Goal: Task Accomplishment & Management: Use online tool/utility

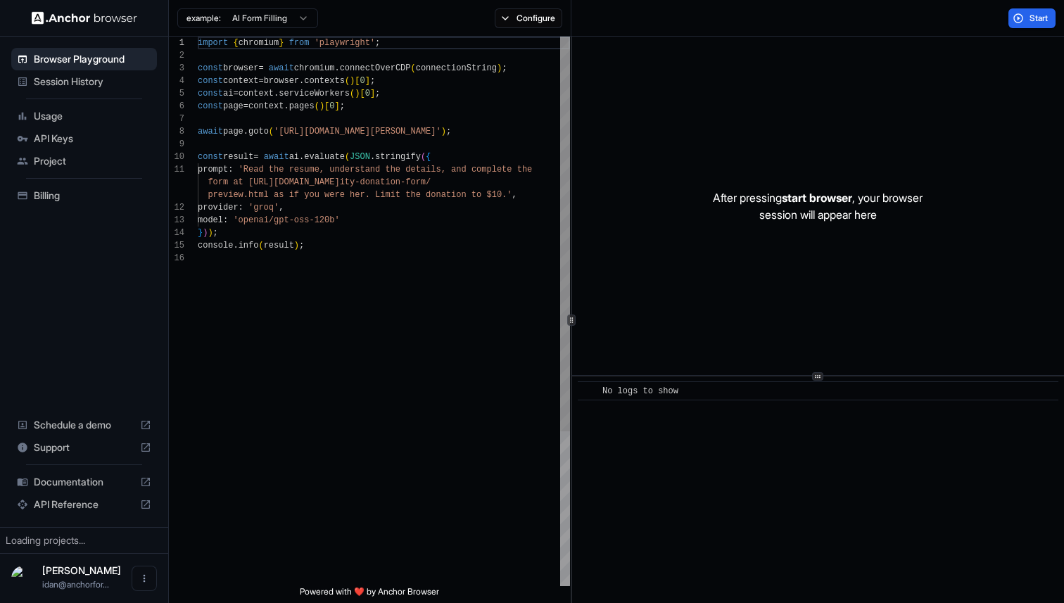
scroll to position [127, 0]
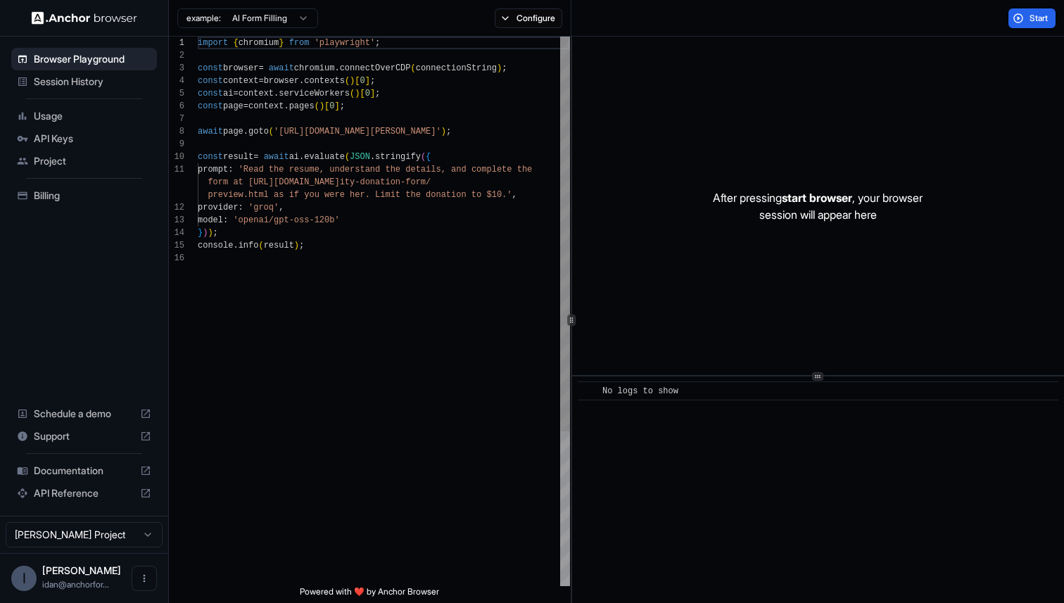
click at [402, 298] on div "import { chromium } from 'playwright' ; const browser = await chromium . connec…" at bounding box center [384, 419] width 372 height 765
drag, startPoint x: 370, startPoint y: 133, endPoint x: 575, endPoint y: 134, distance: 204.8
click at [570, 134] on div "const page = context . pages ( ) [ 0 ] ; await page . goto ( 'https://www.wix.c…" at bounding box center [384, 419] width 372 height 765
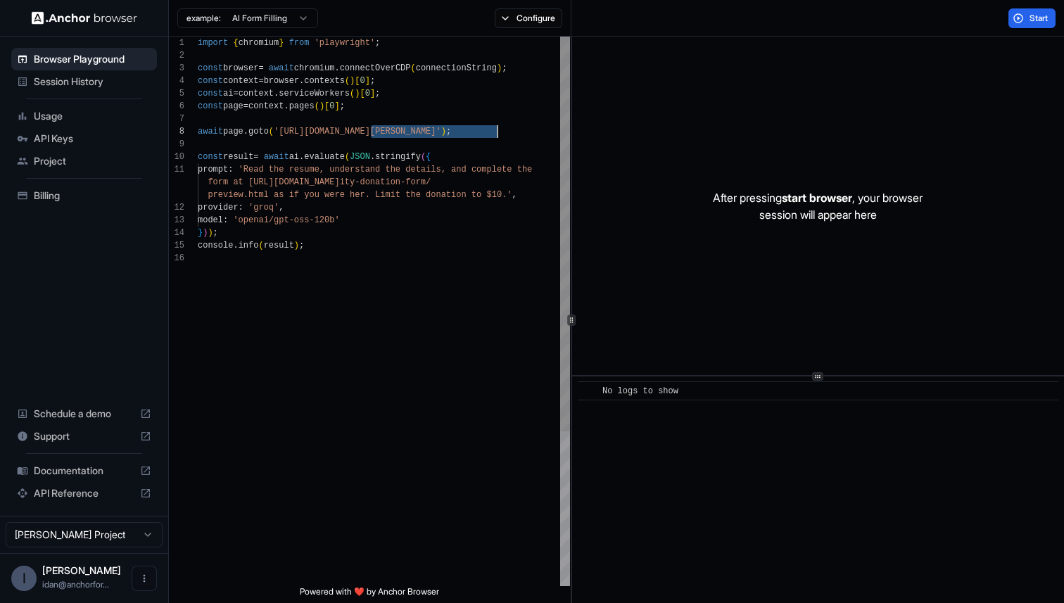
scroll to position [76, 0]
click at [431, 248] on div "const page = context . pages ( ) [ 0 ] ; await page . goto ( 'https://www.wix.c…" at bounding box center [384, 419] width 372 height 765
click at [365, 189] on div "const page = context . pages ( ) [ 0 ] ; await page . goto ( 'https://www.wix.c…" at bounding box center [384, 419] width 372 height 765
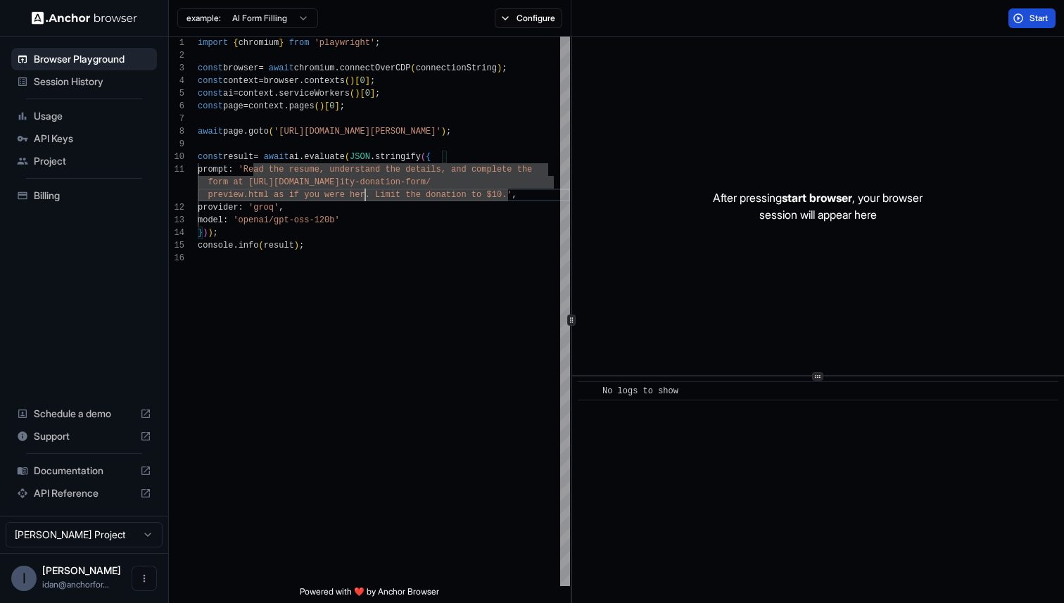
click at [1022, 17] on button "Start" at bounding box center [1031, 18] width 47 height 20
click at [454, 163] on div "const page = context . pages ( ) [ 0 ] ; await page . goto ( 'https://www.wix.c…" at bounding box center [384, 419] width 372 height 765
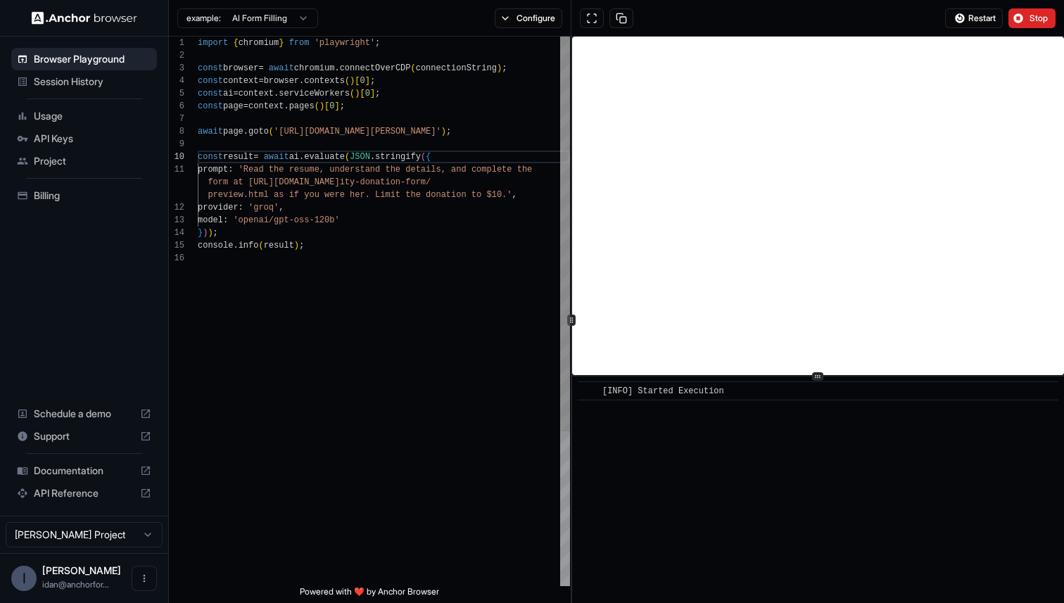
scroll to position [101, 0]
click at [472, 138] on div "const page = context . pages ( ) [ 0 ] ; await page . goto ( 'https://www.wix.c…" at bounding box center [384, 419] width 372 height 765
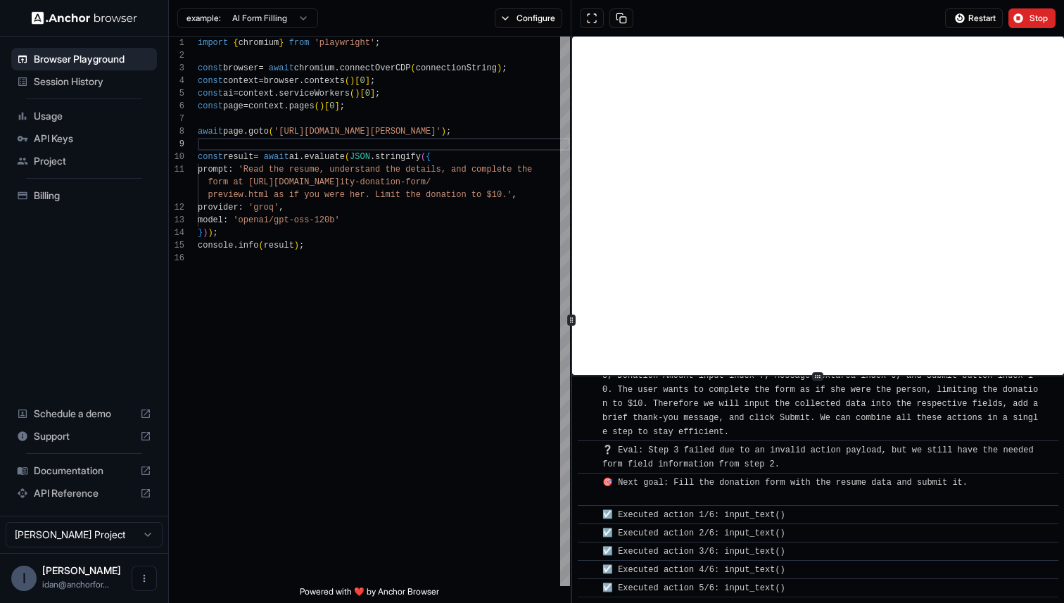
scroll to position [1970, 0]
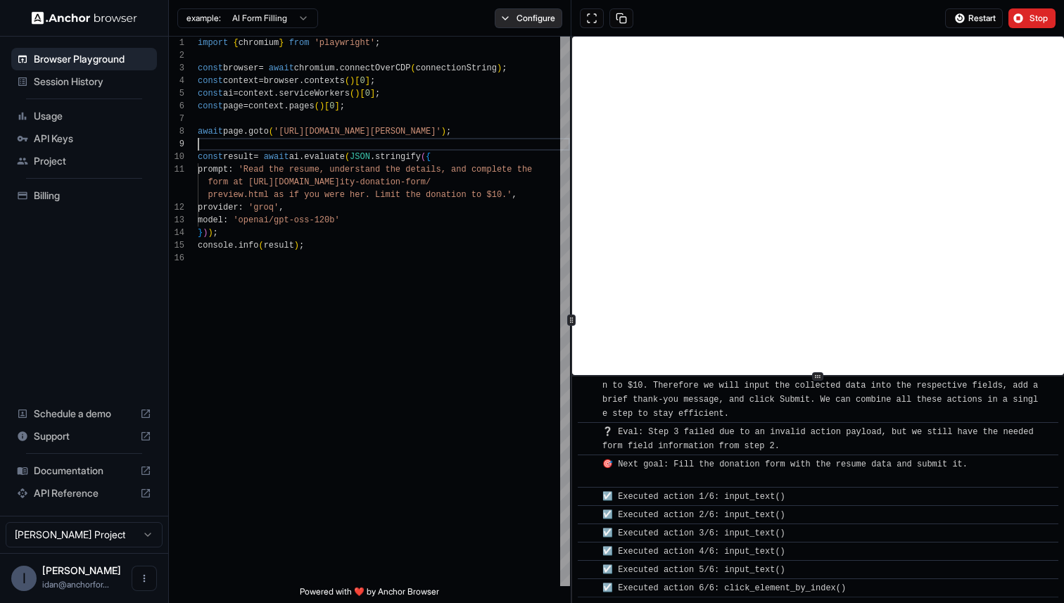
click at [536, 24] on button "Configure" at bounding box center [529, 18] width 68 height 20
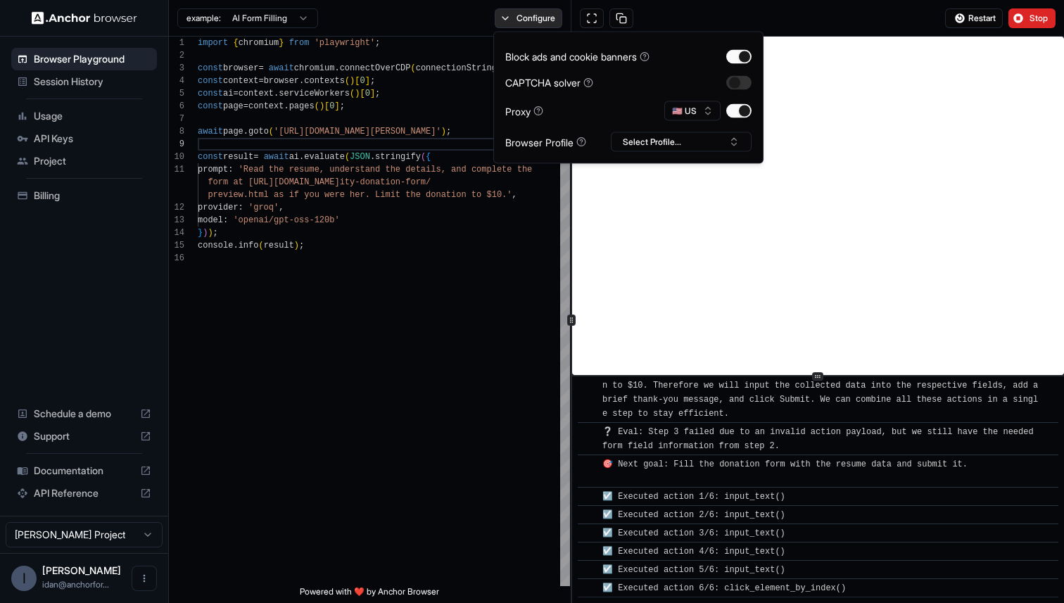
click at [536, 24] on button "Configure" at bounding box center [529, 18] width 68 height 20
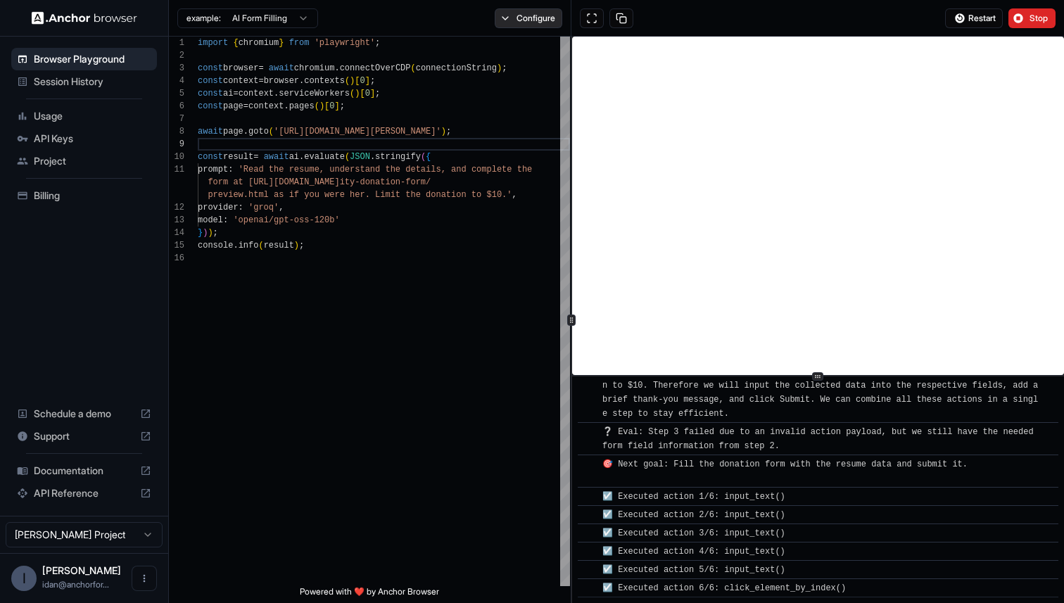
click at [533, 17] on button "Configure" at bounding box center [529, 18] width 68 height 20
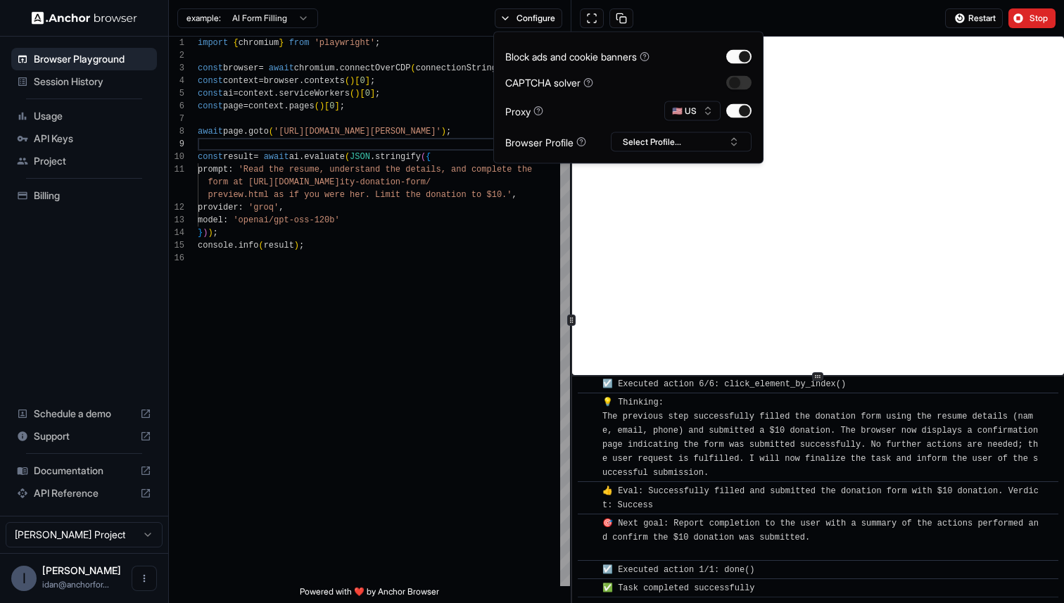
click at [433, 21] on div "example: AI Form Filling Configure" at bounding box center [370, 18] width 403 height 37
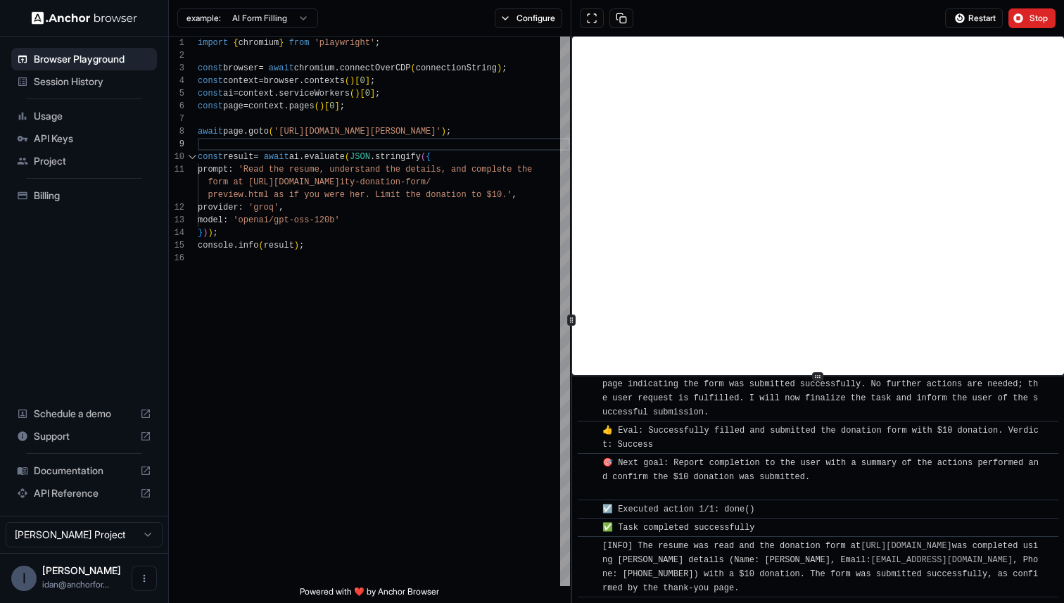
scroll to position [2253, 0]
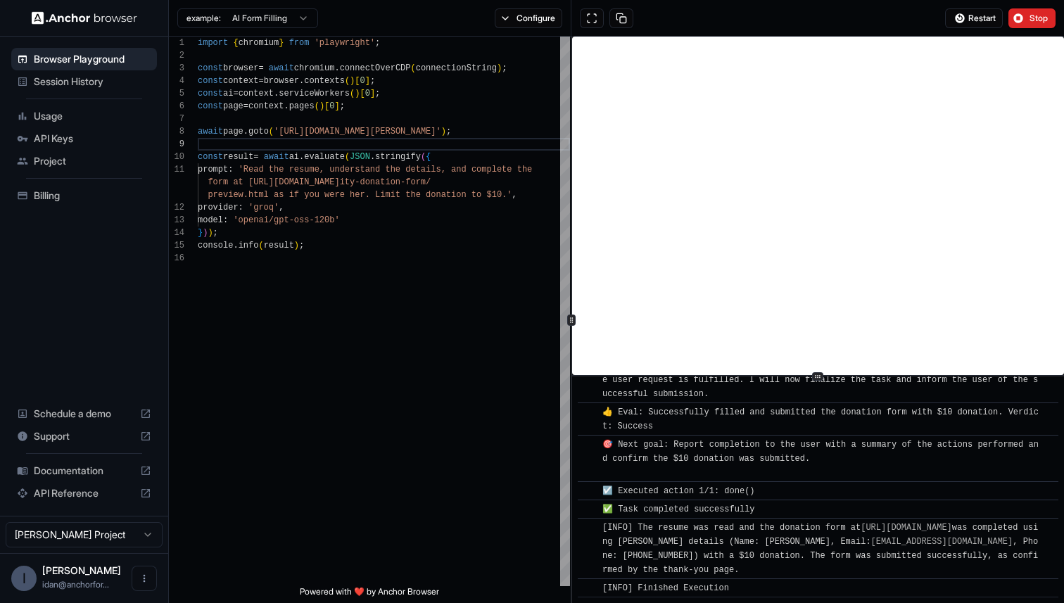
click at [236, 0] on div "example: AI Form Filling Configure" at bounding box center [370, 18] width 403 height 37
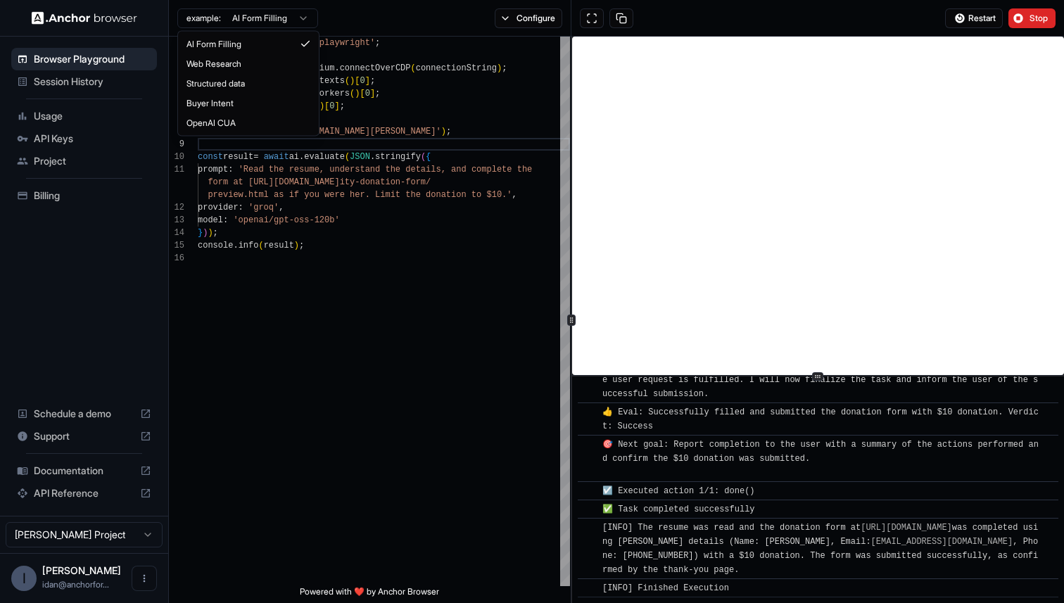
click at [232, 21] on html "Browser Playground Session History Usage API Keys Project Billing Schedule a de…" at bounding box center [532, 301] width 1064 height 603
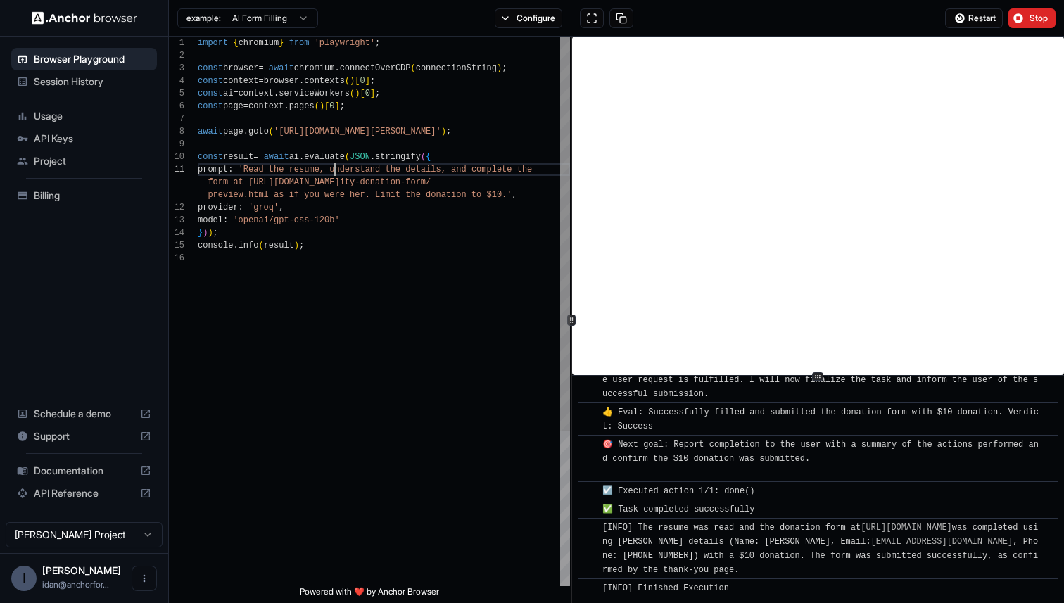
scroll to position [0, 0]
click at [336, 172] on div "const page = context . pages ( ) [ 0 ] ; await page . goto ( 'https://www.wix.c…" at bounding box center [384, 419] width 372 height 765
click at [396, 155] on div "const page = context . pages ( ) [ 0 ] ; await page . goto ( 'https://www.wix.c…" at bounding box center [384, 419] width 372 height 765
click at [519, 15] on button "Configure" at bounding box center [529, 18] width 68 height 20
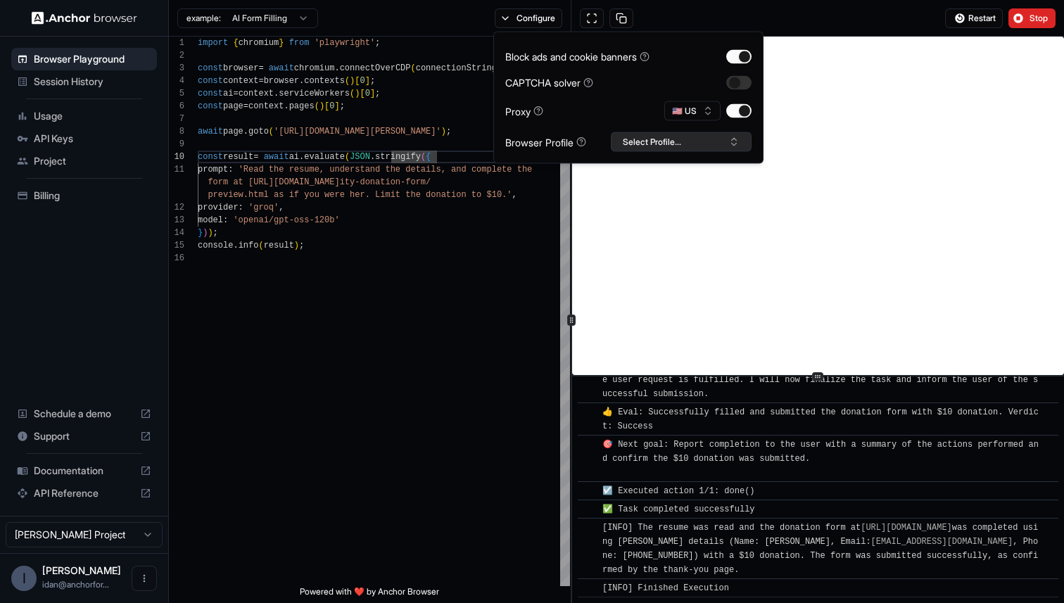
click at [638, 139] on button "Select Profile..." at bounding box center [681, 142] width 141 height 20
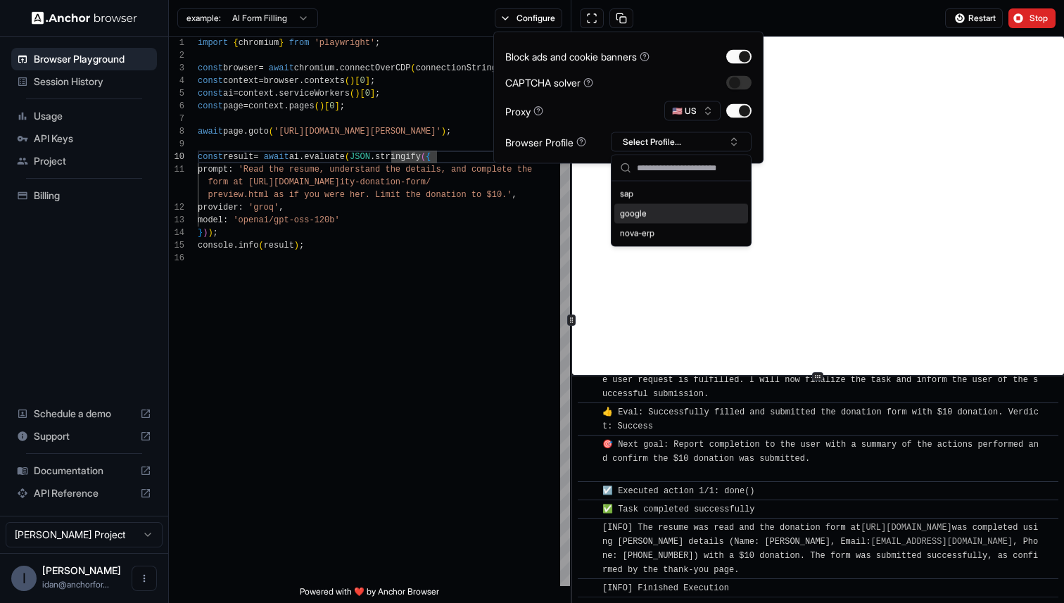
click at [664, 217] on div "google" at bounding box center [681, 214] width 134 height 20
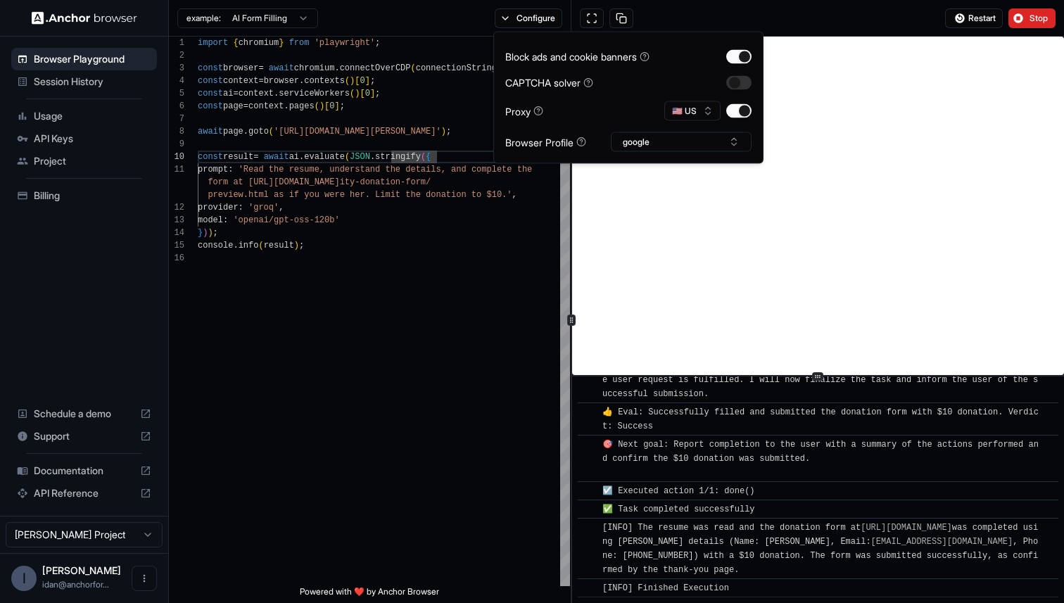
click at [837, 3] on div "Restart Stop" at bounding box center [817, 18] width 493 height 37
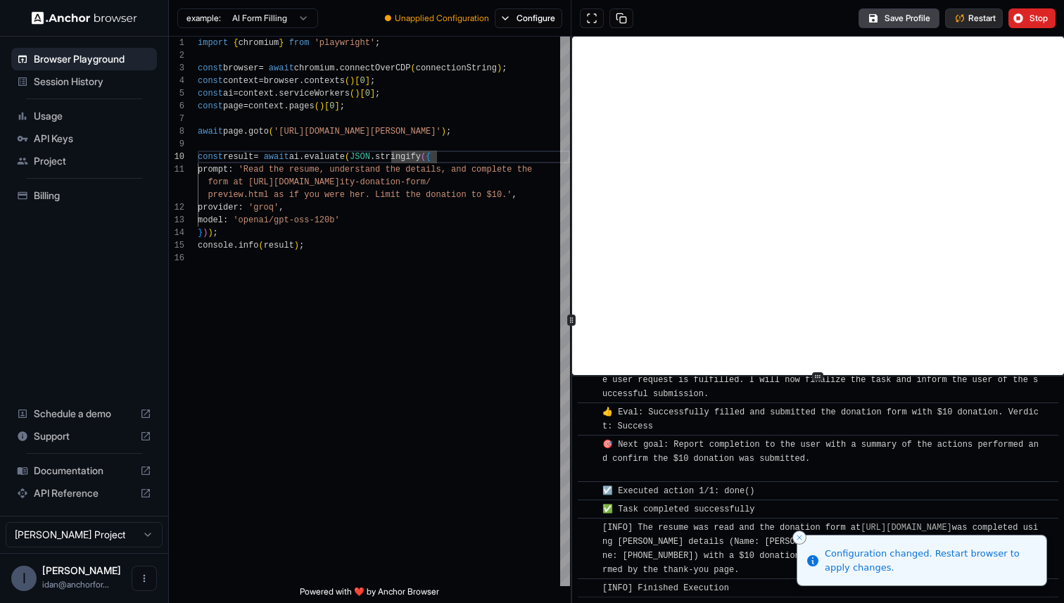
click at [968, 18] on span "Restart" at bounding box center [981, 18] width 27 height 11
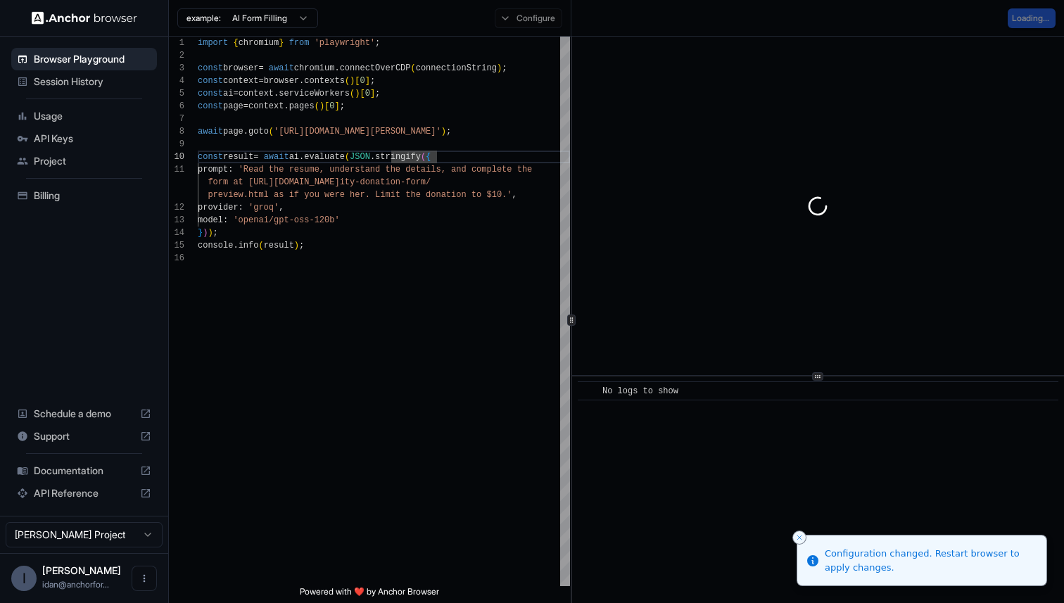
scroll to position [0, 0]
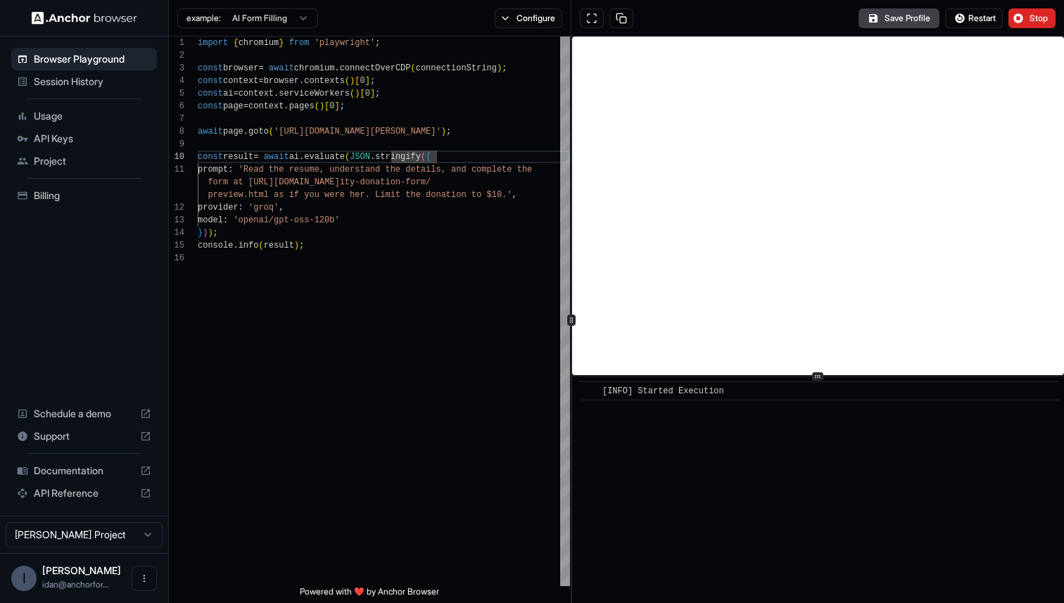
click at [78, 496] on span "API Reference" at bounding box center [84, 493] width 101 height 14
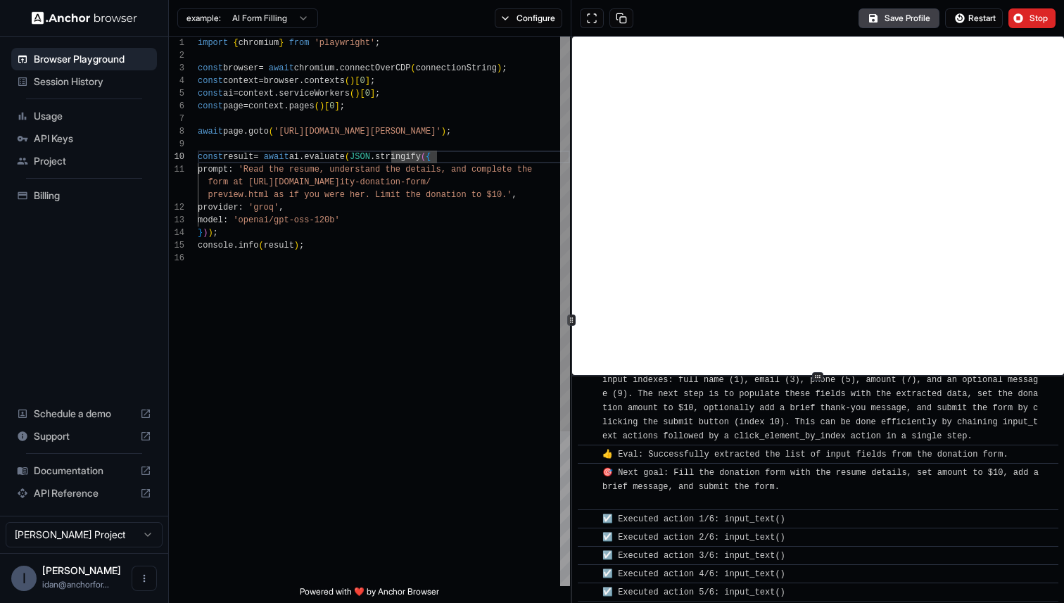
scroll to position [498, 0]
click at [542, 34] on div "example: AI Form Filling Configure" at bounding box center [370, 18] width 403 height 37
click at [523, 30] on div "example: AI Form Filling Configure" at bounding box center [370, 18] width 403 height 37
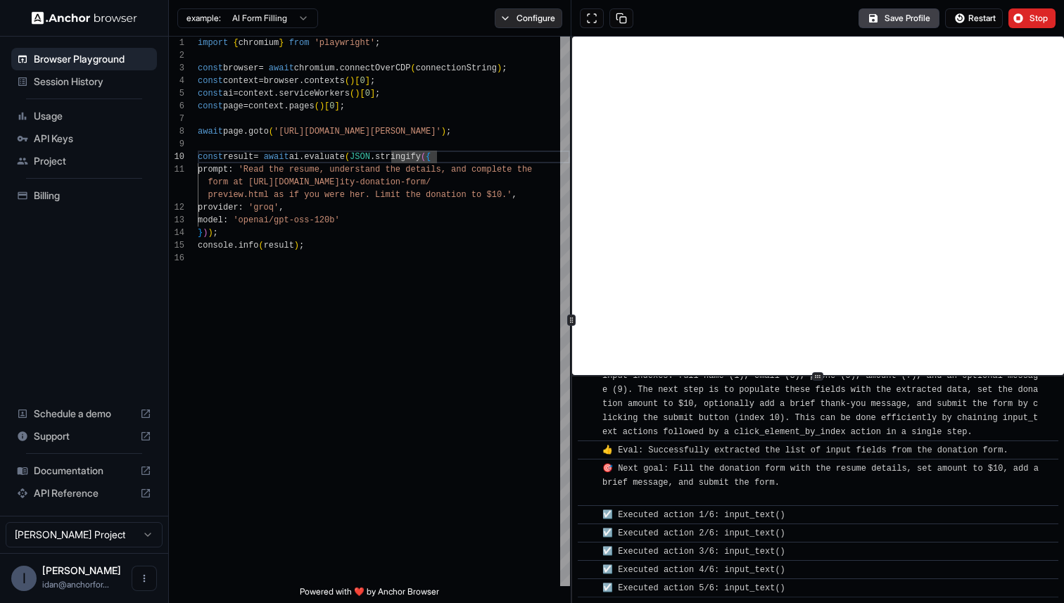
click at [522, 23] on button "Configure" at bounding box center [529, 18] width 68 height 20
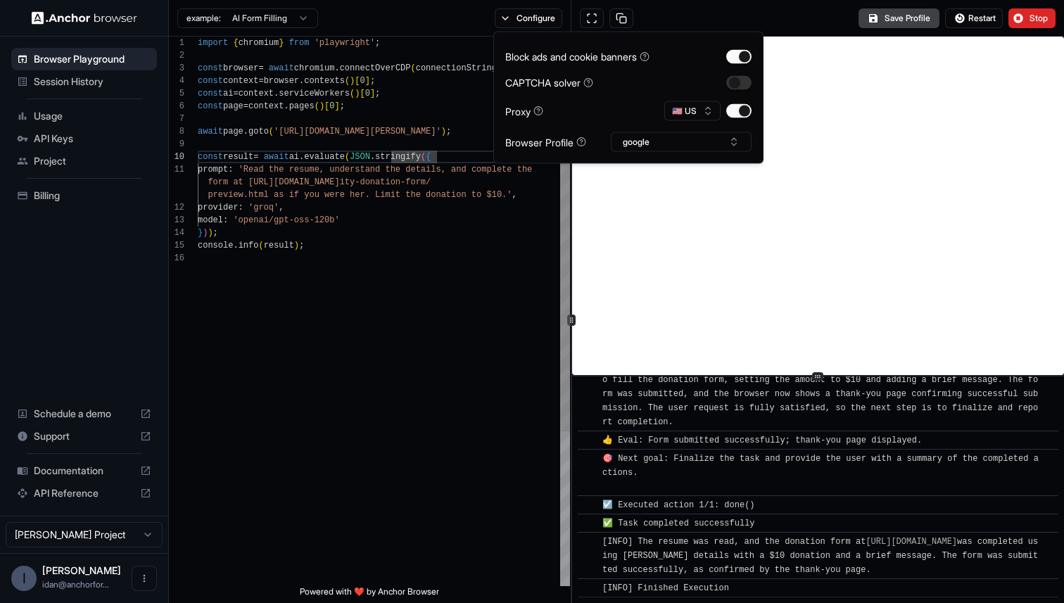
scroll to position [101, 0]
click at [380, 149] on div "const page = context . pages ( ) [ 0 ] ; await page . goto ( 'https://www.wix.c…" at bounding box center [384, 419] width 372 height 765
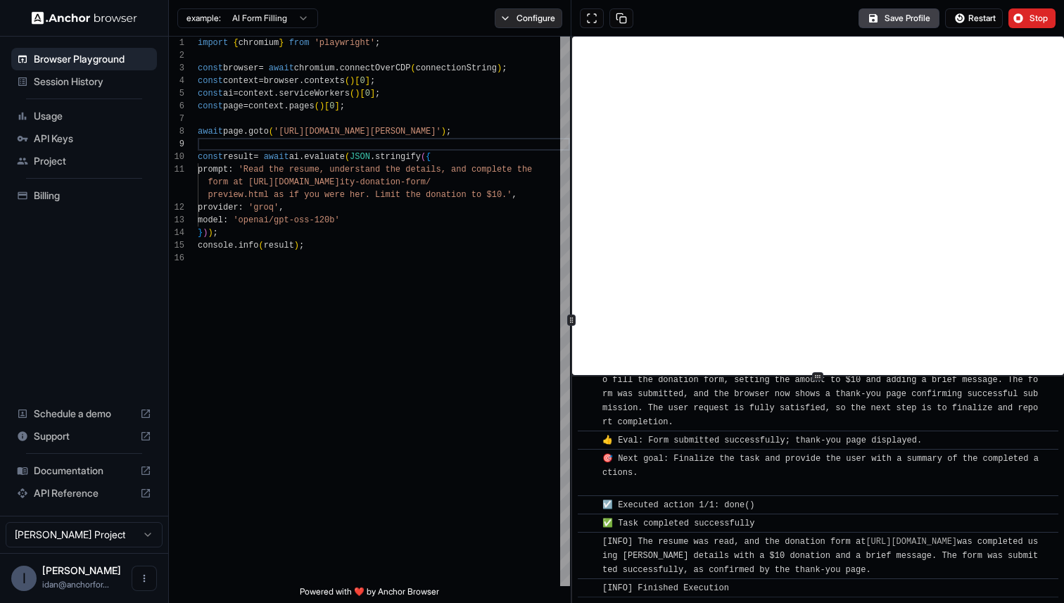
click at [524, 18] on button "Configure" at bounding box center [529, 18] width 68 height 20
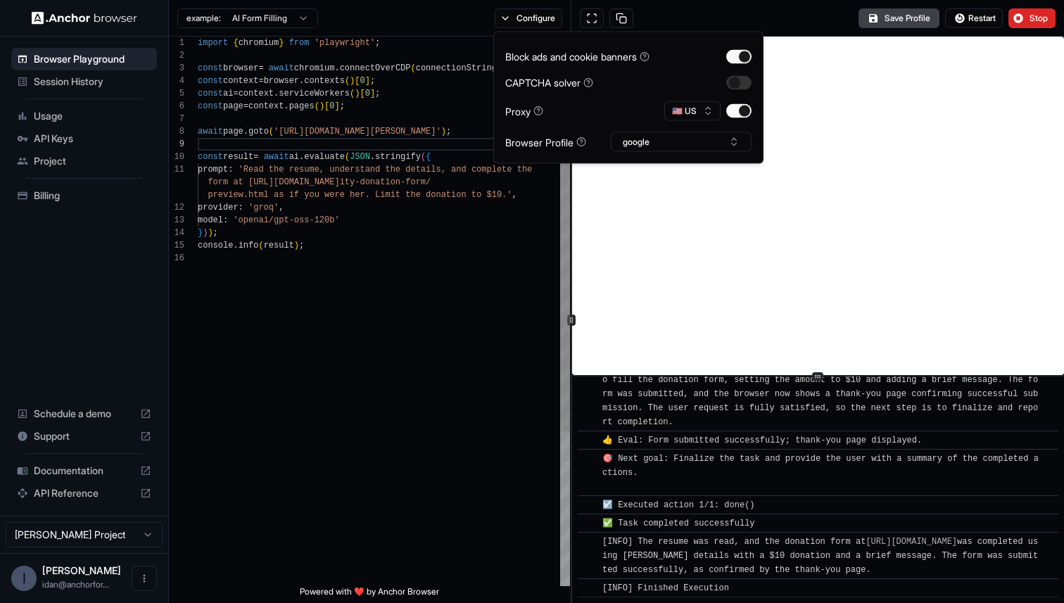
scroll to position [51, 0]
click at [460, 95] on div "const page = context . pages ( ) [ 0 ] ; await page . goto ( 'https://www.wix.c…" at bounding box center [384, 419] width 372 height 765
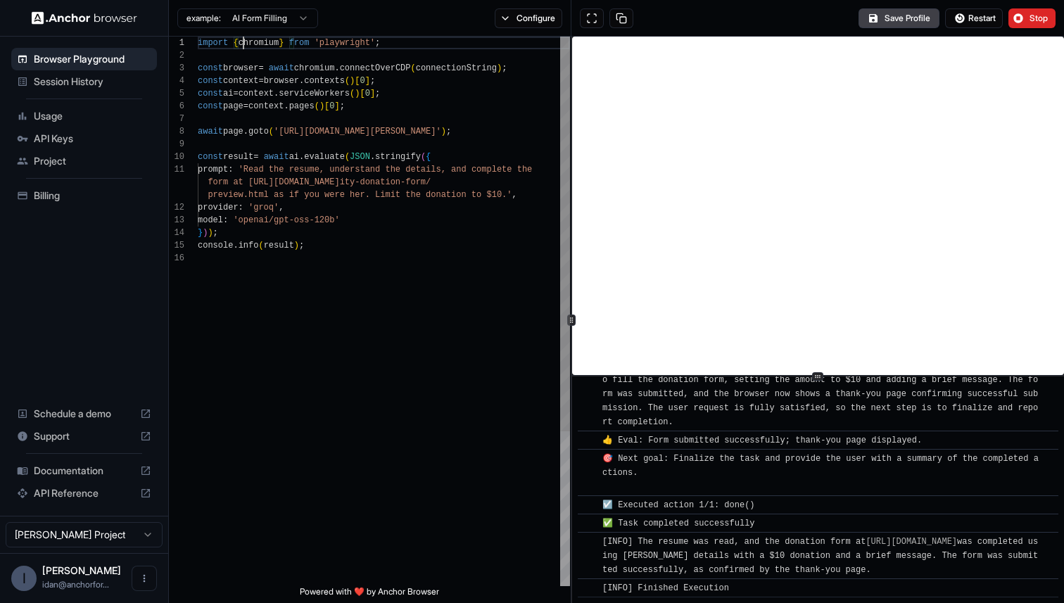
scroll to position [0, 0]
click at [243, 46] on div "const page = context . pages ( ) [ 0 ] ; await page . goto ( 'https://www.wix.c…" at bounding box center [384, 419] width 372 height 765
click at [243, 35] on div "example: AI Form Filling Configure" at bounding box center [370, 18] width 403 height 37
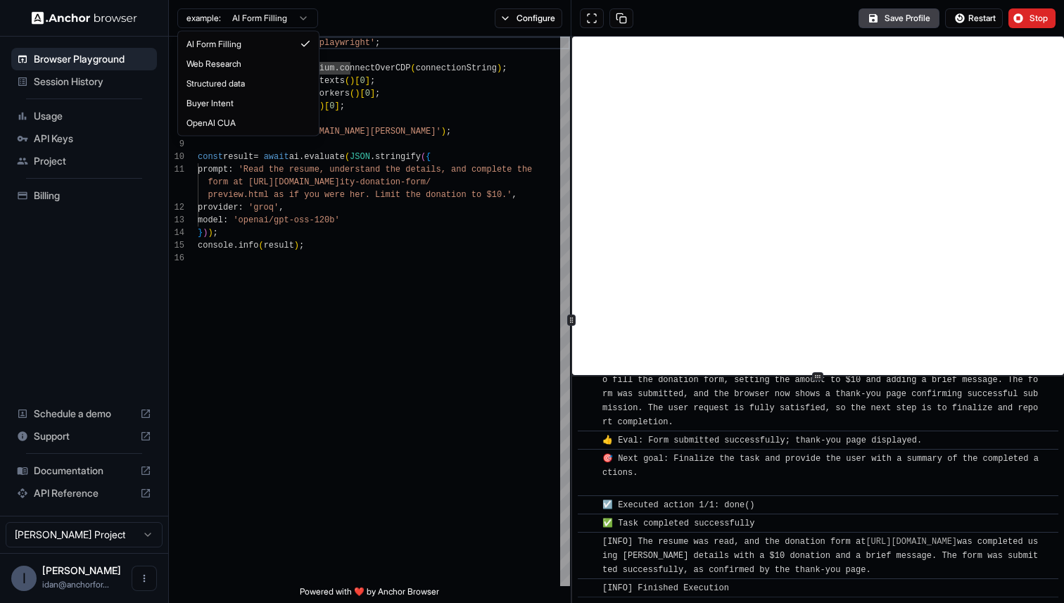
click at [246, 27] on html "Browser Playground Session History Usage API Keys Project Billing Schedule a de…" at bounding box center [532, 301] width 1064 height 603
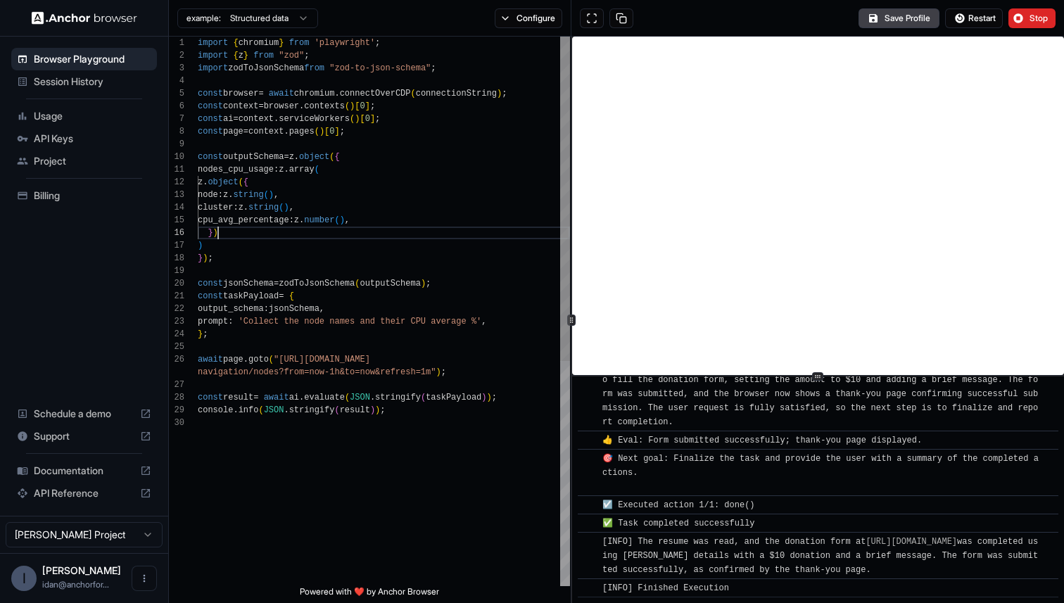
scroll to position [63, 0]
click at [353, 234] on div "import { chromium } from 'playwright' ; import { z } from "zod" ; import zodToJ…" at bounding box center [384, 502] width 372 height 930
drag, startPoint x: 248, startPoint y: 324, endPoint x: 467, endPoint y: 322, distance: 218.9
click at [467, 322] on div "import { chromium } from 'playwright' ; import { z } from "zod" ; import zodToJ…" at bounding box center [384, 502] width 372 height 930
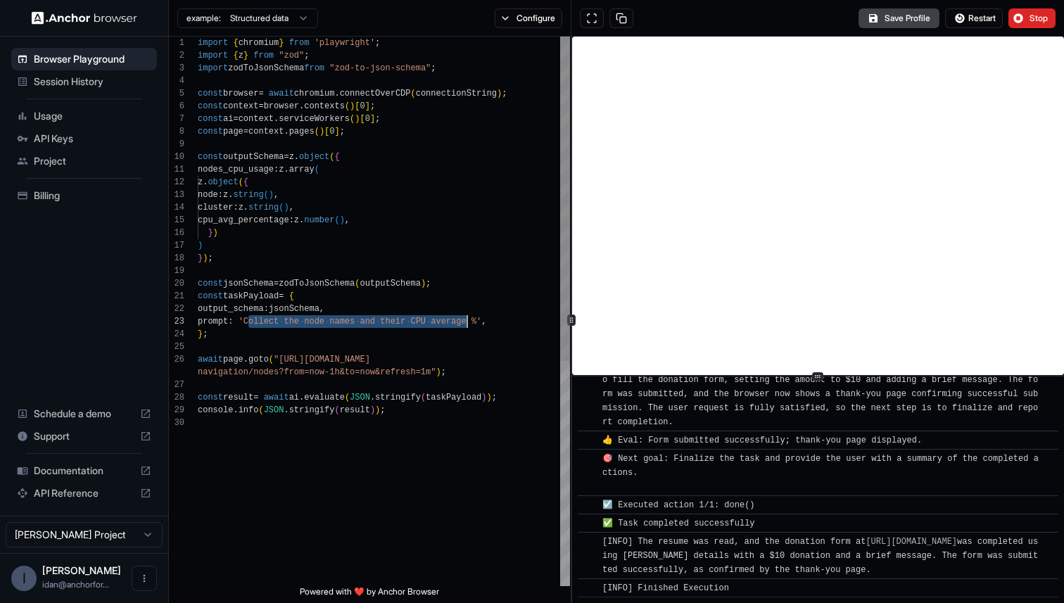
scroll to position [51, 0]
click at [410, 220] on div "import { chromium } from 'playwright' ; import { z } from "zod" ; import zodToJ…" at bounding box center [384, 502] width 372 height 930
click at [973, 26] on button "Restart" at bounding box center [974, 18] width 58 height 20
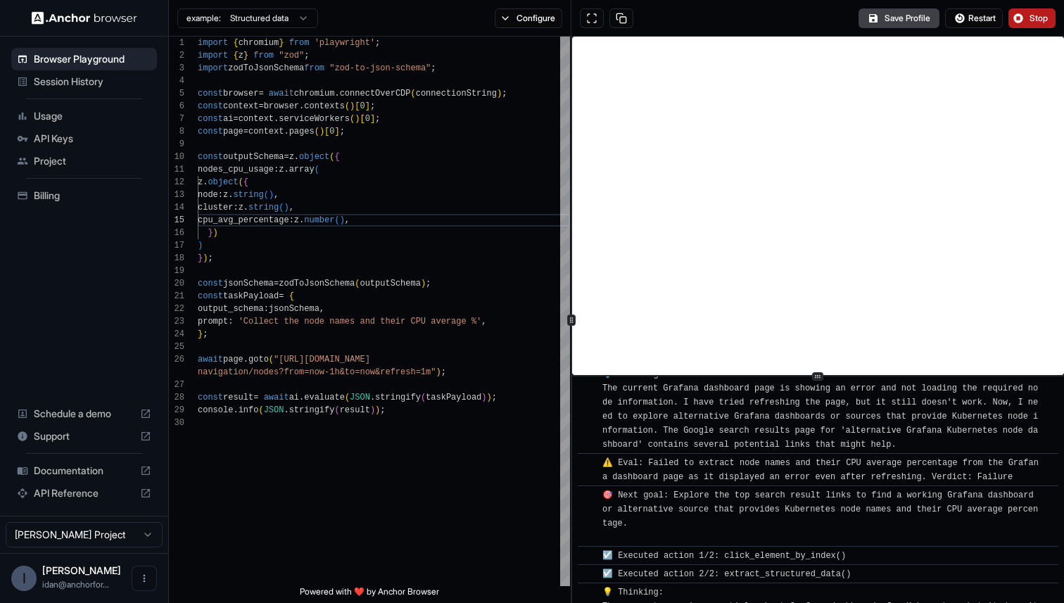
scroll to position [773, 0]
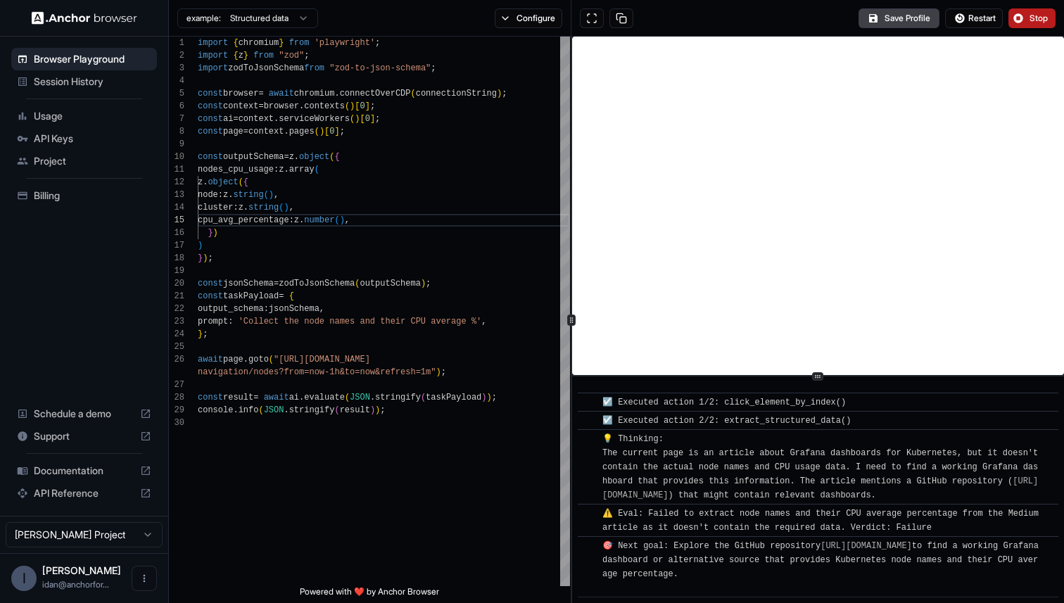
click at [1020, 21] on button "Stop" at bounding box center [1031, 18] width 47 height 20
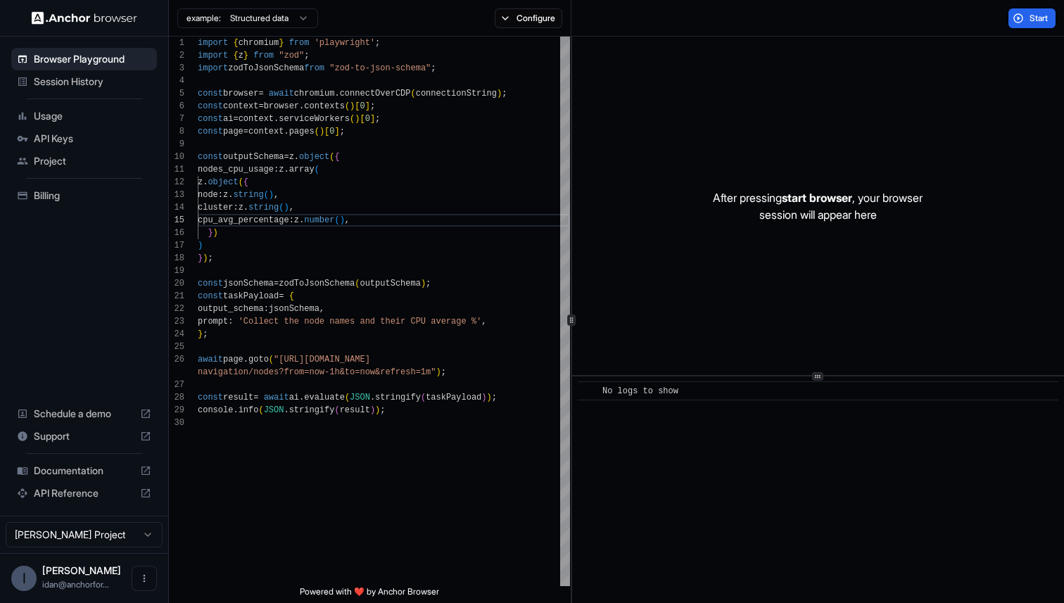
click at [192, 25] on html "Browser Playground Session History Usage API Keys Project Billing Schedule a de…" at bounding box center [532, 301] width 1064 height 603
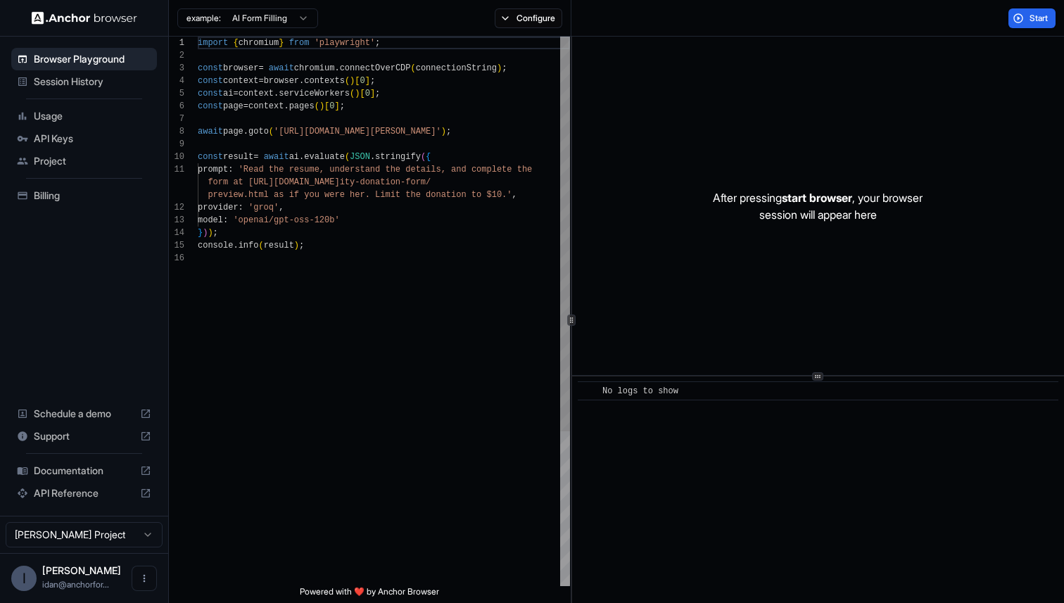
click at [252, 306] on div "import { chromium } from 'playwright' ; const browser = await chromium . connec…" at bounding box center [384, 419] width 372 height 765
click at [437, 200] on div "import { chromium } from 'playwright' ; const browser = await chromium . connec…" at bounding box center [384, 419] width 372 height 765
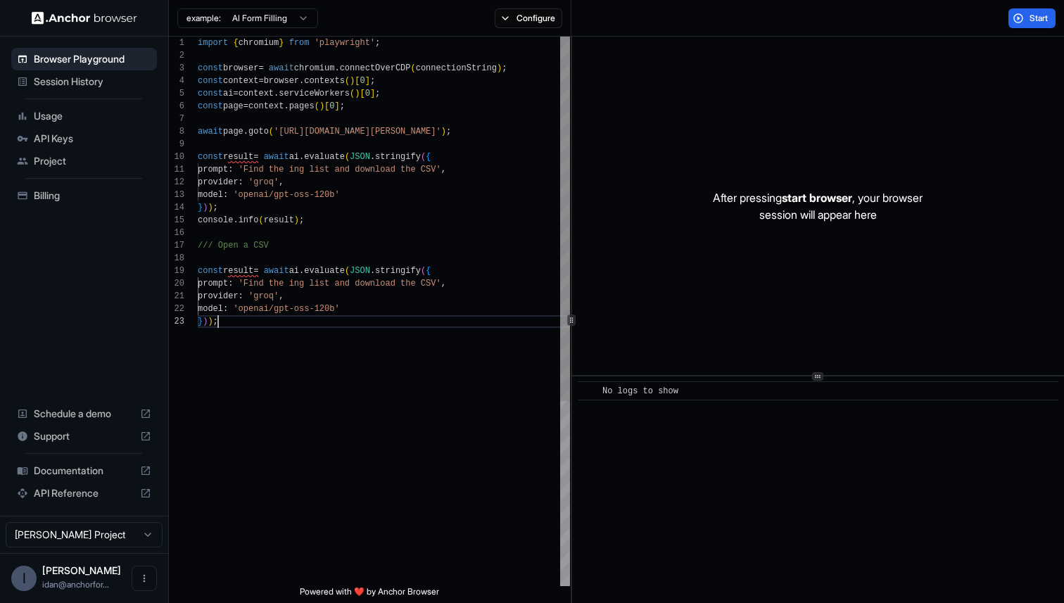
scroll to position [114, 0]
click at [258, 285] on div "import { chromium } from 'playwright' ; const browser = await chromium . connec…" at bounding box center [384, 451] width 372 height 828
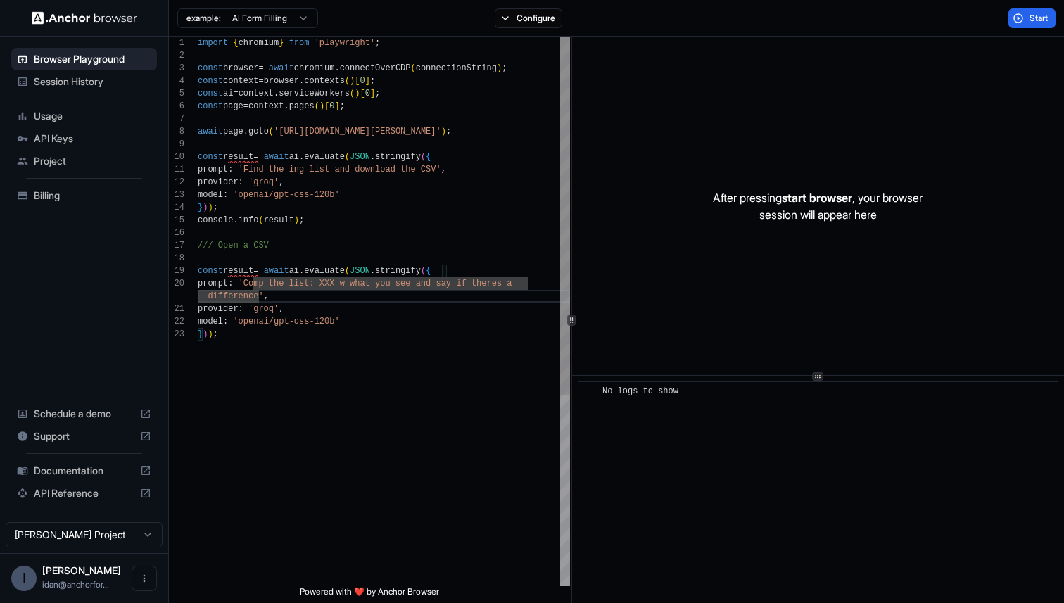
scroll to position [38, 0]
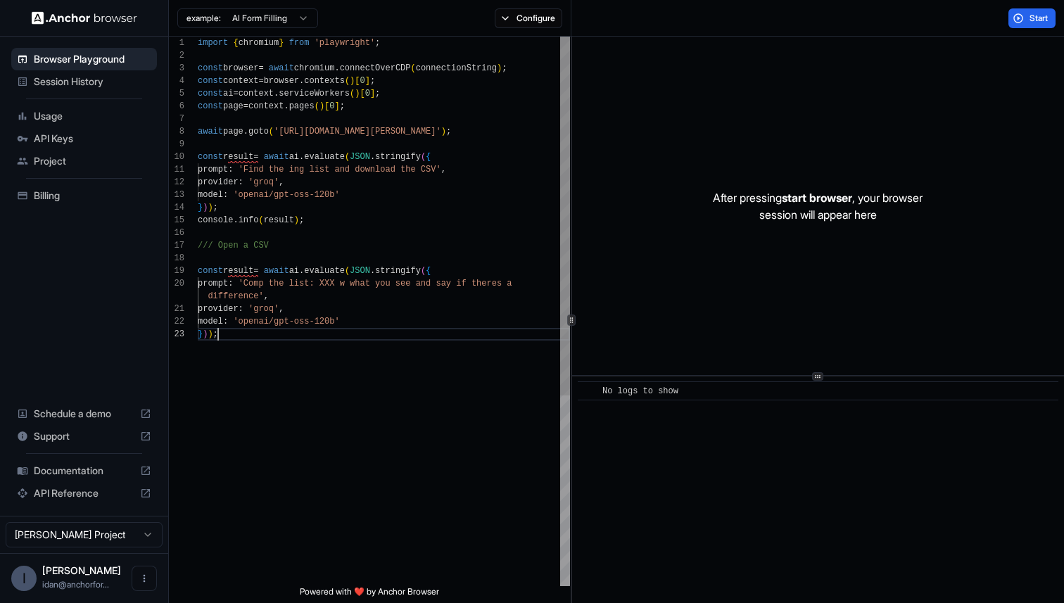
click at [382, 388] on div "import { chromium } from 'playwright' ; const browser = await chromium . connec…" at bounding box center [384, 457] width 372 height 841
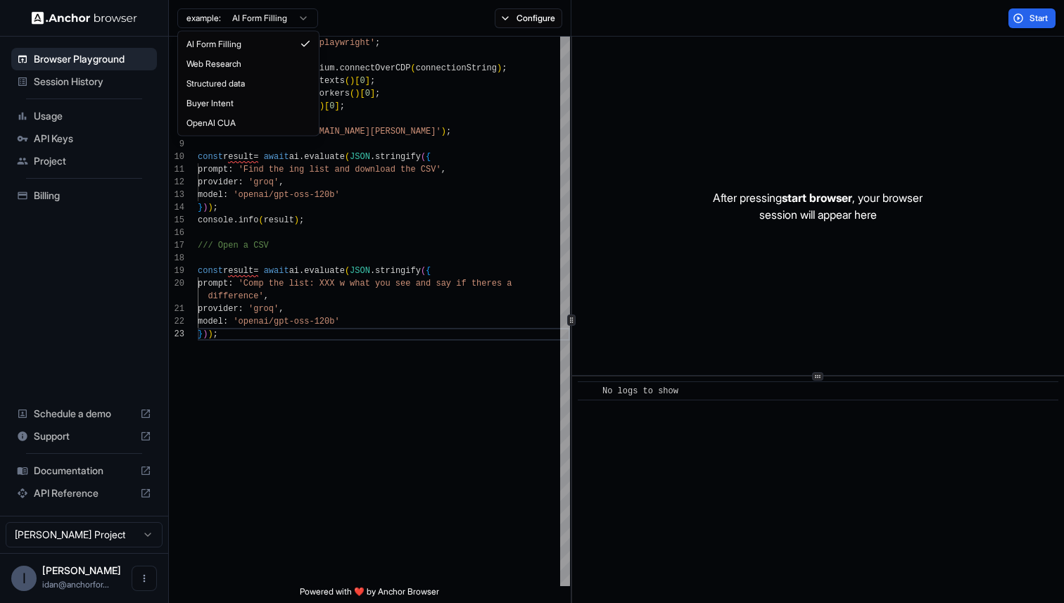
click at [281, 27] on html "Browser Playground Session History Usage API Keys Project Billing Schedule a de…" at bounding box center [532, 301] width 1064 height 603
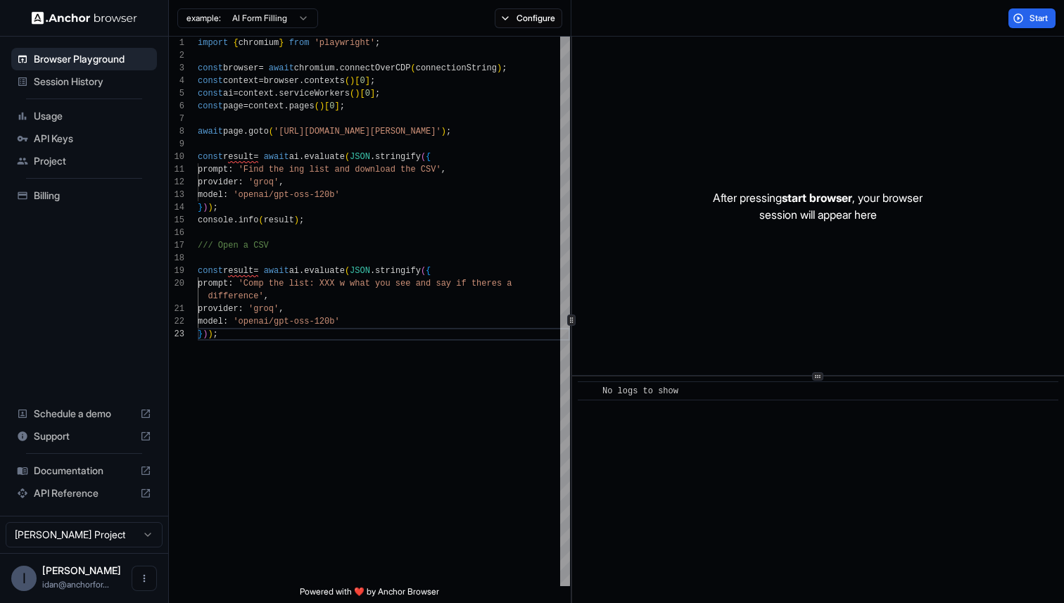
click at [279, 25] on html "Browser Playground Session History Usage API Keys Project Billing Schedule a de…" at bounding box center [532, 301] width 1064 height 603
click at [269, 172] on div "import { chromium } from 'playwright' ; const browser = await chromium . connec…" at bounding box center [384, 457] width 372 height 841
click at [339, 194] on div "import { chromium } from 'playwright' ; const browser = await chromium . connec…" at bounding box center [384, 457] width 372 height 841
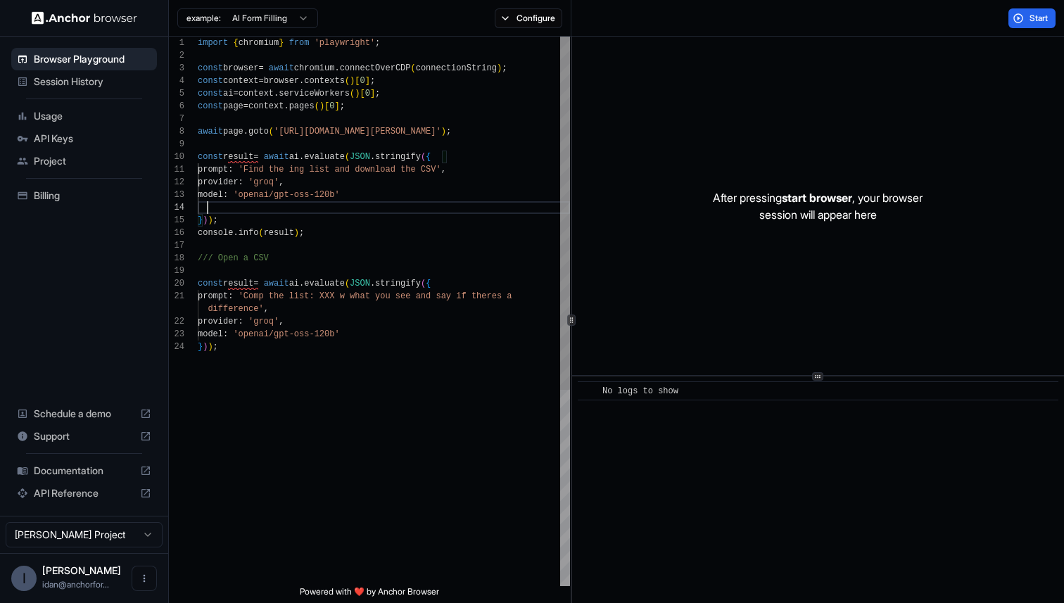
scroll to position [38, 0]
type textarea "**********"
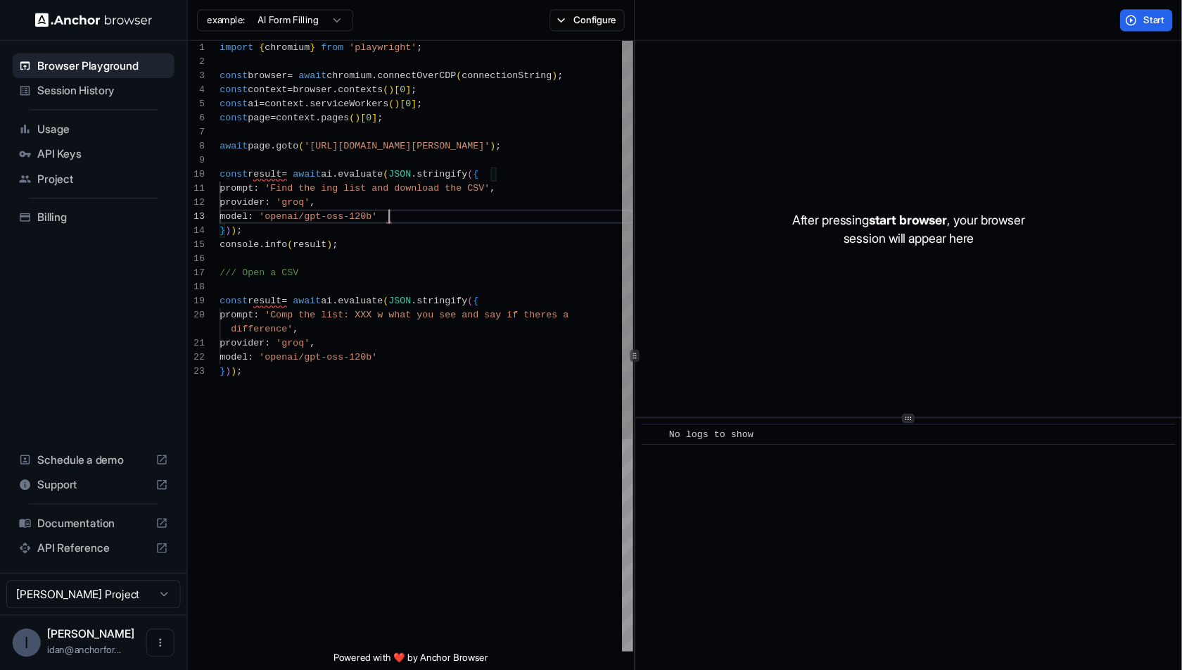
scroll to position [25, 0]
click at [56, 81] on span "Session History" at bounding box center [93, 82] width 118 height 14
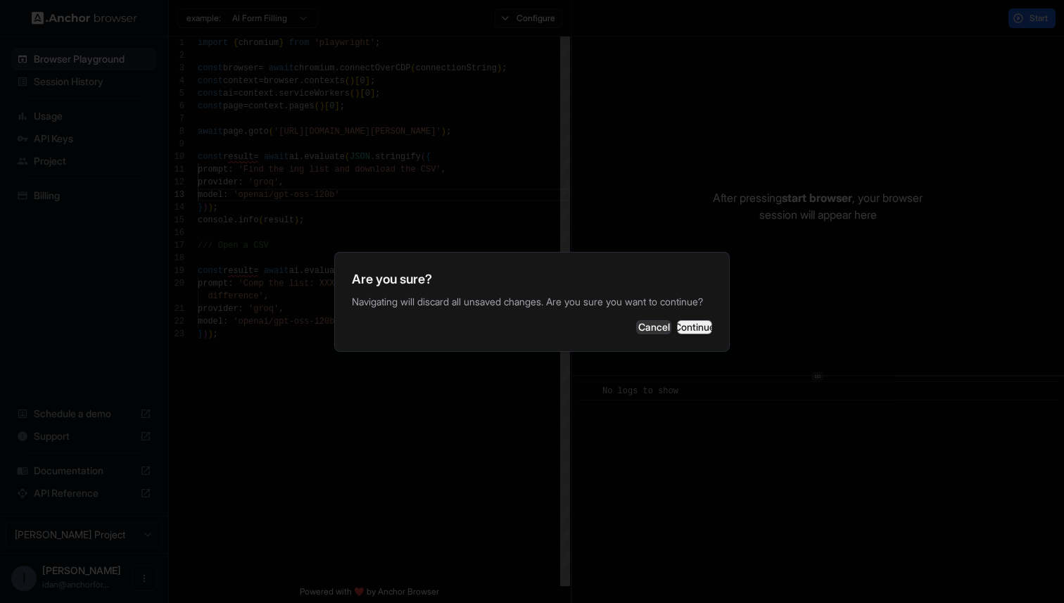
click at [677, 330] on button "Continue" at bounding box center [694, 327] width 35 height 14
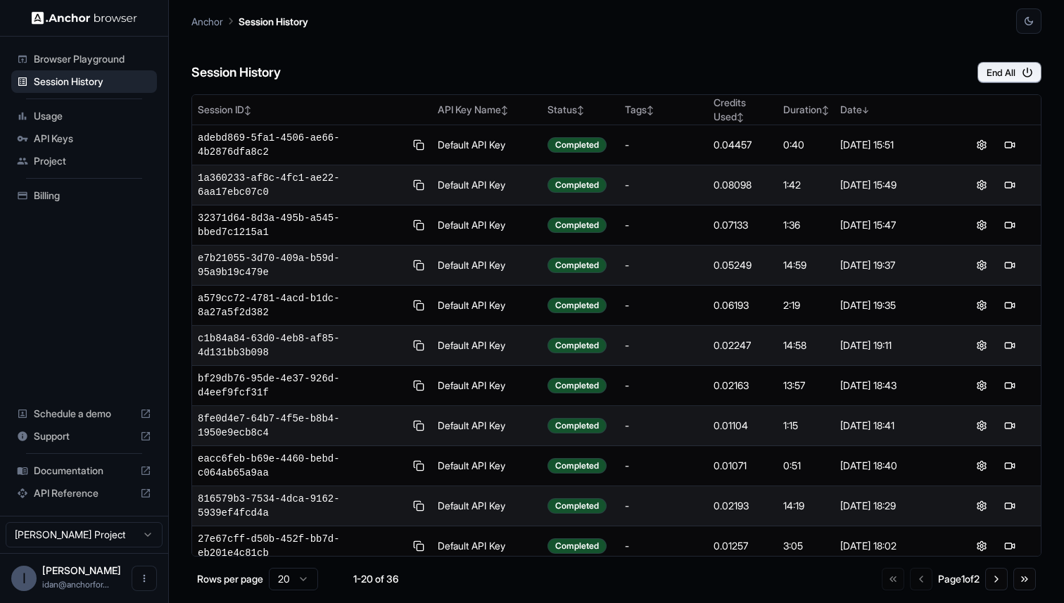
click at [640, 63] on div "Session History End All" at bounding box center [616, 58] width 850 height 49
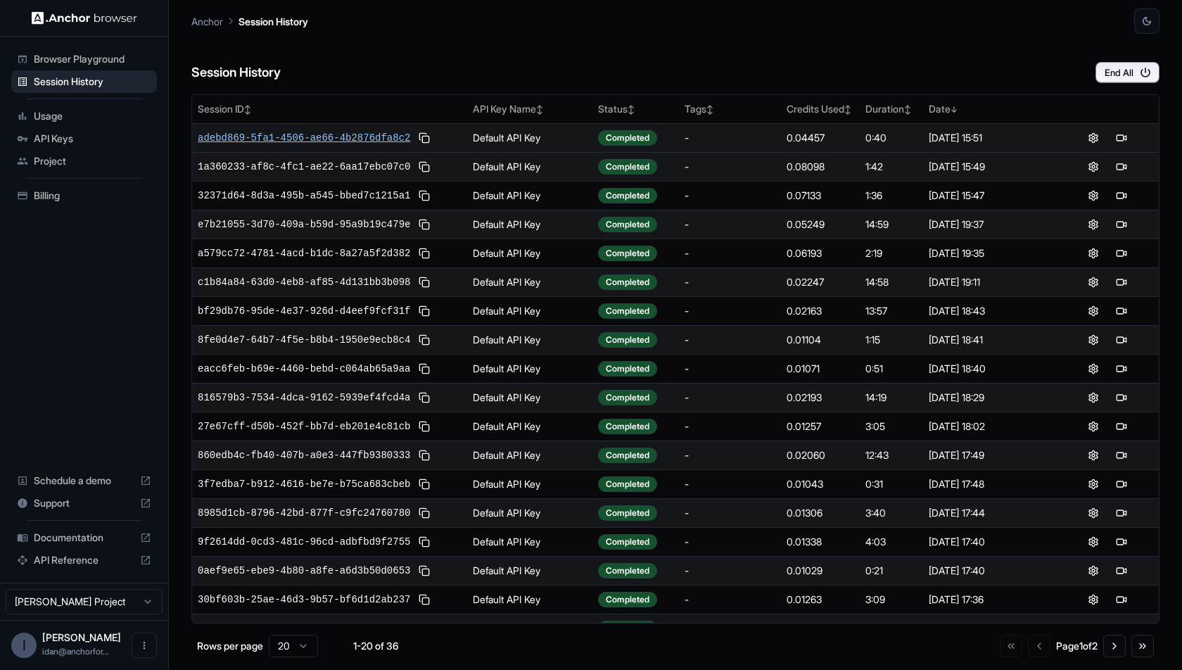
click at [230, 141] on span "adebd869-5fa1-4506-ae66-4b2876dfa8c2" at bounding box center [304, 138] width 213 height 14
click at [101, 44] on ul "Browser Playground Session History Usage API Keys Project Billing" at bounding box center [84, 127] width 157 height 170
click at [101, 54] on span "Browser Playground" at bounding box center [93, 59] width 118 height 14
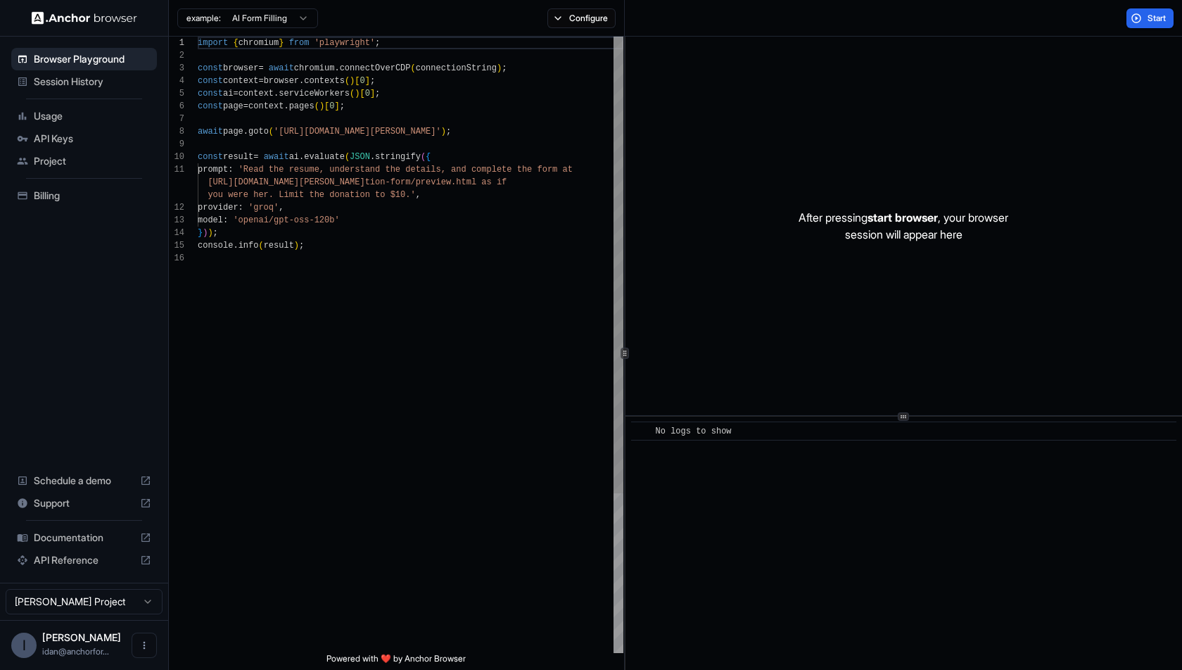
scroll to position [89, 0]
drag, startPoint x: 394, startPoint y: 296, endPoint x: 276, endPoint y: 262, distance: 123.0
click at [275, 262] on div "import { chromium } from 'playwright' ; const browser = await chromium . connec…" at bounding box center [411, 453] width 426 height 832
click at [265, 167] on div "import { chromium } from 'playwright' ; const browser = await chromium . connec…" at bounding box center [411, 453] width 426 height 832
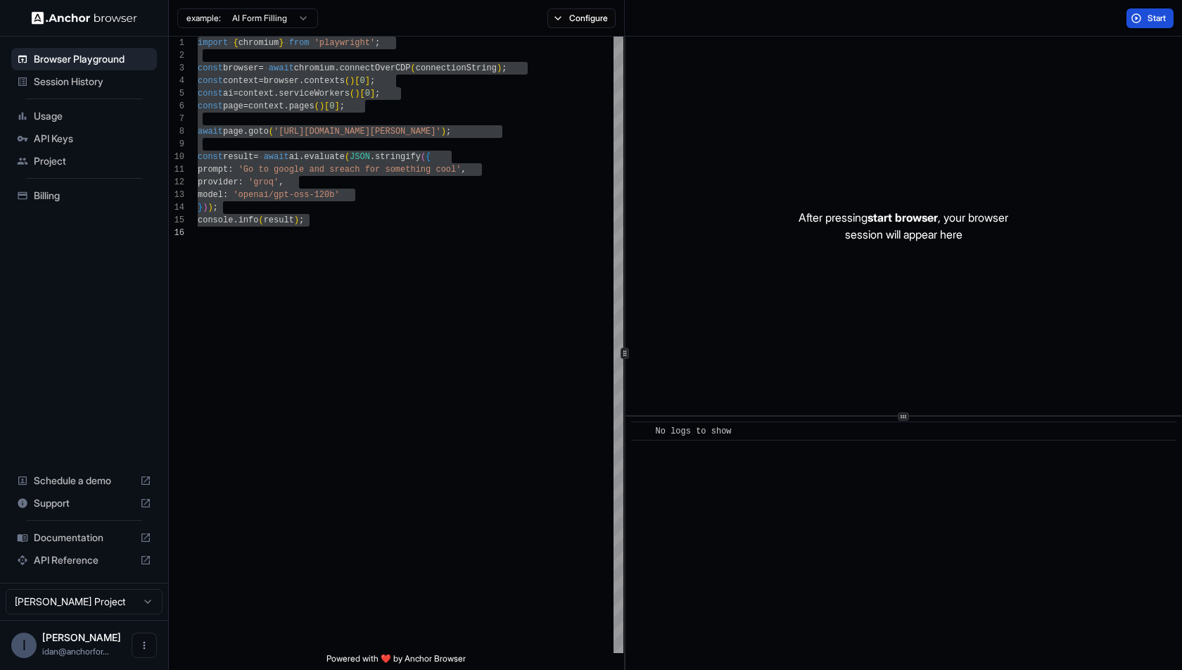
click at [1063, 17] on span "Start" at bounding box center [1158, 18] width 20 height 11
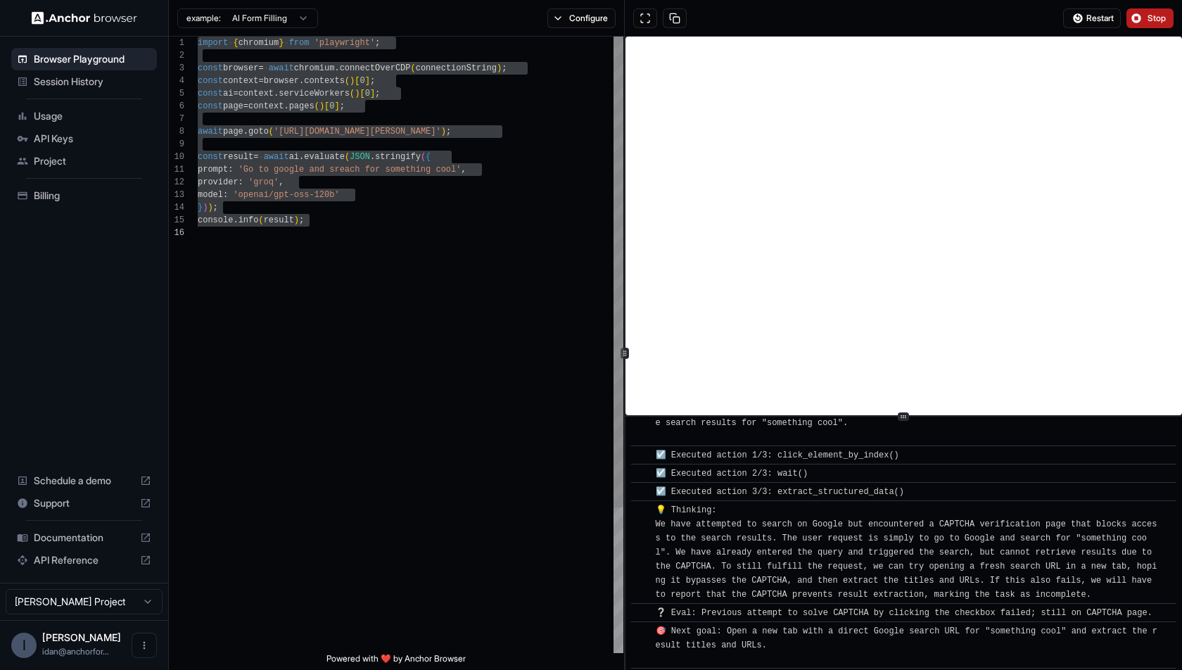
scroll to position [949, 0]
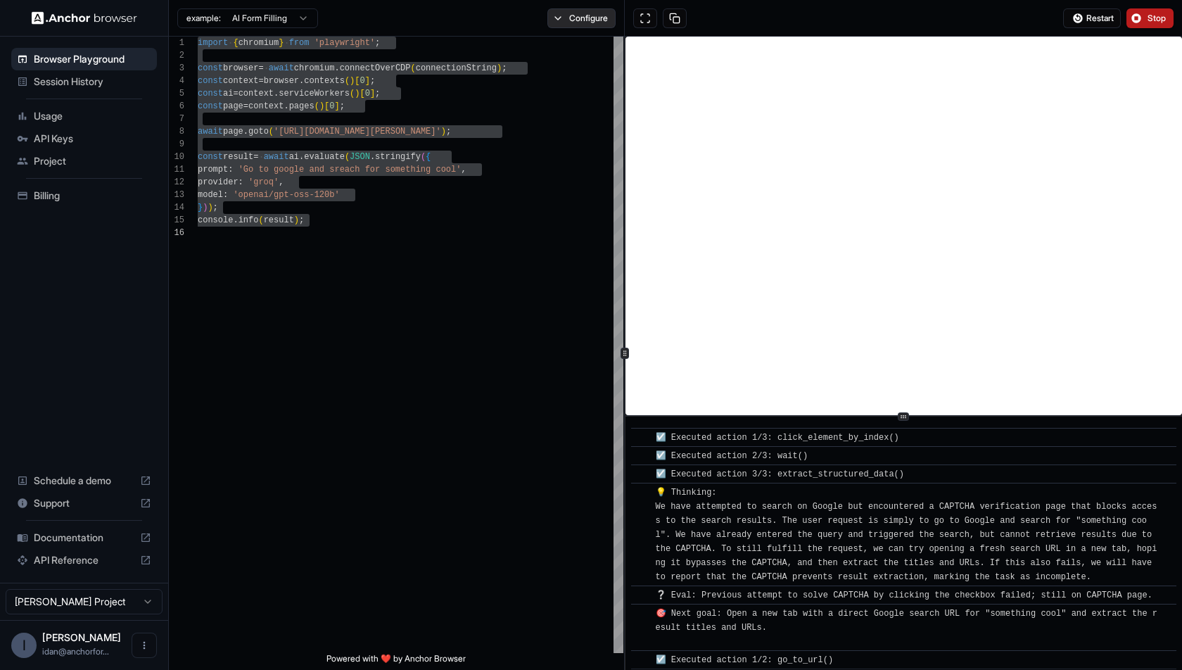
click at [581, 17] on button "Configure" at bounding box center [581, 18] width 68 height 20
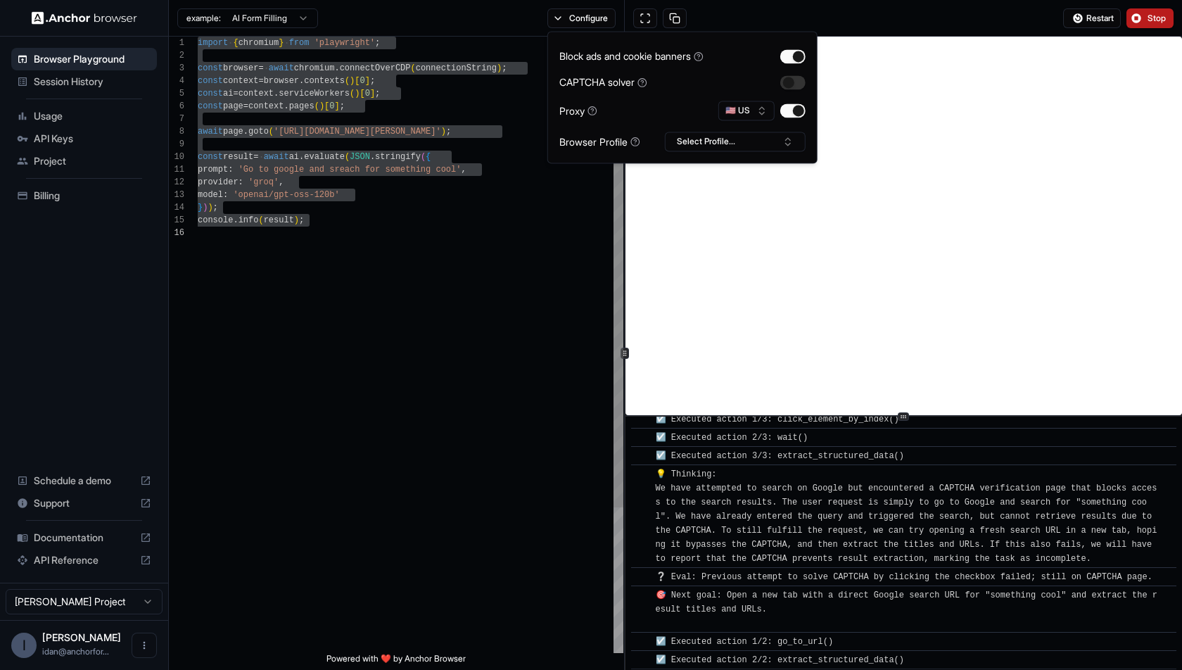
scroll to position [51, 0]
click at [433, 95] on div "import { chromium } from 'playwright' ; const browser = await chromium . connec…" at bounding box center [411, 440] width 426 height 806
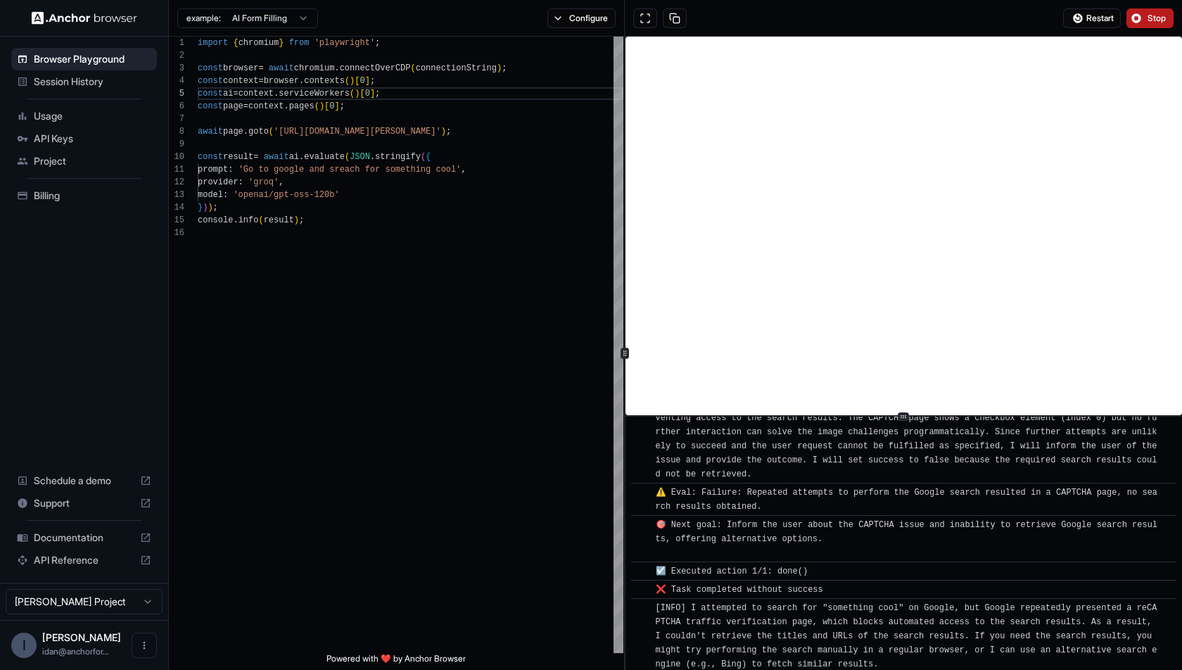
scroll to position [1288, 0]
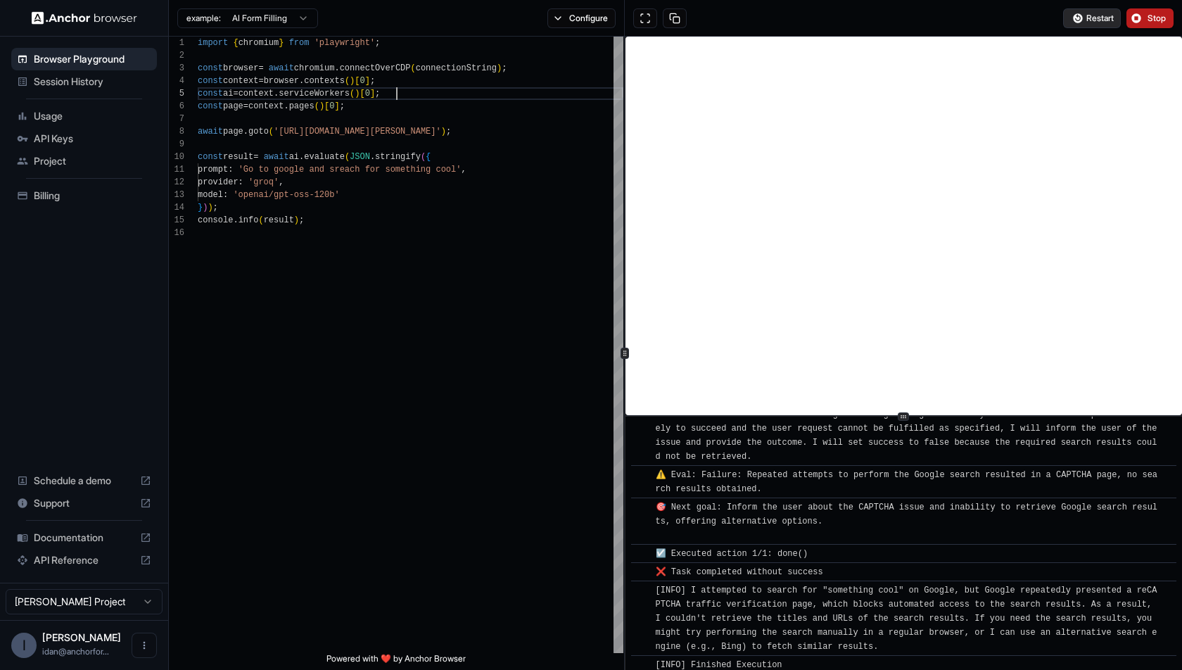
click at [1063, 8] on button "Restart" at bounding box center [1092, 18] width 58 height 20
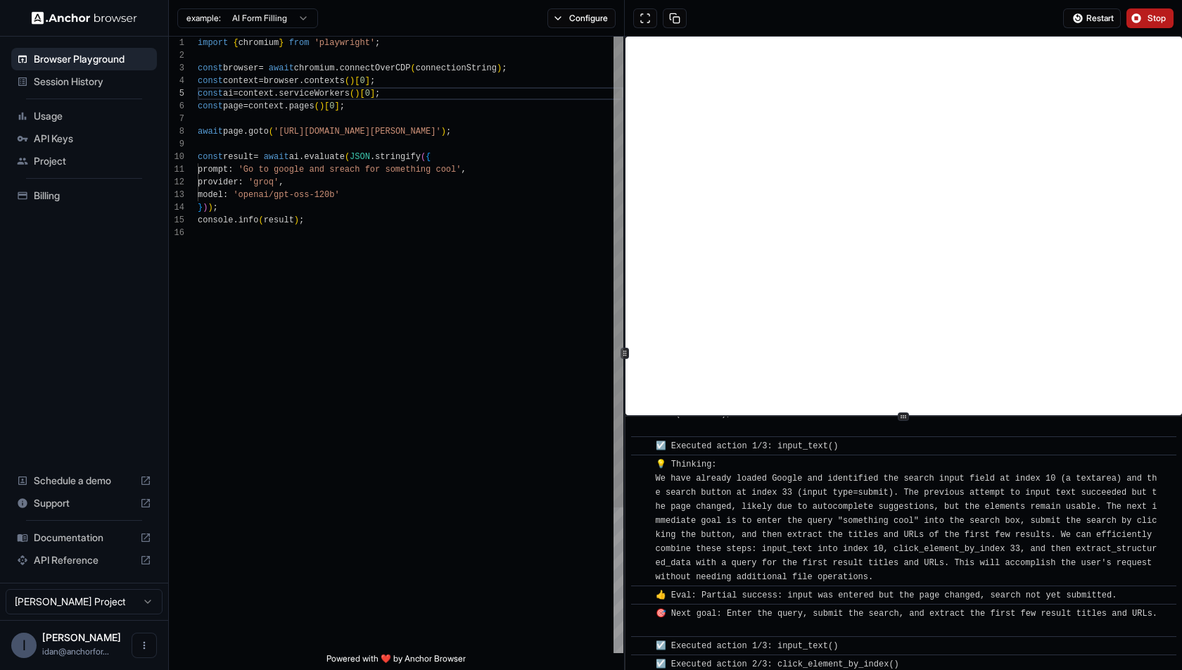
scroll to position [350, 0]
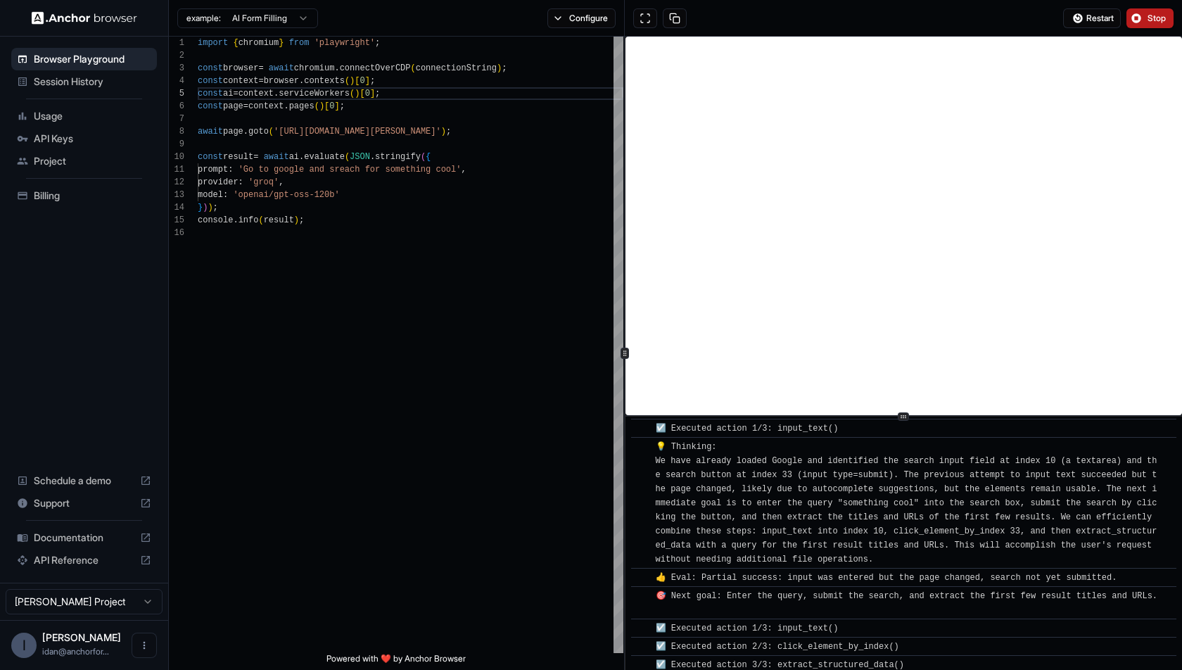
click at [583, 1] on div "example: AI Form Filling Configure" at bounding box center [397, 18] width 456 height 37
click at [583, 25] on button "Configure" at bounding box center [581, 18] width 68 height 20
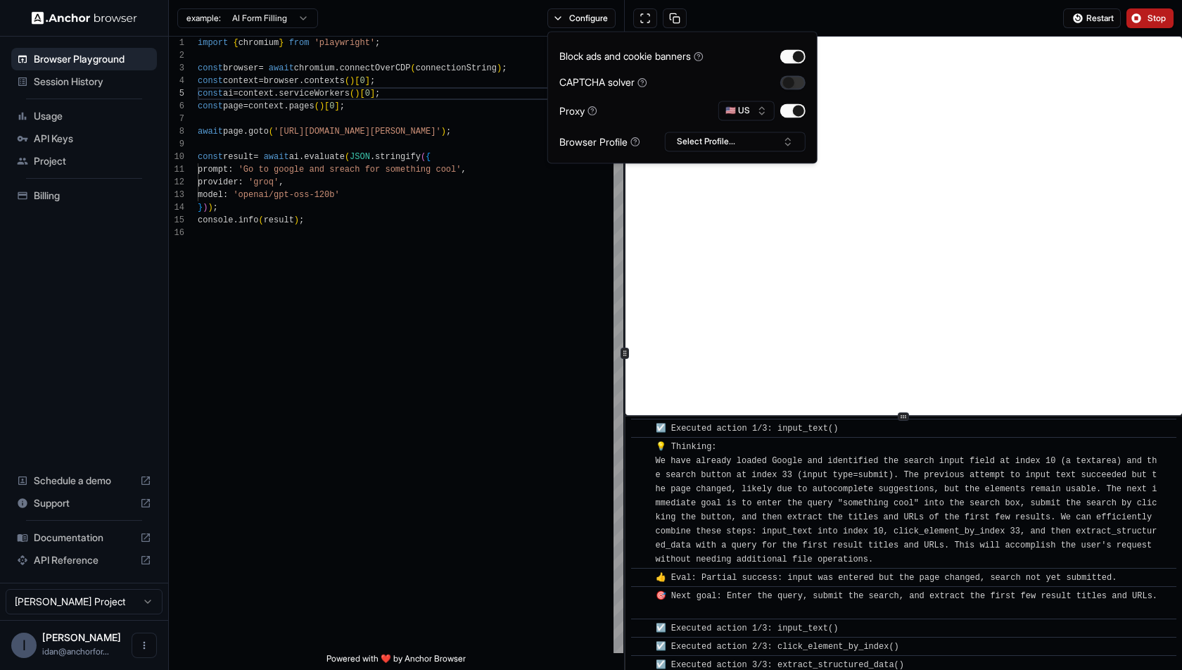
click at [796, 82] on button "button" at bounding box center [792, 82] width 25 height 14
type textarea "**********"
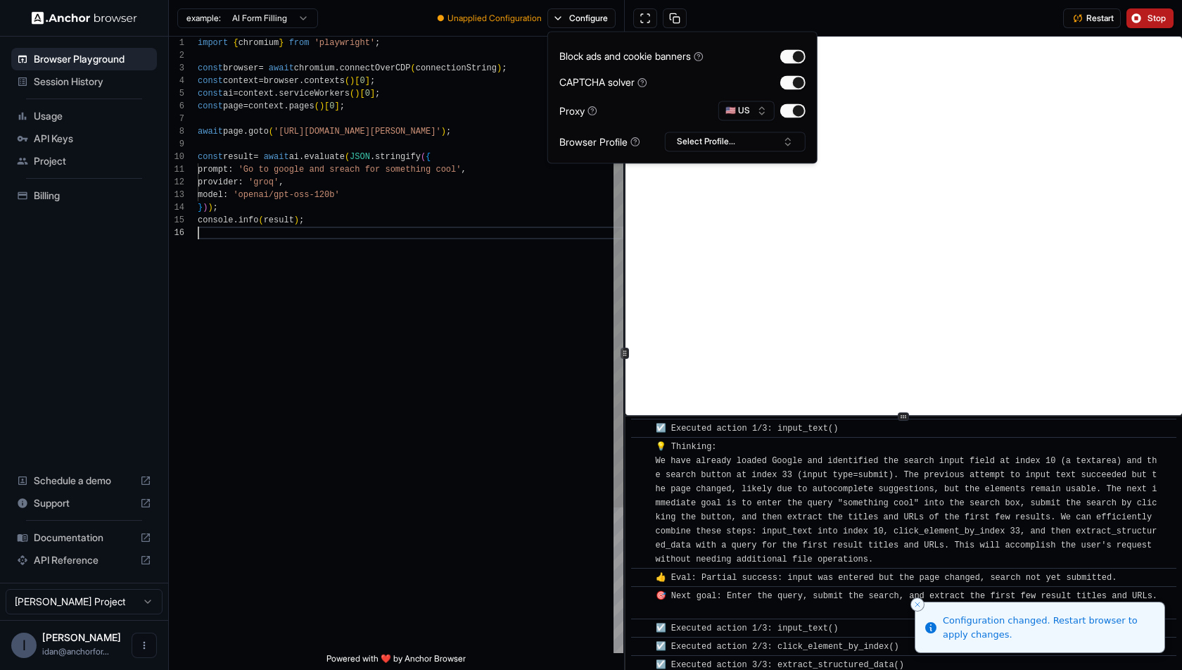
scroll to position [63, 0]
click at [534, 268] on div "import { chromium } from 'playwright' ; const browser = await chromium . connec…" at bounding box center [411, 440] width 426 height 806
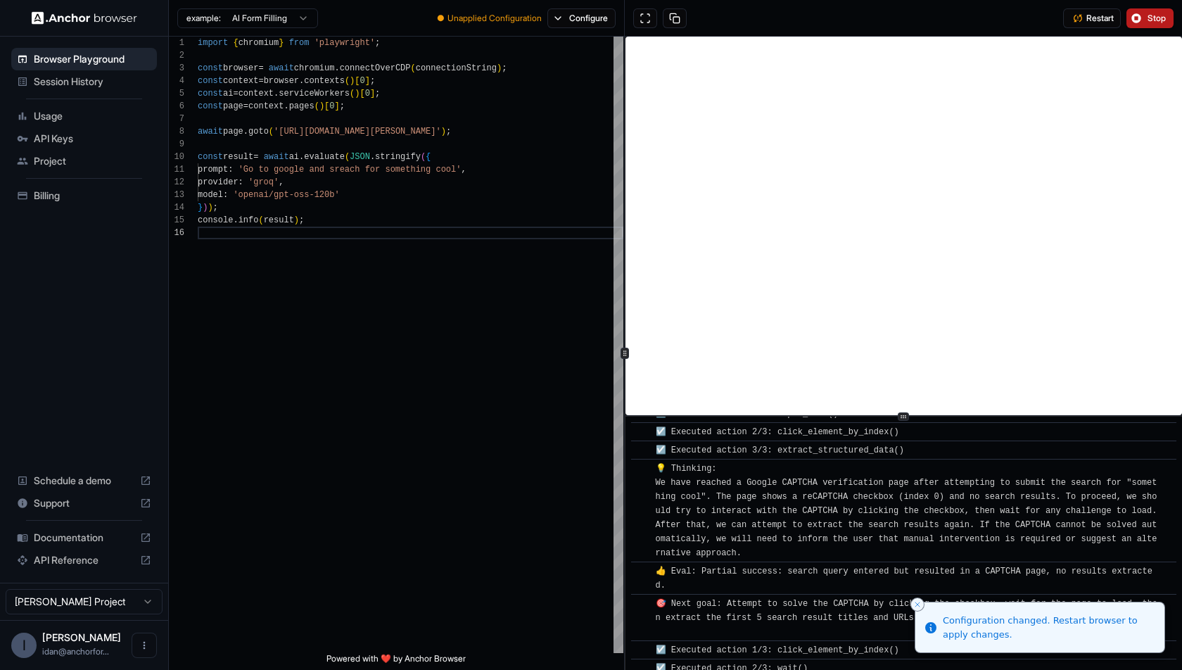
scroll to position [583, 0]
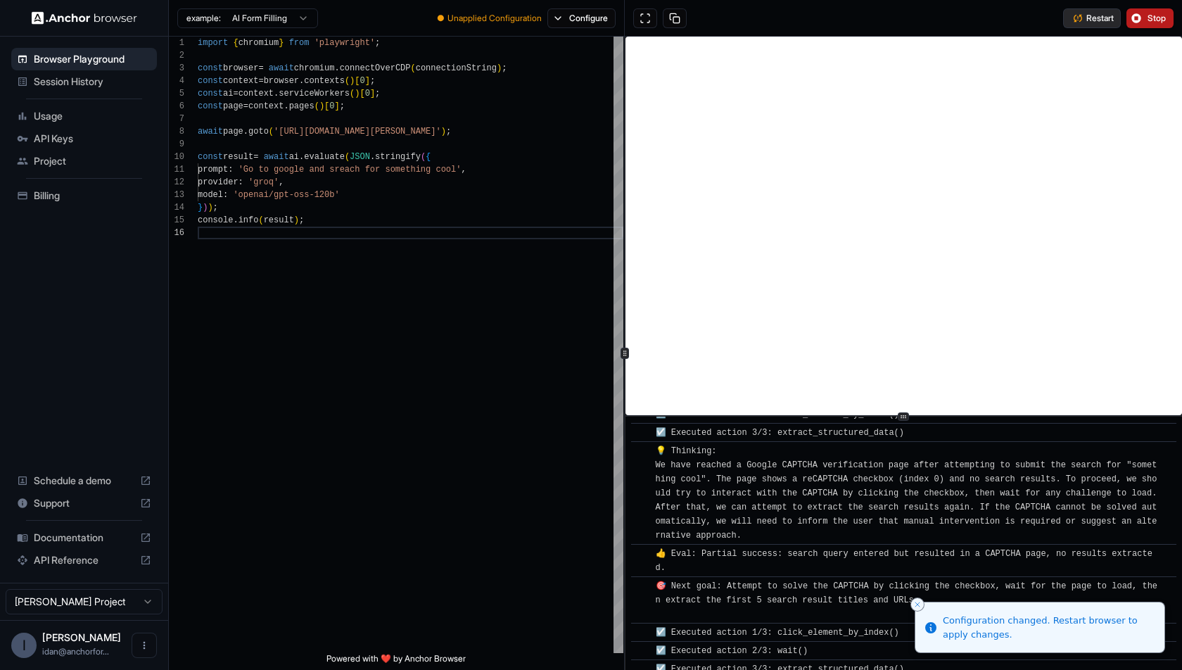
click at [1063, 23] on span "Restart" at bounding box center [1100, 18] width 27 height 11
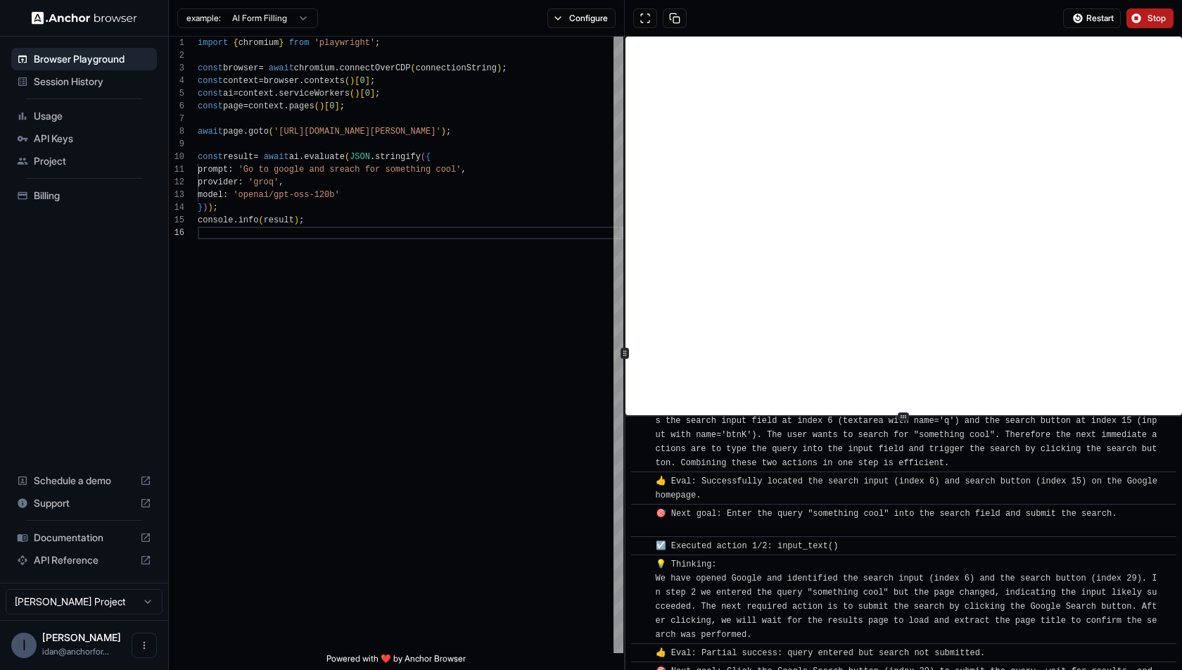
scroll to position [0, 0]
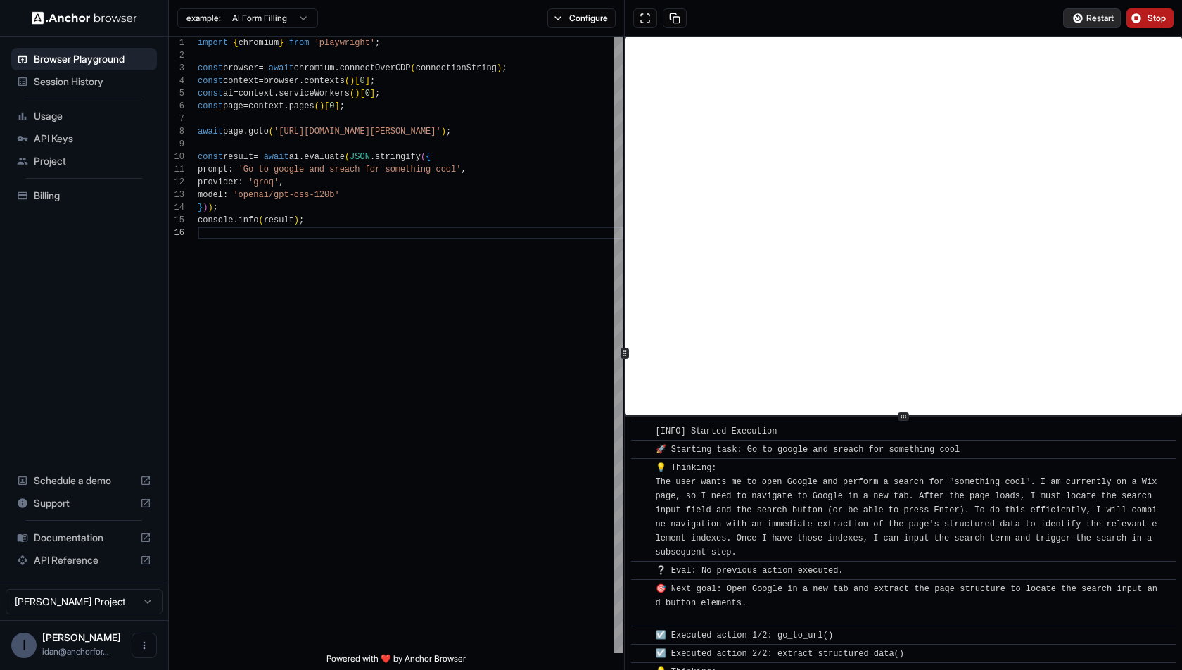
click at [1063, 13] on span "Restart" at bounding box center [1100, 18] width 27 height 11
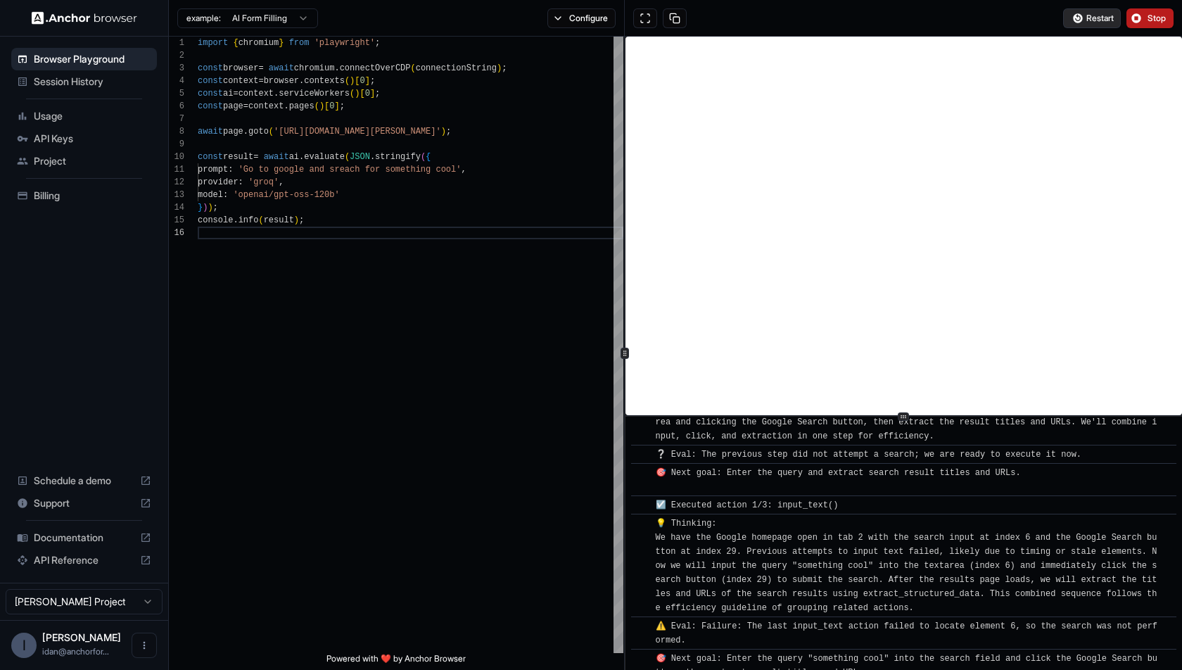
scroll to position [1827, 0]
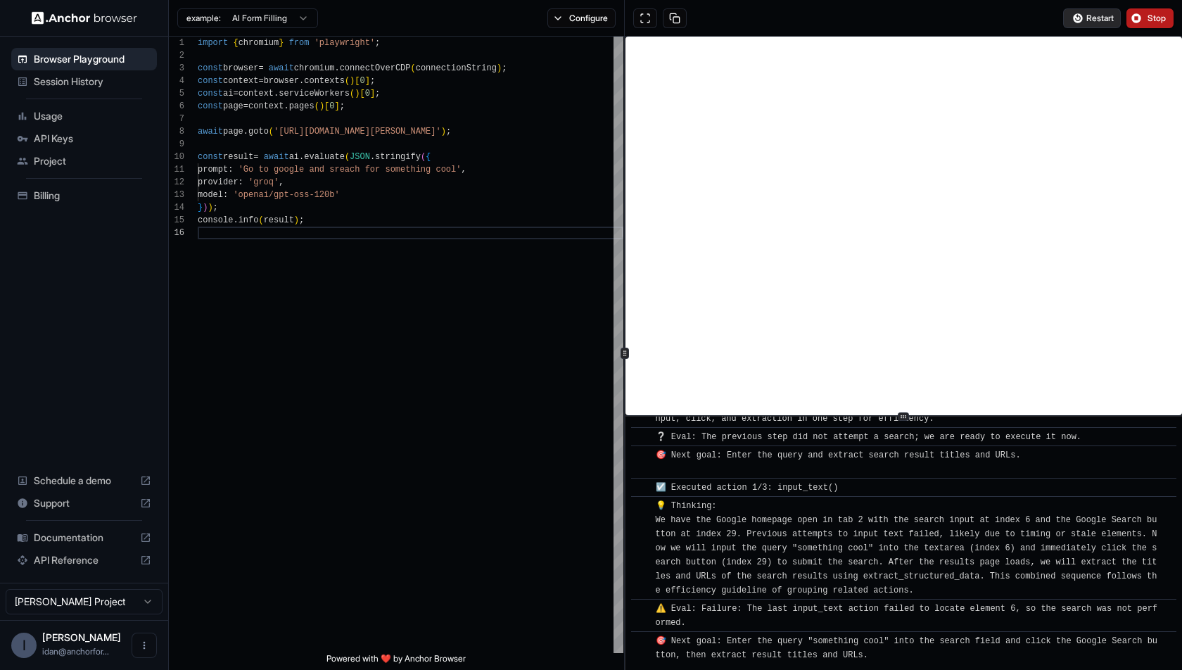
click at [1063, 20] on button "Restart" at bounding box center [1092, 18] width 58 height 20
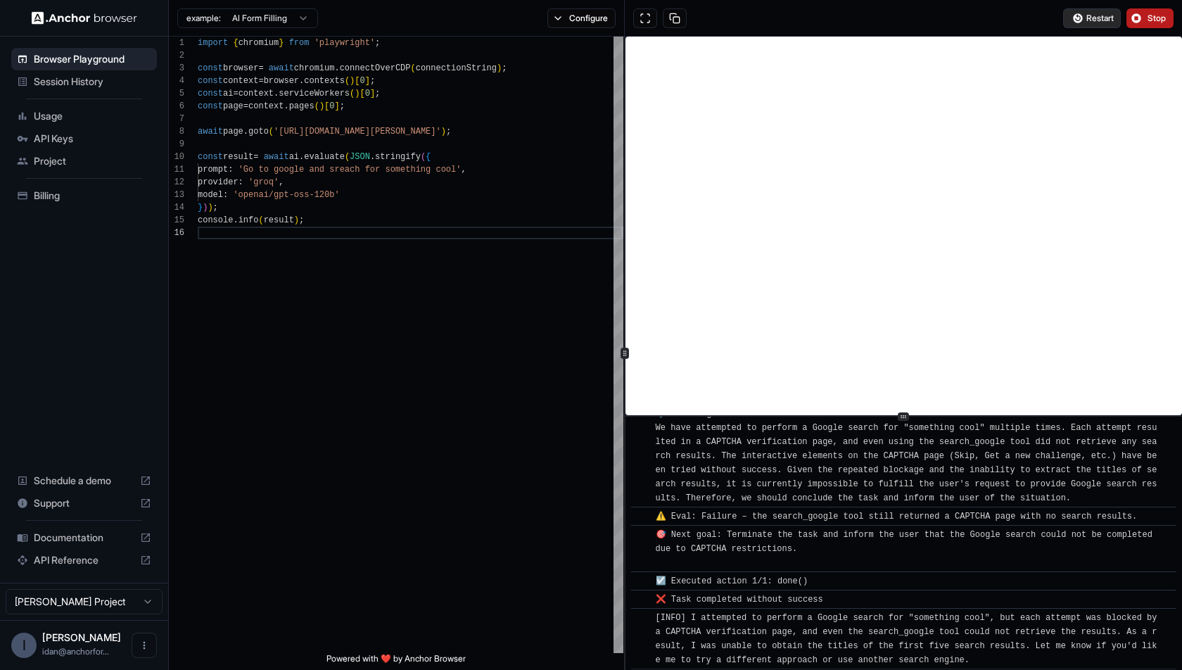
scroll to position [985, 0]
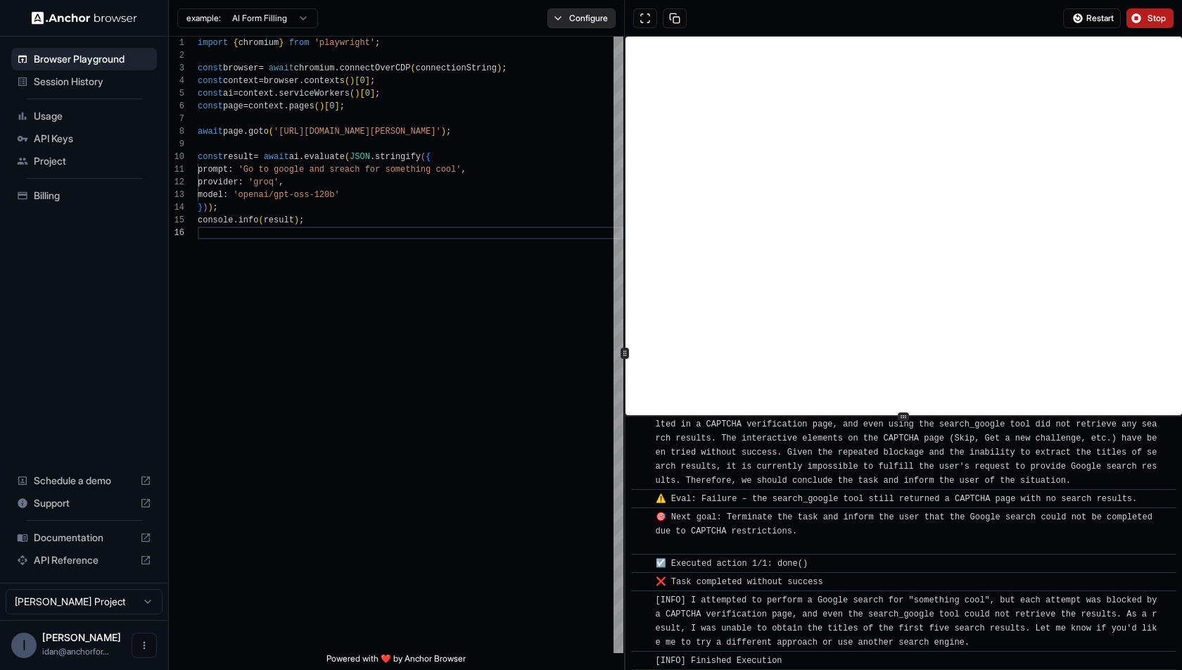
click at [559, 16] on button "Configure" at bounding box center [581, 18] width 68 height 20
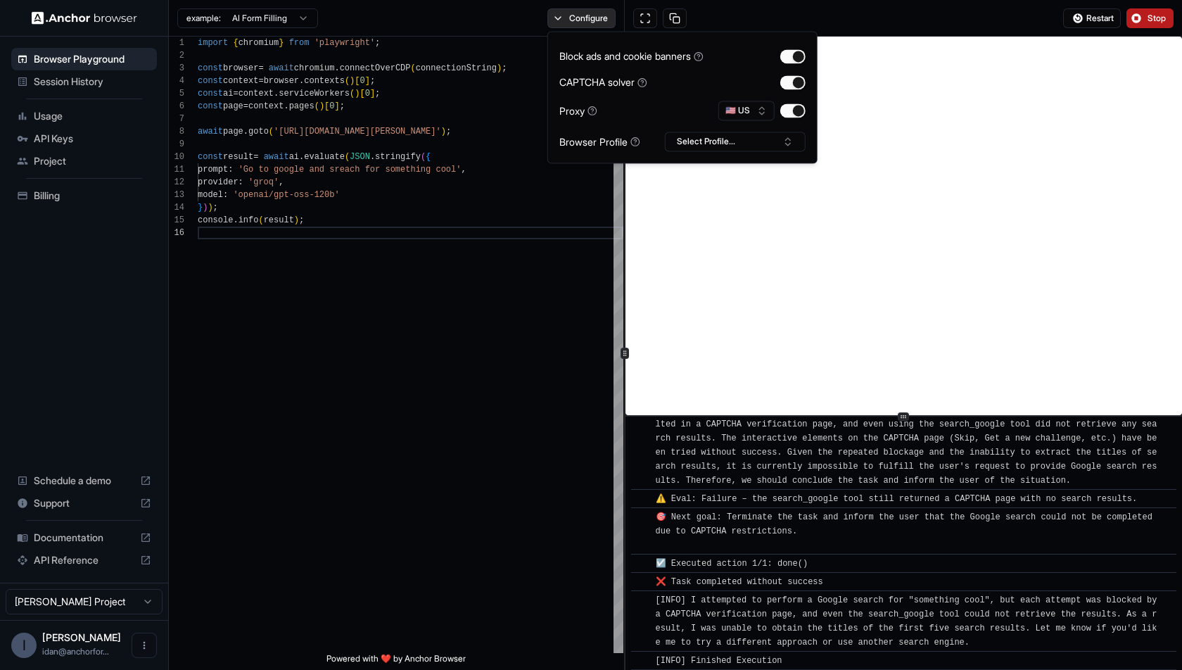
click at [559, 16] on button "Configure" at bounding box center [581, 18] width 68 height 20
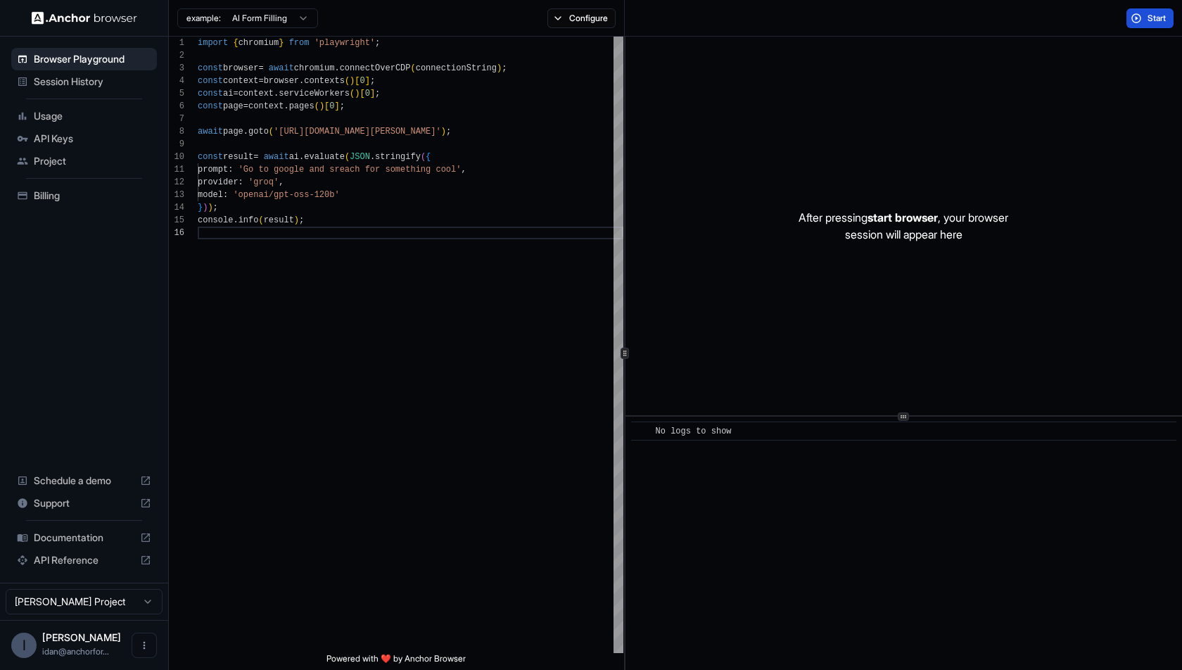
scroll to position [0, 0]
click at [399, 6] on div "example: AI Form Filling Configure" at bounding box center [397, 18] width 456 height 37
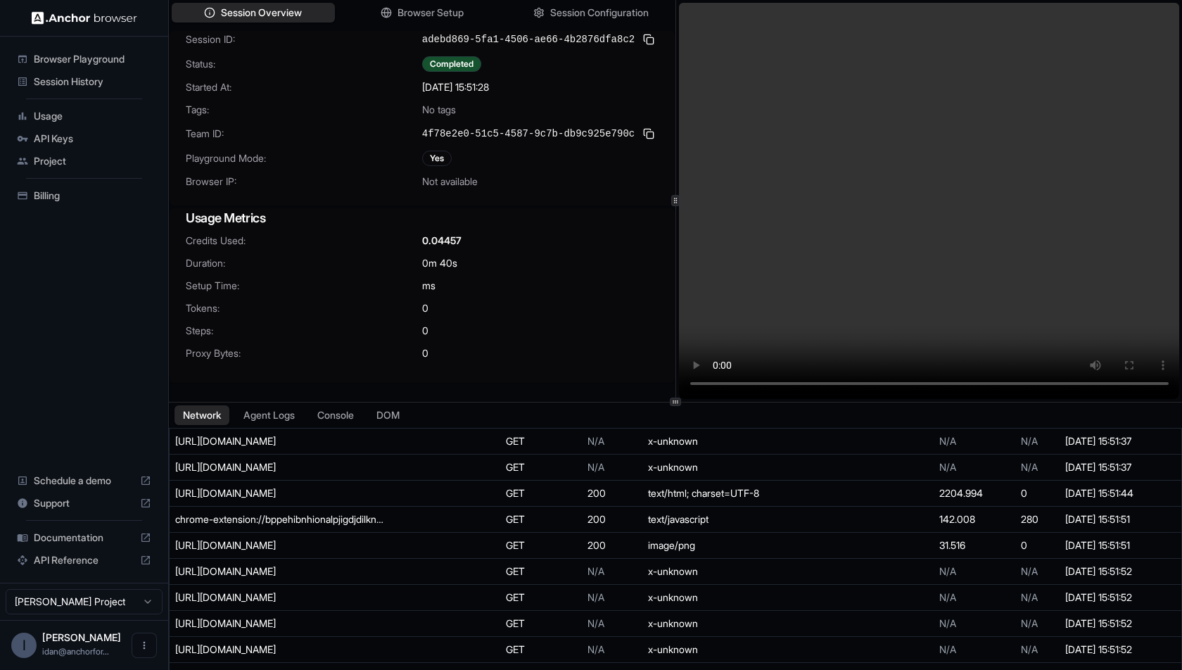
scroll to position [292, 0]
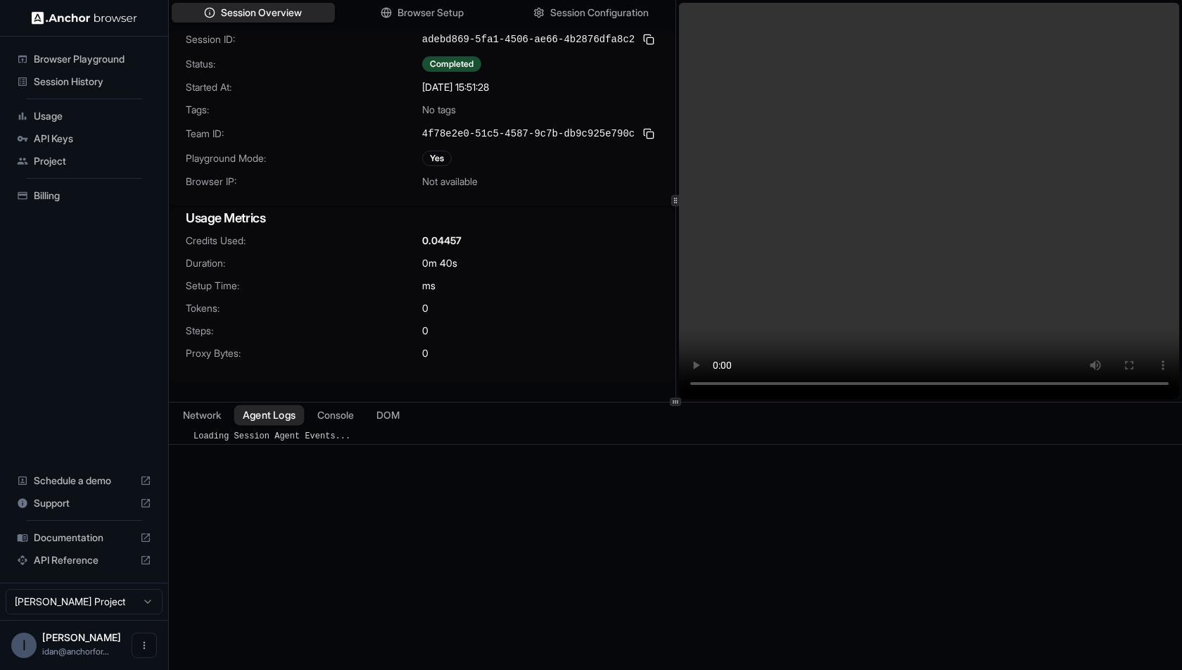
click at [286, 412] on button "Agent Logs" at bounding box center [269, 415] width 70 height 20
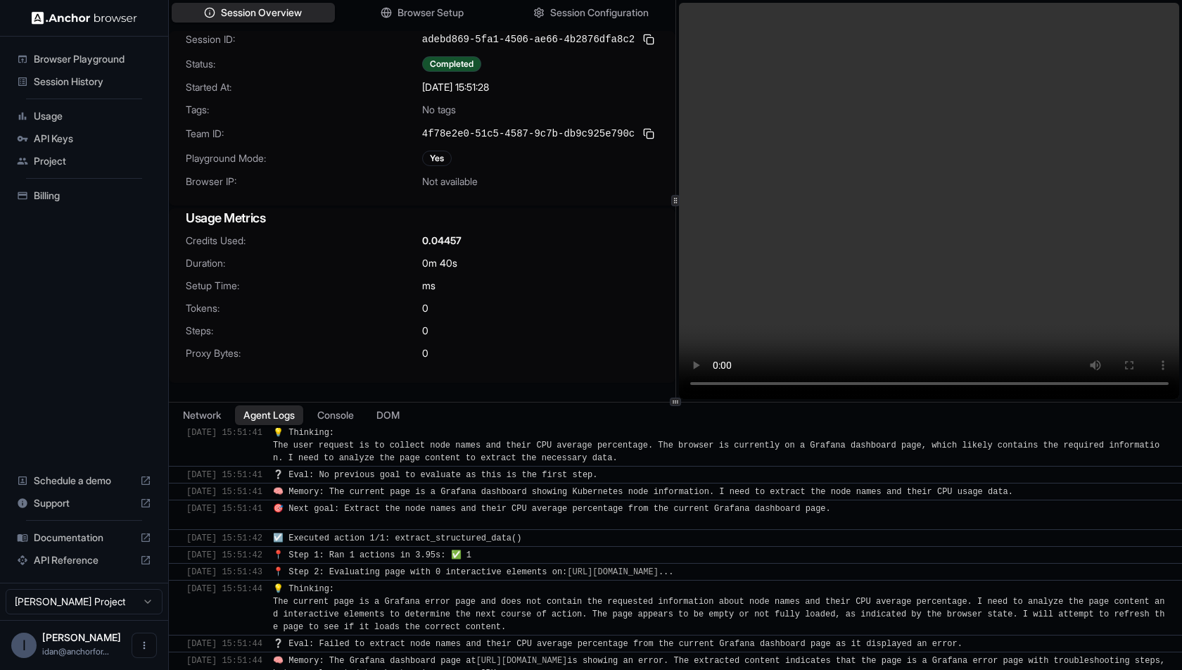
scroll to position [0, 0]
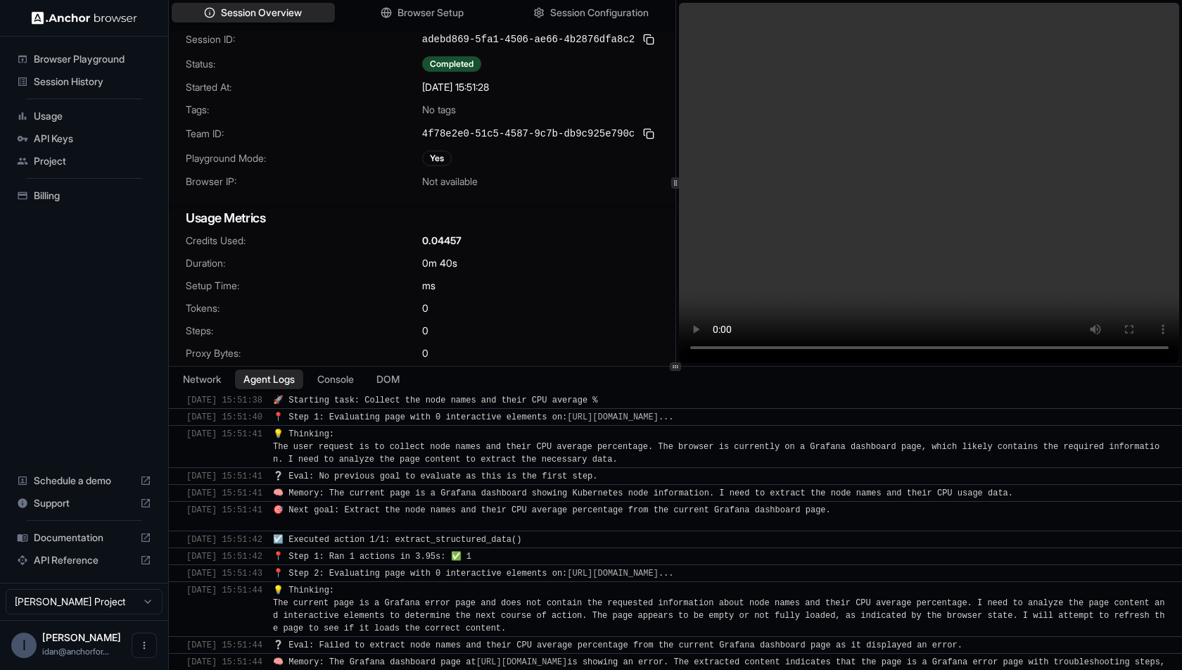
click at [679, 368] on div at bounding box center [675, 366] width 11 height 8
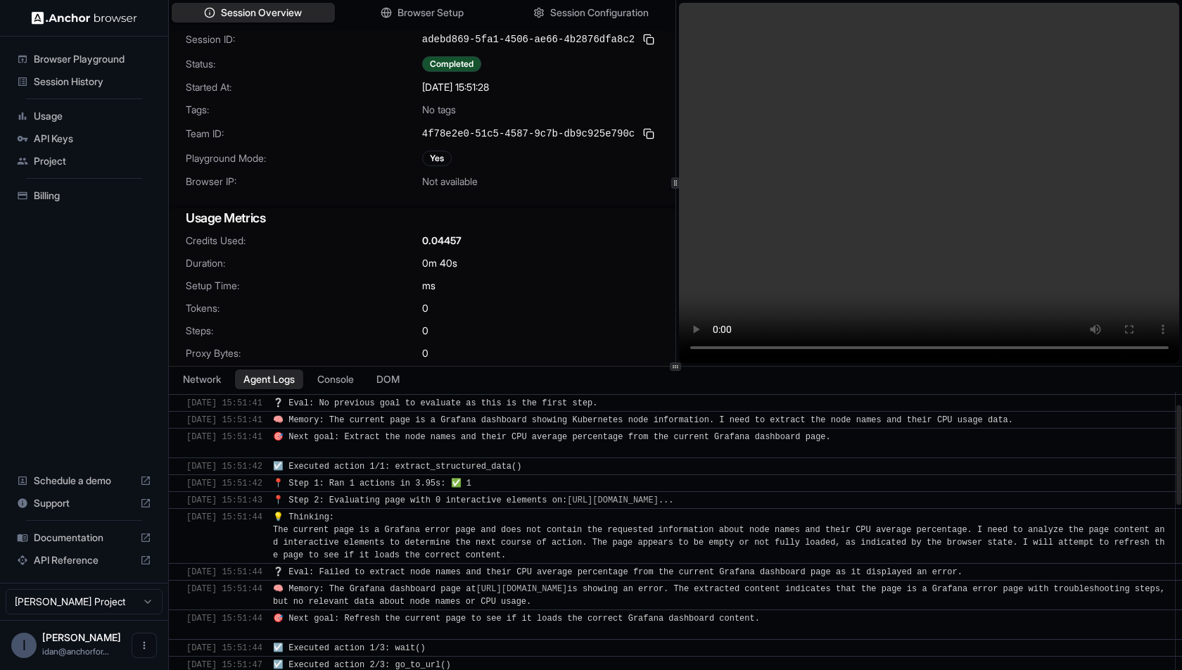
scroll to position [114, 0]
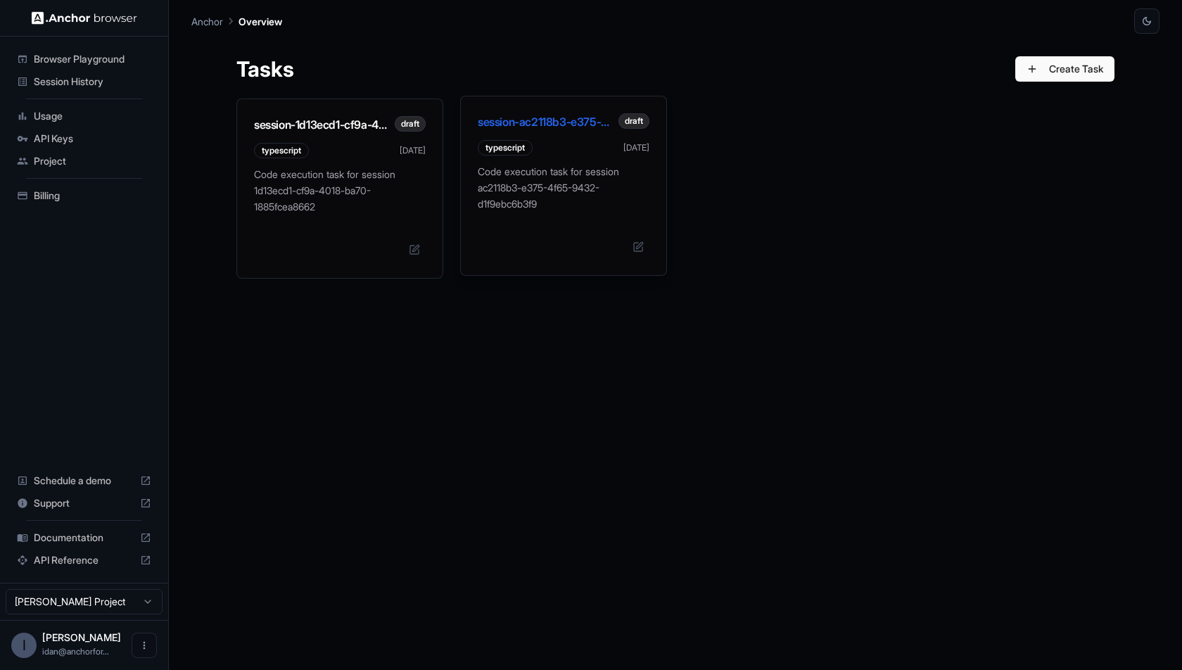
click at [545, 205] on p "Code execution task for session ac2118b3-e375-4f65-9432-d1f9ebc6b3f9" at bounding box center [564, 188] width 172 height 48
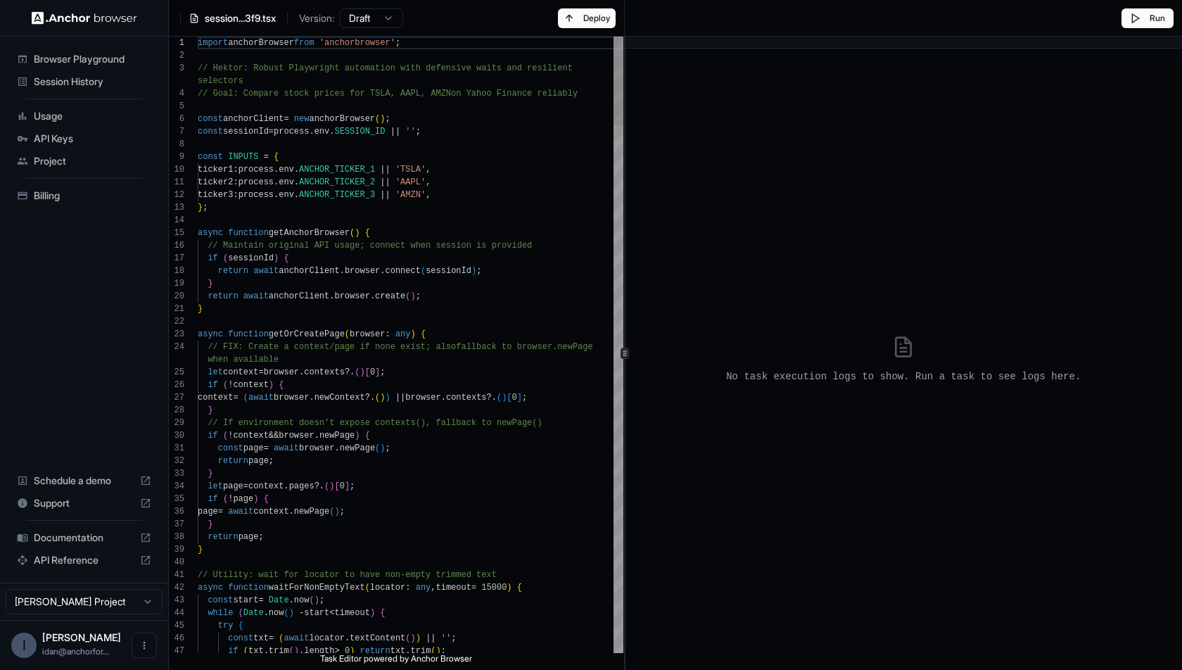
scroll to position [114, 0]
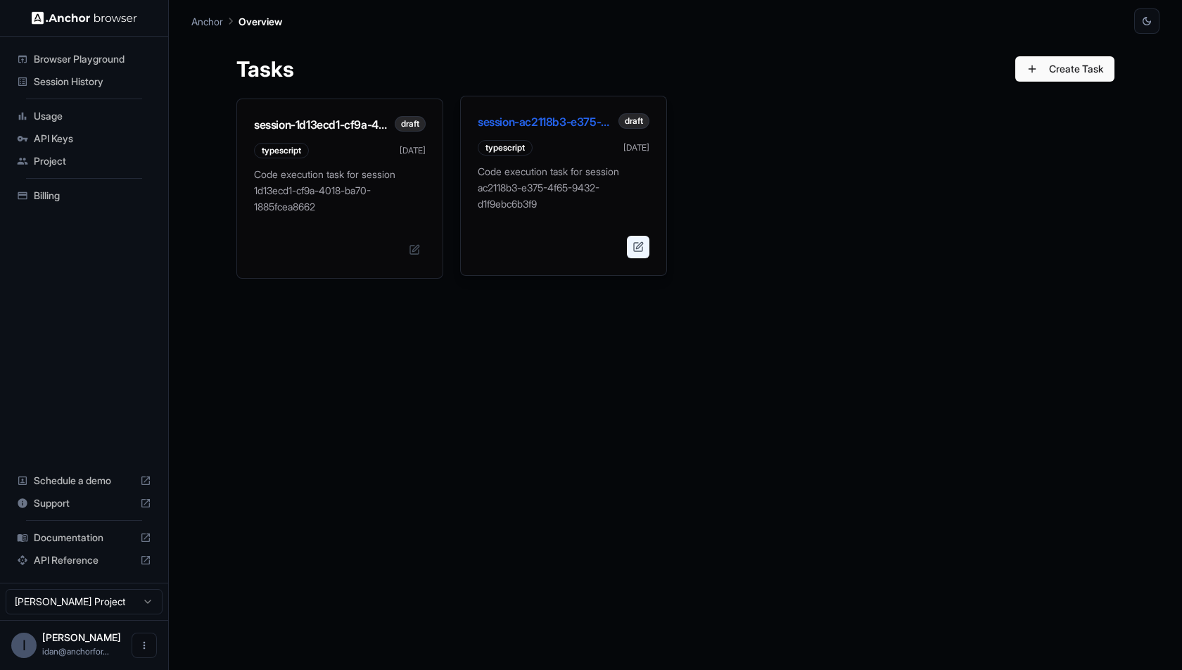
click at [643, 255] on button at bounding box center [638, 247] width 23 height 23
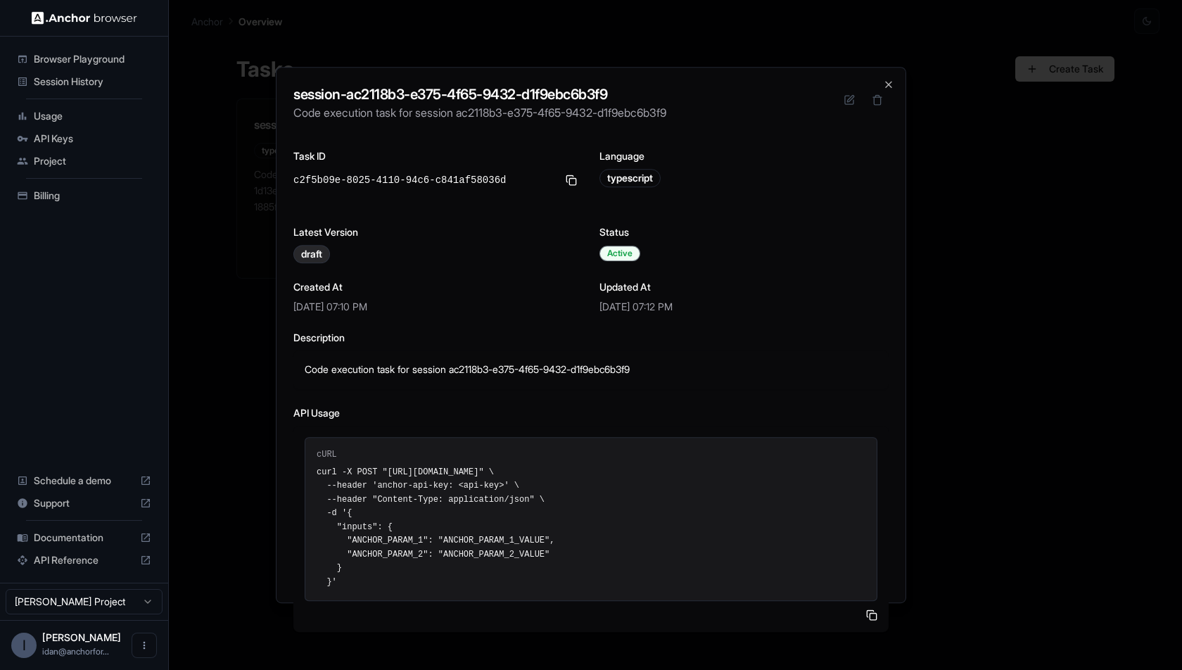
click at [321, 476] on pre "curl -X POST "[URL][DOMAIN_NAME]" \ --header 'anchor-api-key: <api-key>' \ --he…" at bounding box center [591, 528] width 549 height 124
drag, startPoint x: 318, startPoint y: 464, endPoint x: 451, endPoint y: 576, distance: 173.8
click at [451, 576] on pre "curl -X POST "[URL][DOMAIN_NAME]" \ --header 'anchor-api-key: <api-key>' \ --he…" at bounding box center [591, 528] width 549 height 124
click at [333, 456] on span "cURL" at bounding box center [327, 454] width 20 height 11
click at [322, 466] on pre "curl -X POST "https://app.anchorbrowser.io/api/v1/task/run/session-ac2118b3-e37…" at bounding box center [591, 528] width 549 height 124
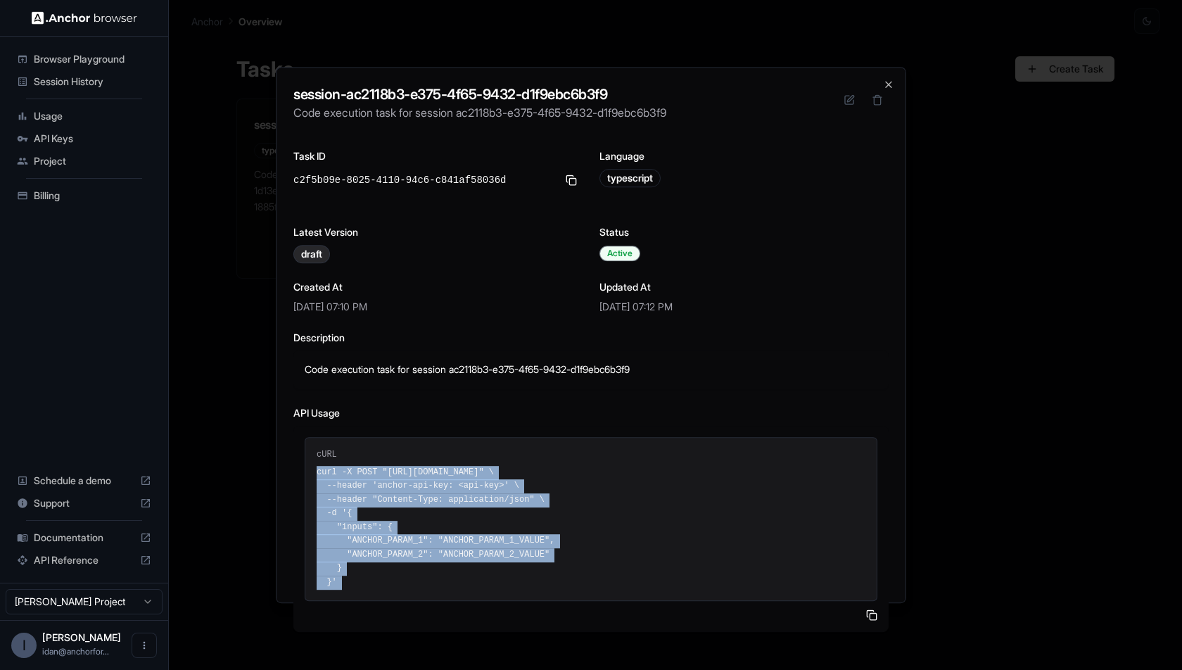
drag, startPoint x: 322, startPoint y: 465, endPoint x: 389, endPoint y: 585, distance: 137.0
click at [389, 585] on pre "curl -X POST "https://app.anchorbrowser.io/api/v1/task/run/session-ac2118b3-e37…" at bounding box center [591, 528] width 549 height 124
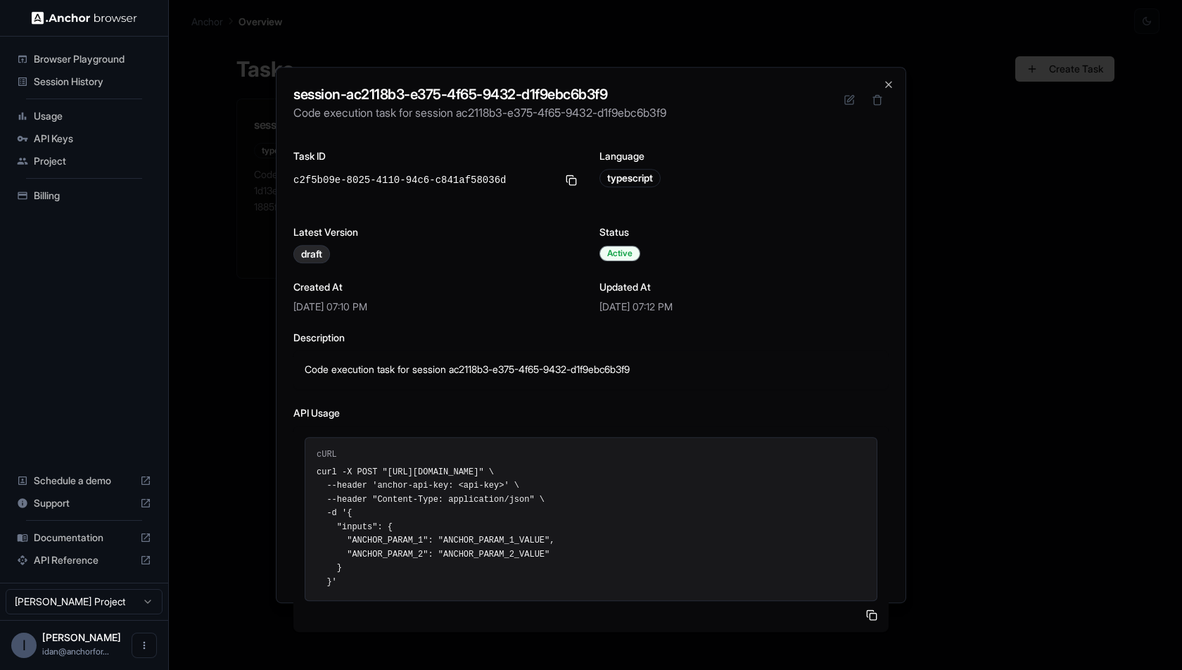
click at [330, 154] on h3 "Task ID" at bounding box center [437, 156] width 289 height 14
click at [215, 91] on div at bounding box center [591, 335] width 1182 height 670
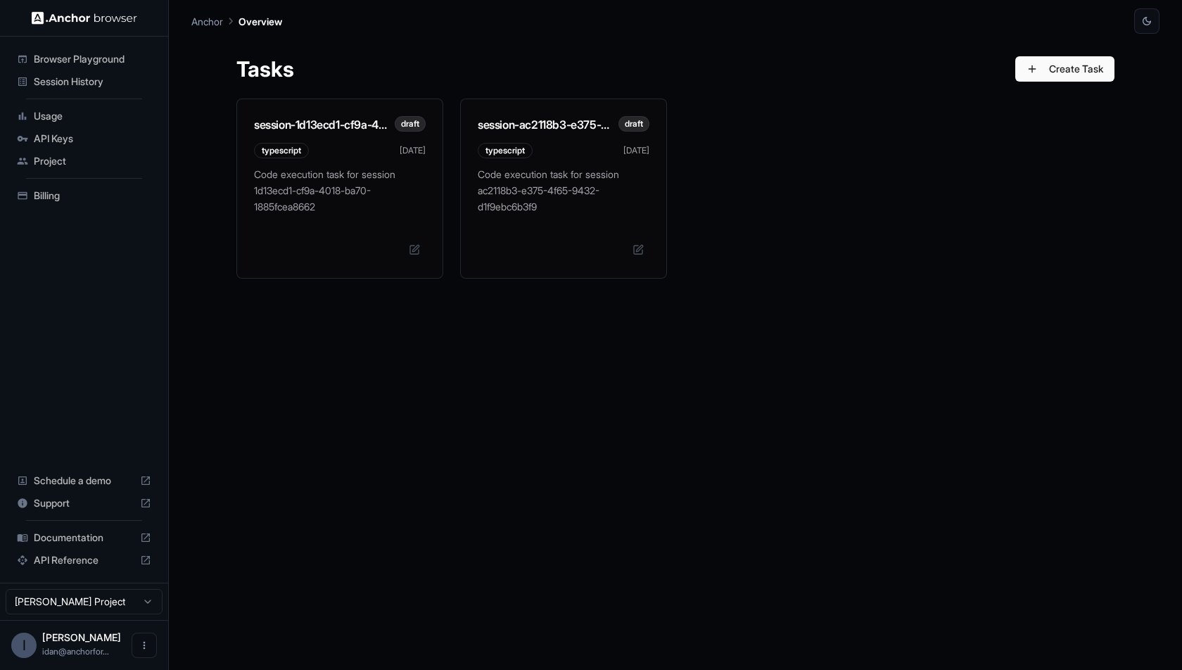
click at [99, 44] on ul "Browser Playground Session History Usage API Keys Project Billing" at bounding box center [84, 127] width 157 height 170
click at [99, 49] on div "Browser Playground" at bounding box center [84, 59] width 146 height 23
click at [644, 249] on button at bounding box center [638, 247] width 23 height 23
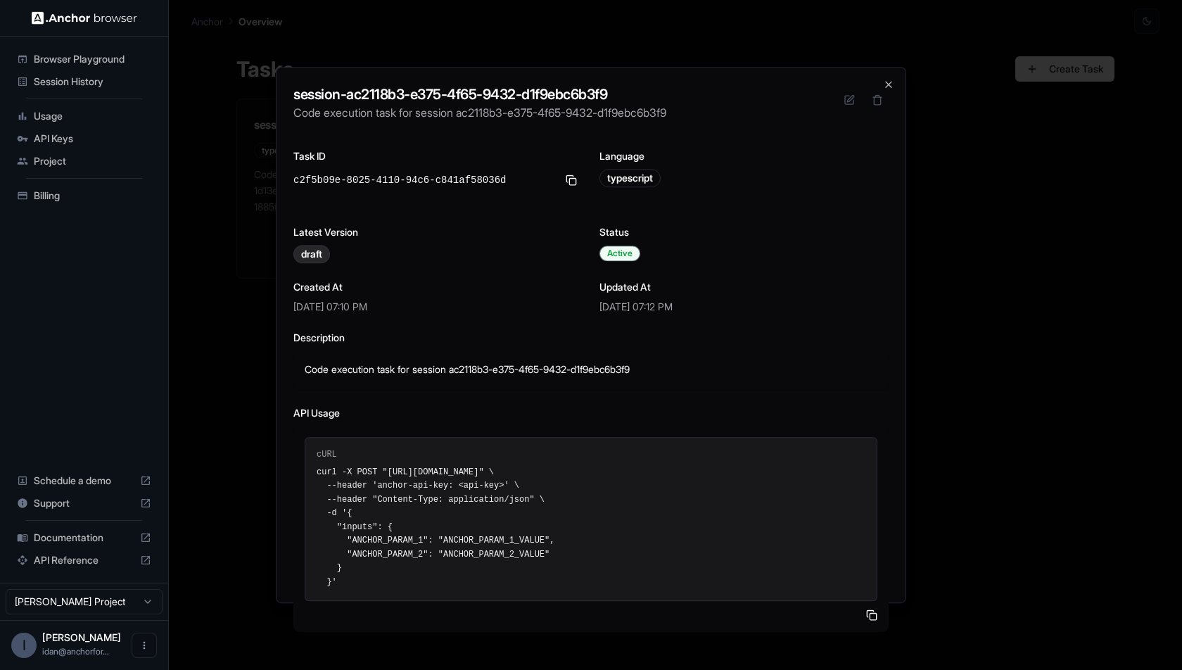
drag, startPoint x: 284, startPoint y: 391, endPoint x: 623, endPoint y: 595, distance: 395.8
click at [623, 595] on div "session-ac2118b3-e375-4f65-9432-d1f9ebc6b3f9 Code execution task for session ac…" at bounding box center [591, 335] width 631 height 536
click at [350, 513] on pre "curl -X POST "https://app.anchorbrowser.io/api/v1/task/run/session-ac2118b3-e37…" at bounding box center [591, 528] width 549 height 124
click at [233, 387] on div at bounding box center [591, 335] width 1182 height 670
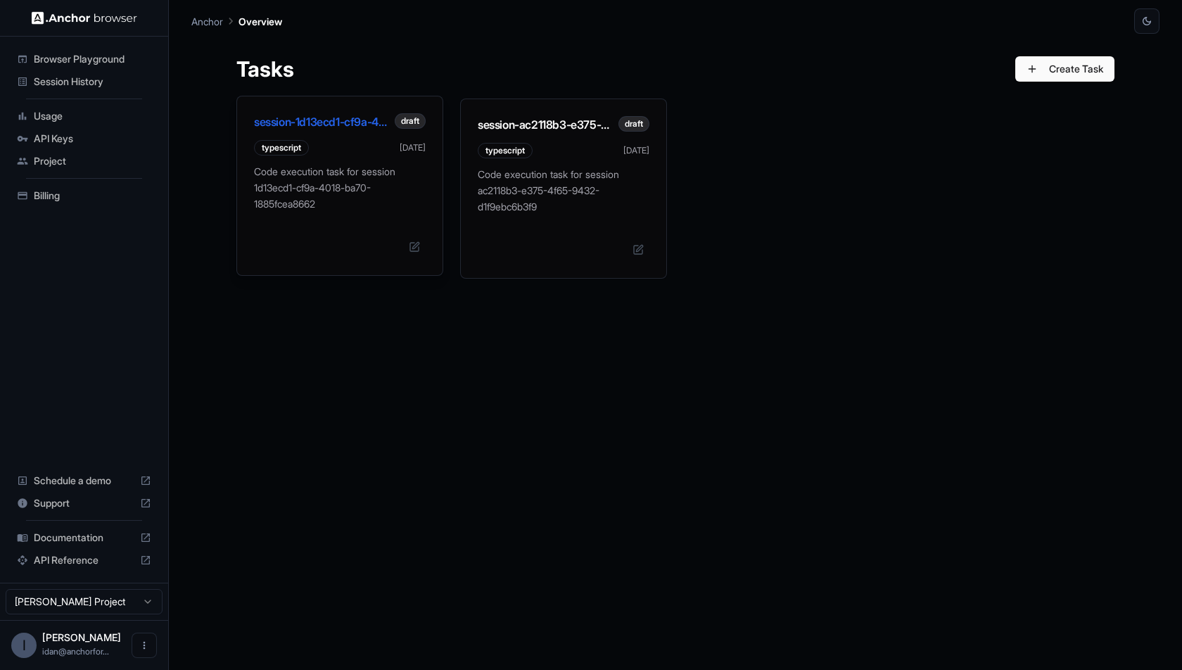
click at [313, 213] on div "Code execution task for session 1d13ecd1-cf9a-4018-ba70-1885fcea8662" at bounding box center [340, 194] width 172 height 61
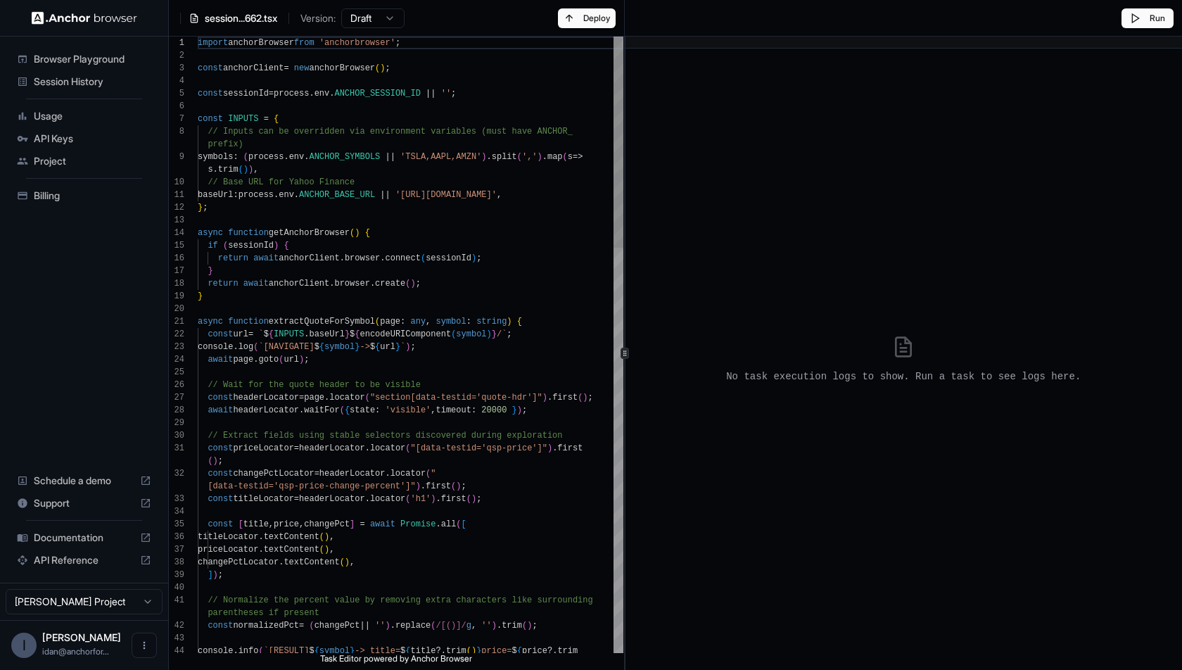
scroll to position [101, 0]
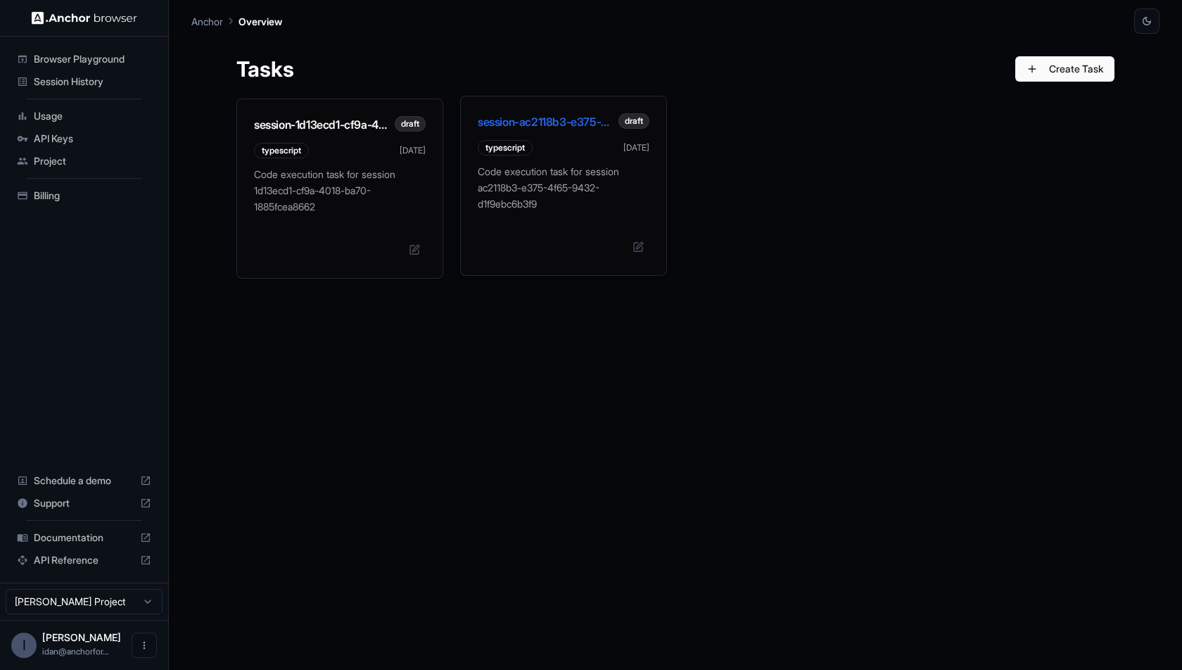
click at [549, 232] on div "Code execution task for session ac2118b3-e375-4f65-9432-d1f9ebc6b3f9" at bounding box center [563, 219] width 205 height 111
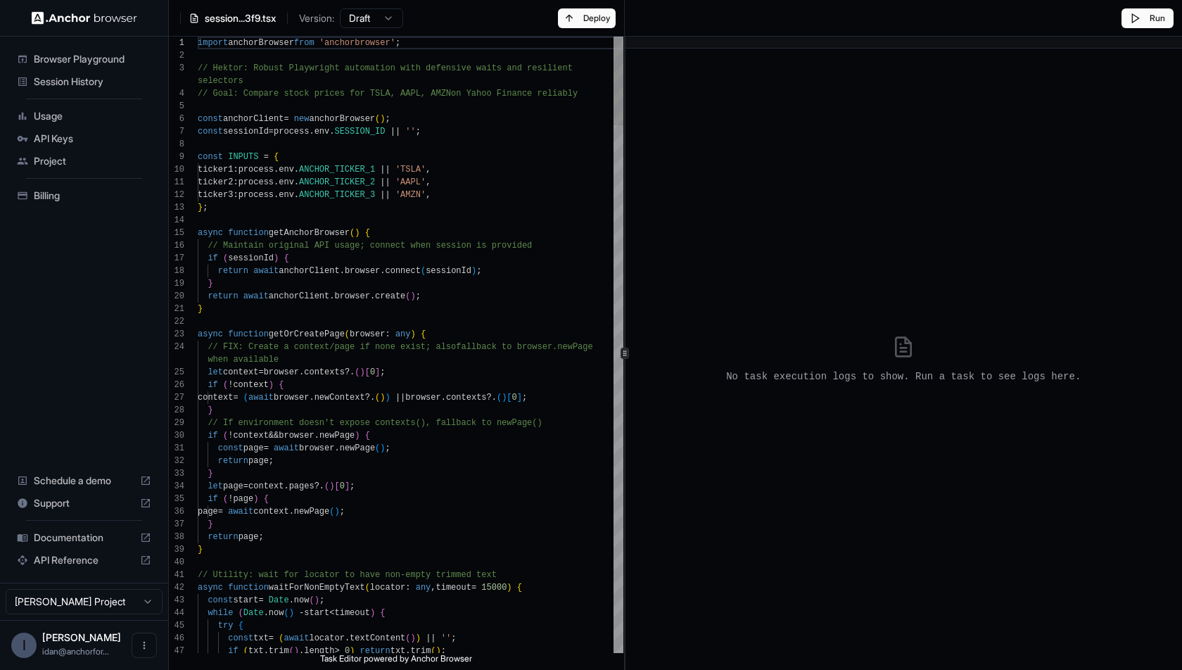
scroll to position [114, 0]
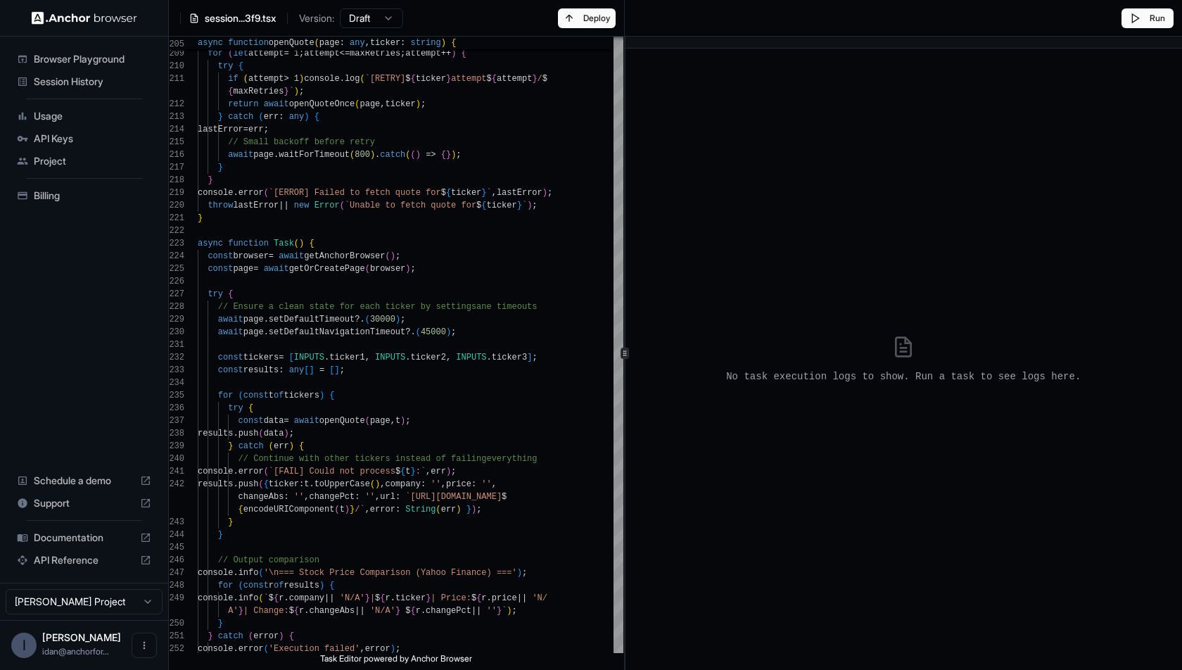
click at [1075, 481] on div "No task execution logs to show. Run a task to see logs here." at bounding box center [903, 359] width 545 height 610
click at [59, 63] on span "Browser Playground" at bounding box center [93, 59] width 118 height 14
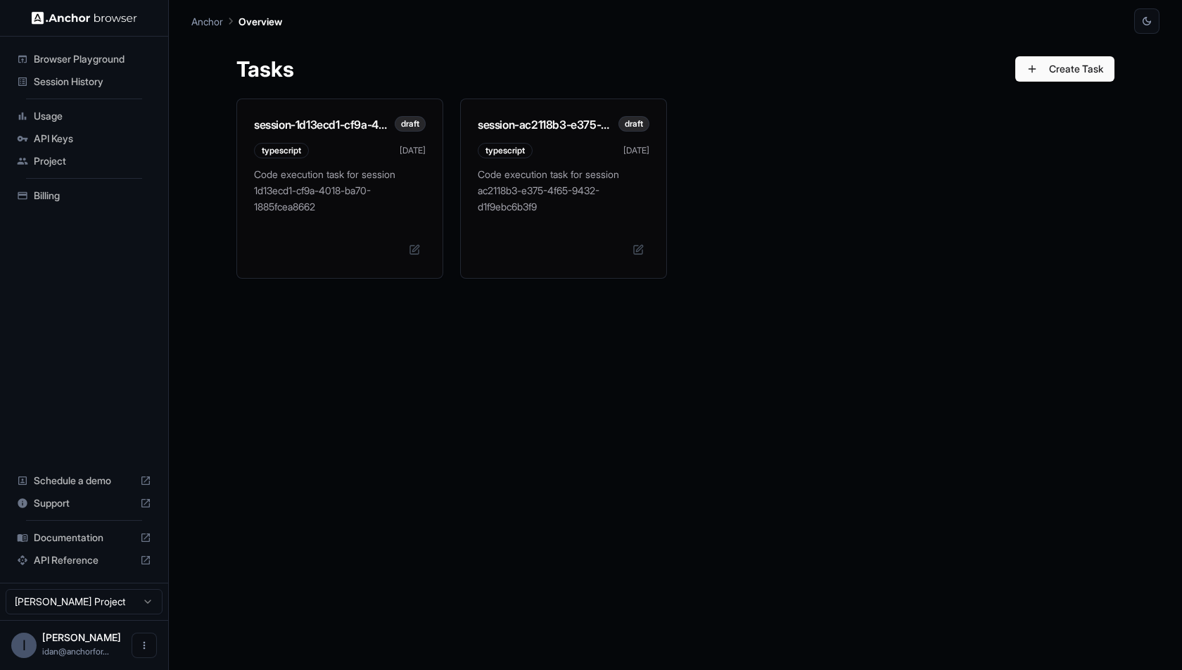
click at [731, 342] on div "session-1d13ecd1-cf9a-4018-ba70-1885fcea8662 draft typescript Sep 17 Code execu…" at bounding box center [675, 373] width 878 height 549
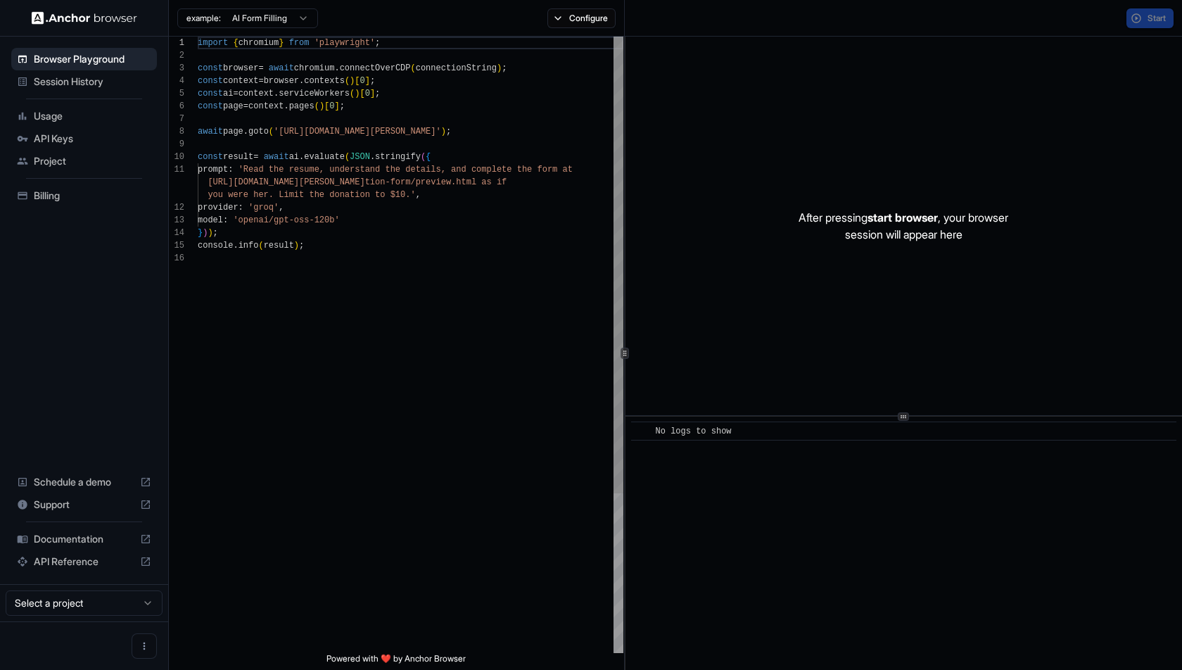
scroll to position [127, 0]
click at [561, 10] on button "Configure" at bounding box center [581, 18] width 68 height 20
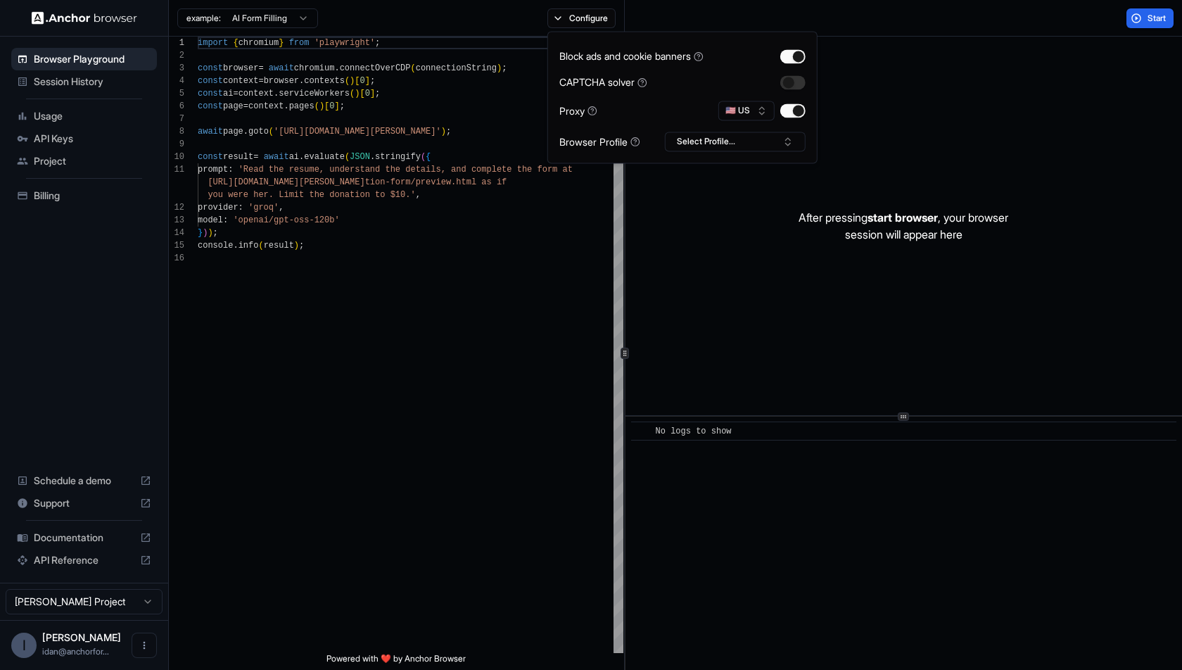
click at [806, 115] on div "Block ads and cookie banners CAPTCHA solver Proxy 🇺🇸 US Browser Profile Select …" at bounding box center [682, 97] width 270 height 132
click at [796, 113] on button "button" at bounding box center [792, 110] width 25 height 14
click at [890, 45] on div "After pressing start browser , your browser session will appear here" at bounding box center [904, 226] width 557 height 379
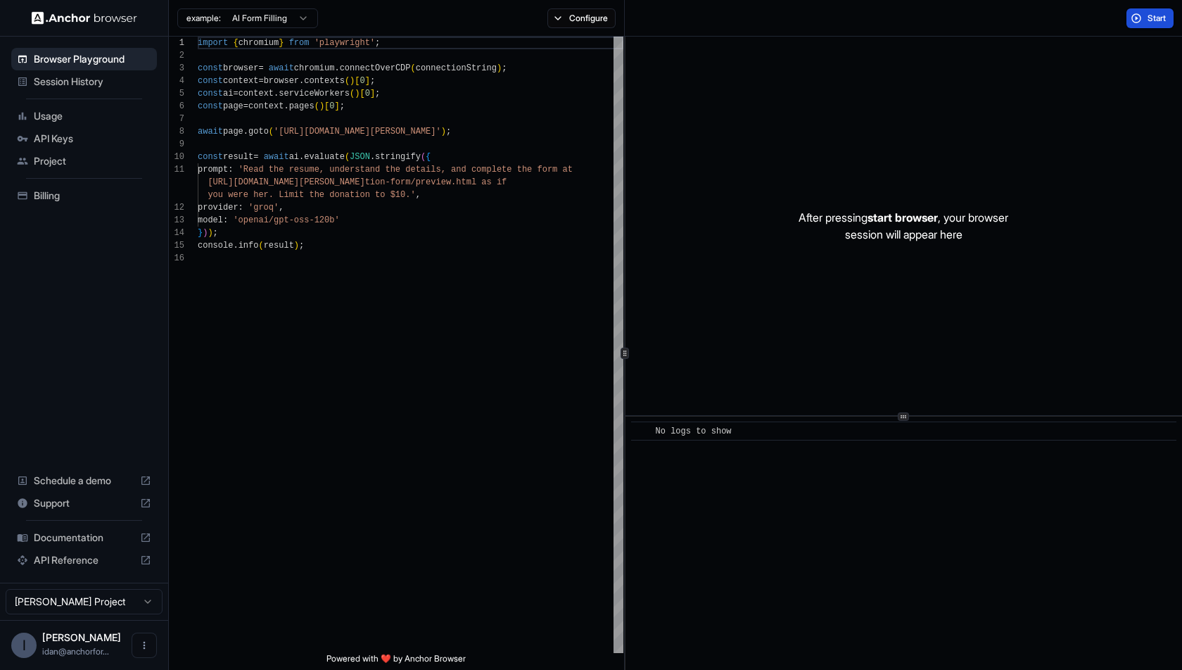
click at [1146, 18] on button "Start" at bounding box center [1150, 18] width 47 height 20
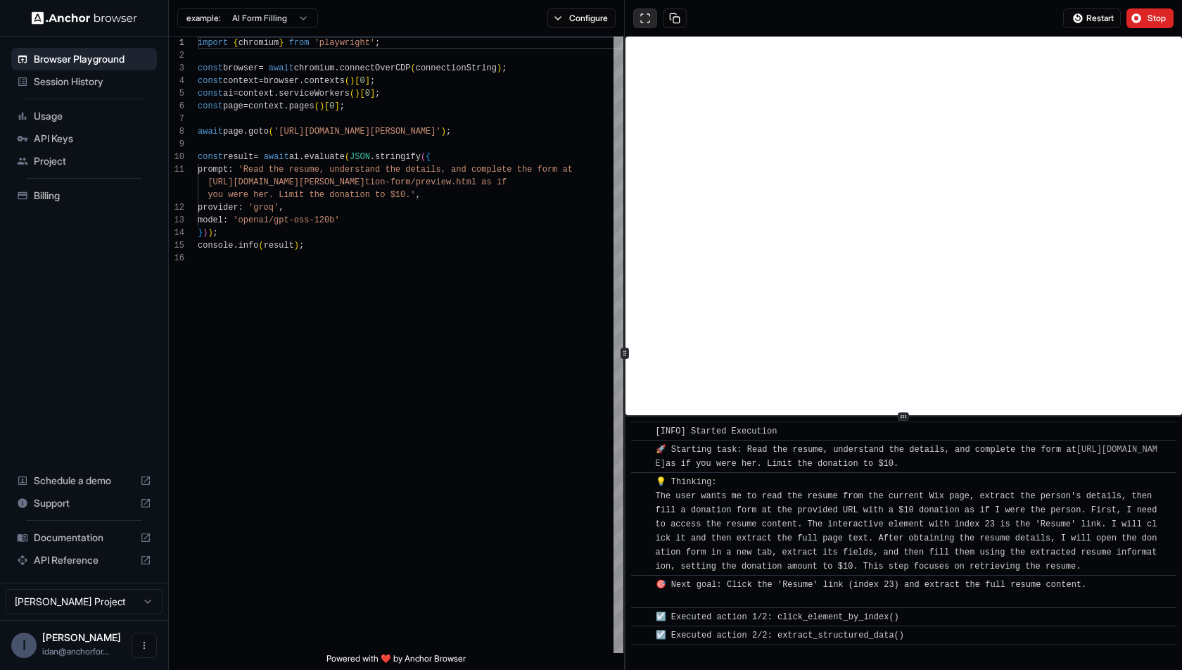
click at [639, 22] on button at bounding box center [645, 18] width 24 height 20
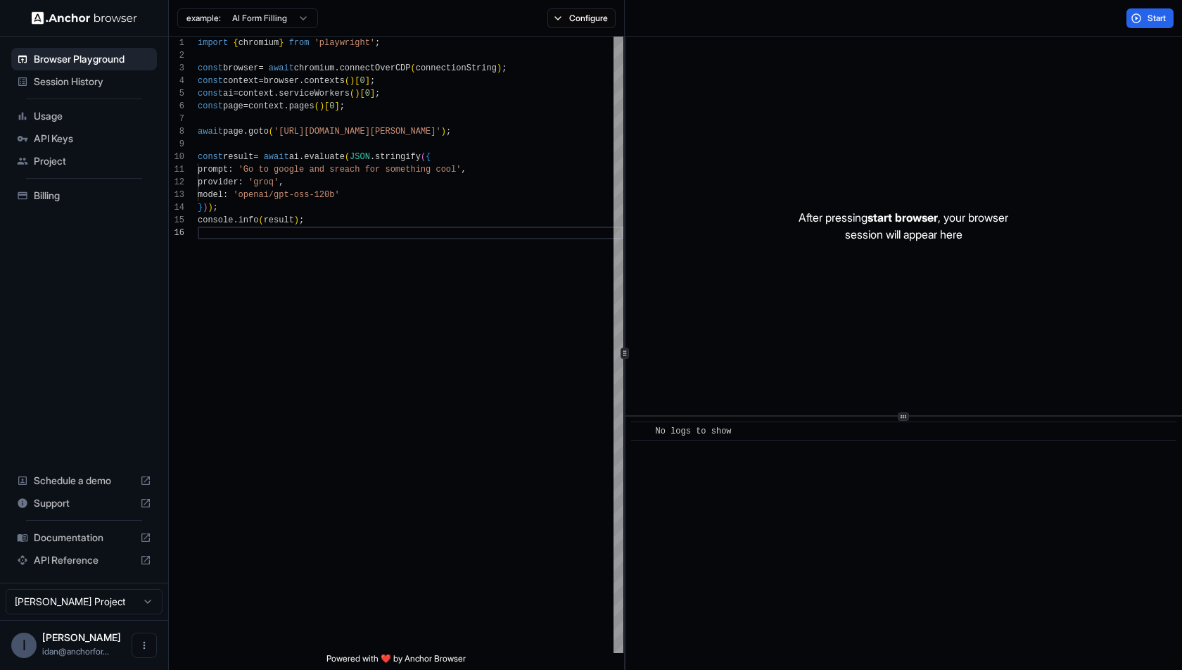
scroll to position [63, 0]
click at [81, 552] on div "API Reference" at bounding box center [84, 560] width 146 height 23
click at [55, 78] on span "Session History" at bounding box center [93, 82] width 118 height 14
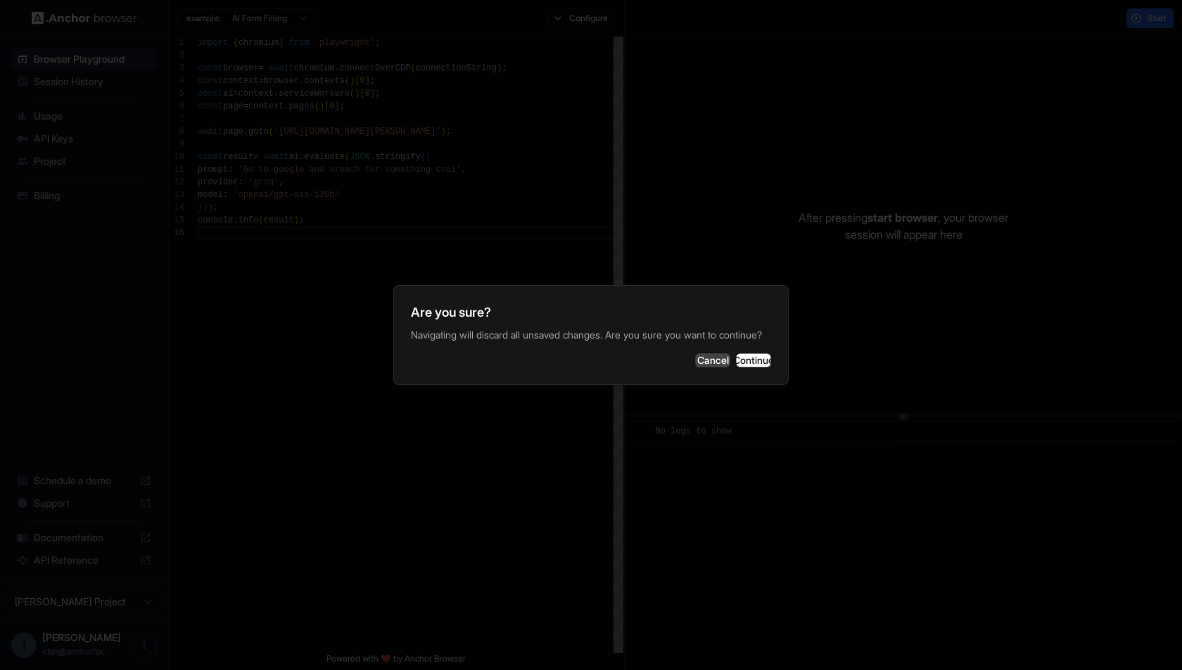
click at [707, 358] on button "Cancel" at bounding box center [712, 360] width 35 height 14
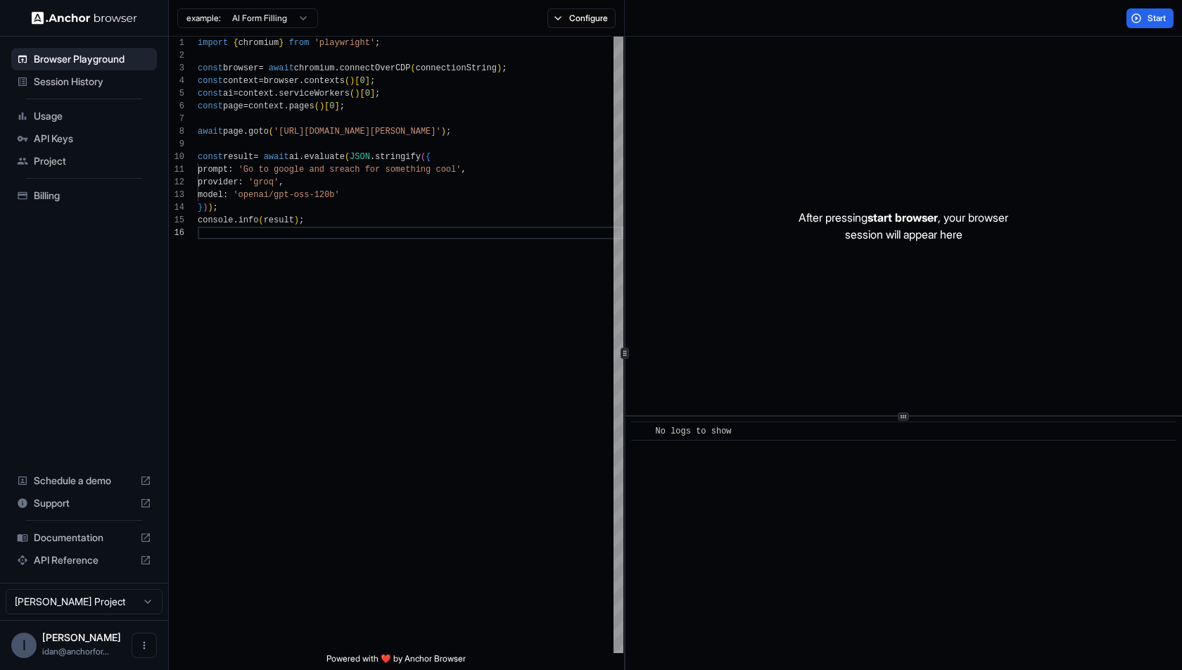
click at [101, 139] on span "API Keys" at bounding box center [93, 139] width 118 height 14
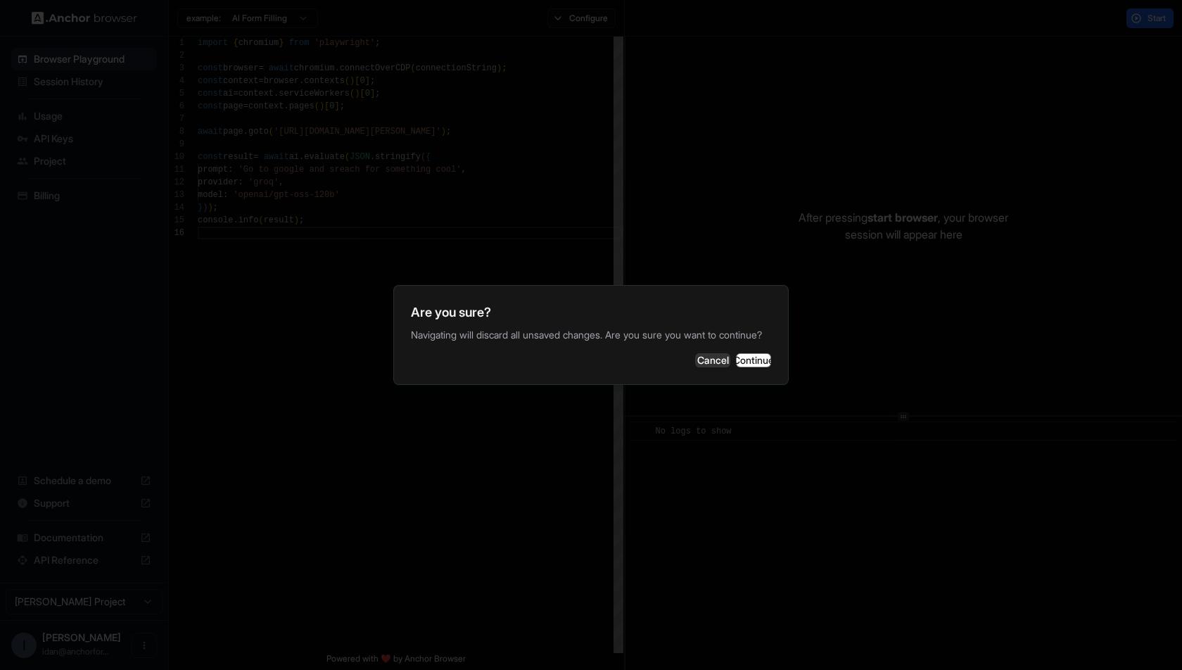
click at [761, 400] on div at bounding box center [591, 335] width 1182 height 670
click at [761, 367] on button "Continue" at bounding box center [753, 360] width 35 height 14
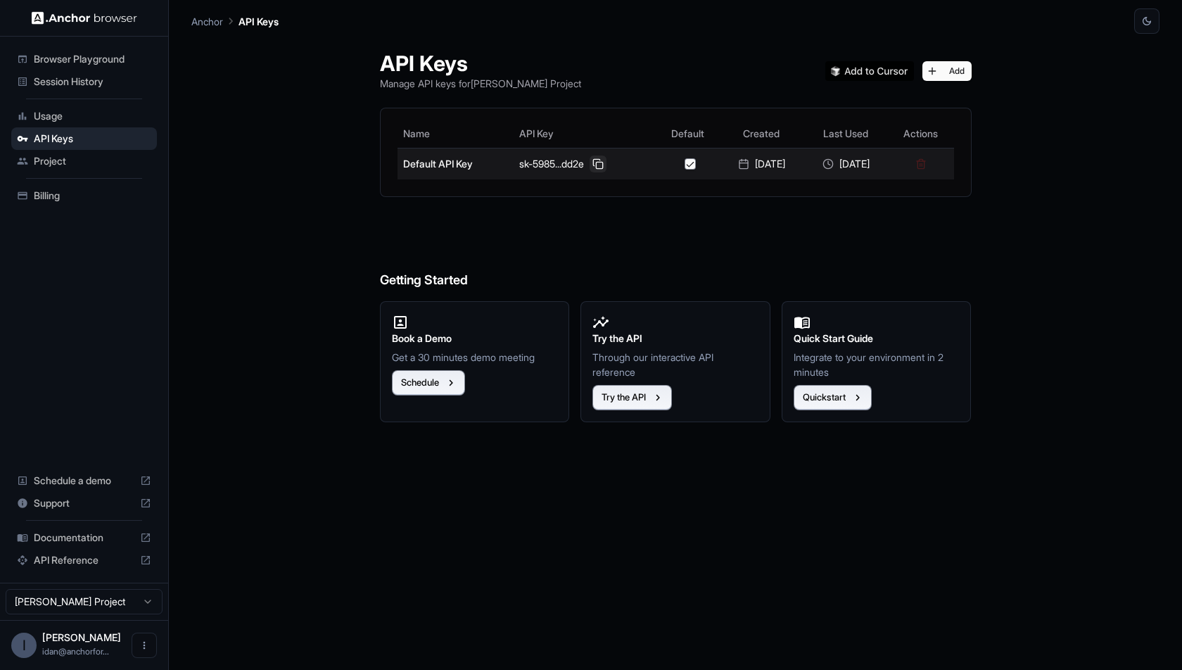
click at [590, 157] on button at bounding box center [598, 164] width 17 height 17
